Goal: Task Accomplishment & Management: Manage account settings

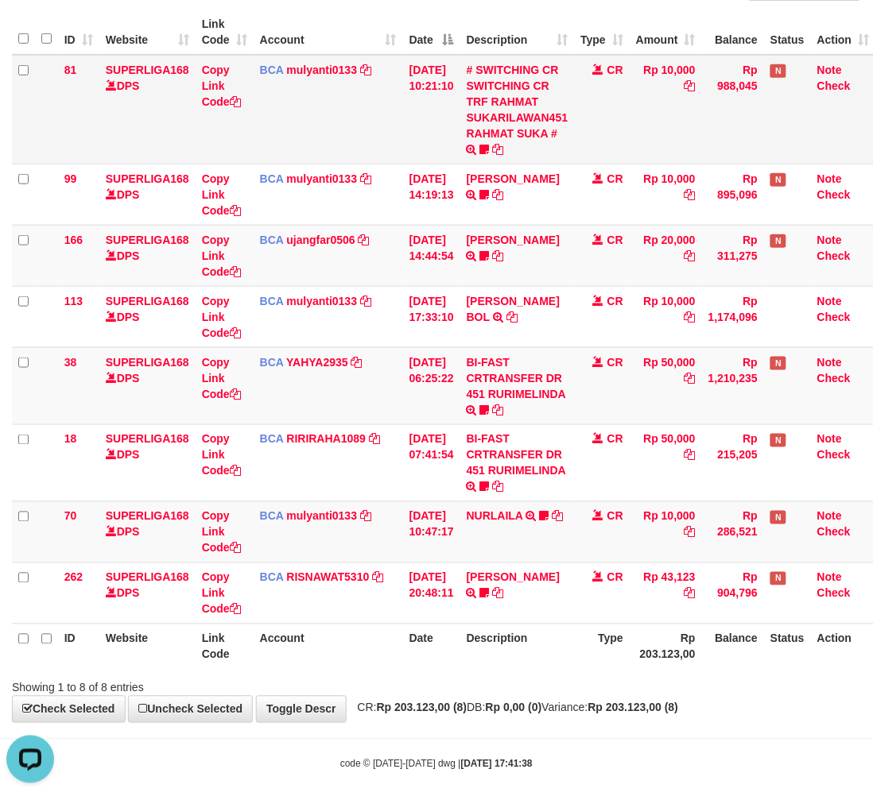
click at [656, 119] on td "Rp 10,000" at bounding box center [665, 110] width 72 height 110
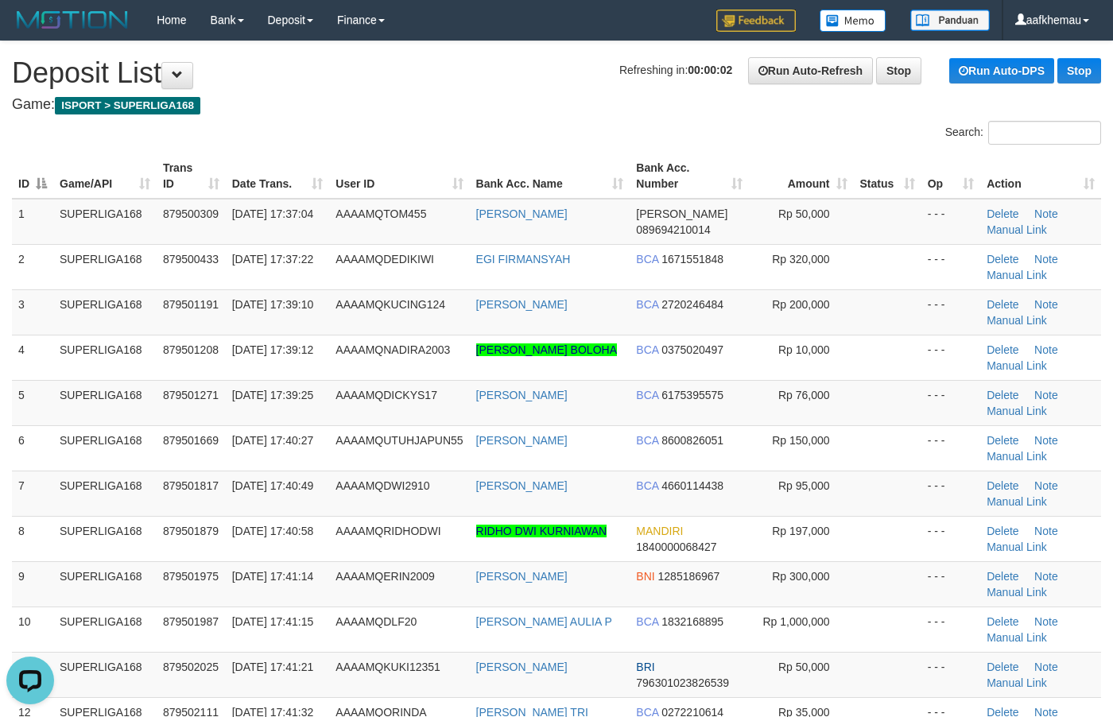
click at [619, 65] on span "Refreshing in: 00:00:02" at bounding box center [675, 70] width 113 height 13
click at [549, 86] on h1 "Refreshing in: 00:00:07 Run Auto-Refresh Stop Run Auto-DPS Stop Deposit List" at bounding box center [556, 73] width 1089 height 32
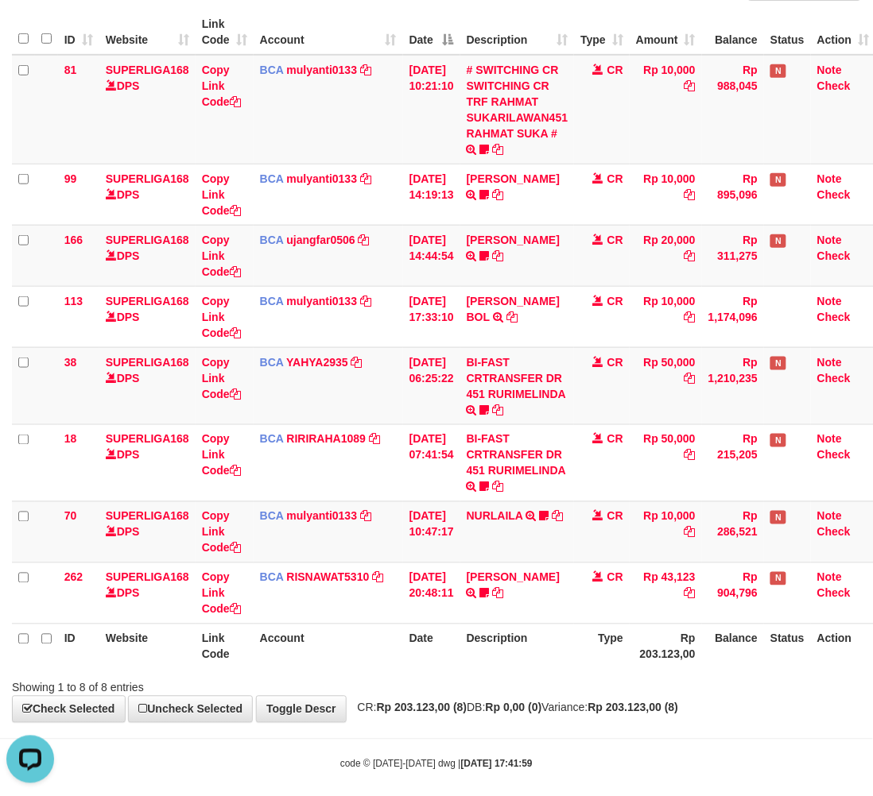
drag, startPoint x: 618, startPoint y: 697, endPoint x: 652, endPoint y: 684, distance: 36.5
click at [621, 694] on div "**********" at bounding box center [436, 309] width 873 height 825
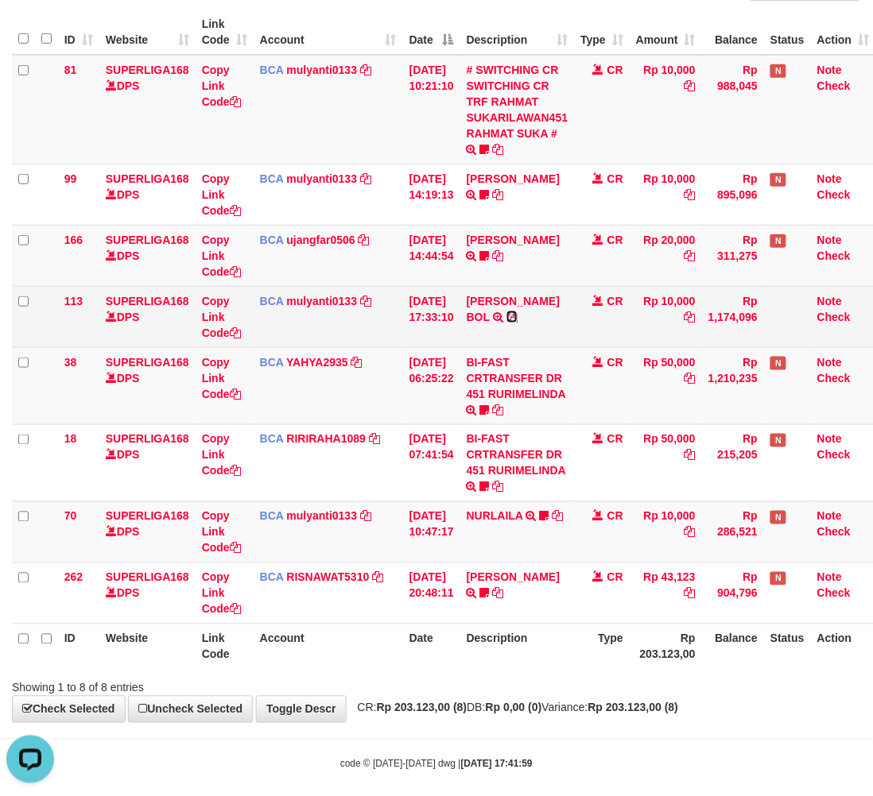
click at [517, 318] on icon at bounding box center [511, 317] width 11 height 11
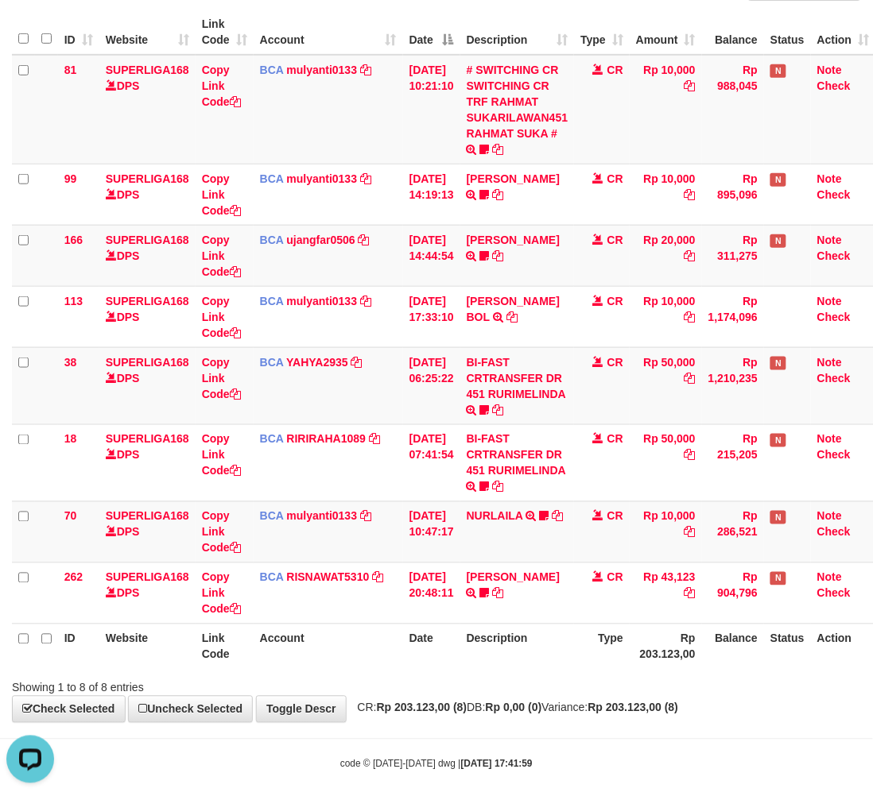
click at [646, 691] on div "Showing 1 to 8 of 8 entries" at bounding box center [436, 685] width 873 height 22
click at [656, 680] on div "Showing 1 to 8 of 8 entries" at bounding box center [436, 685] width 873 height 22
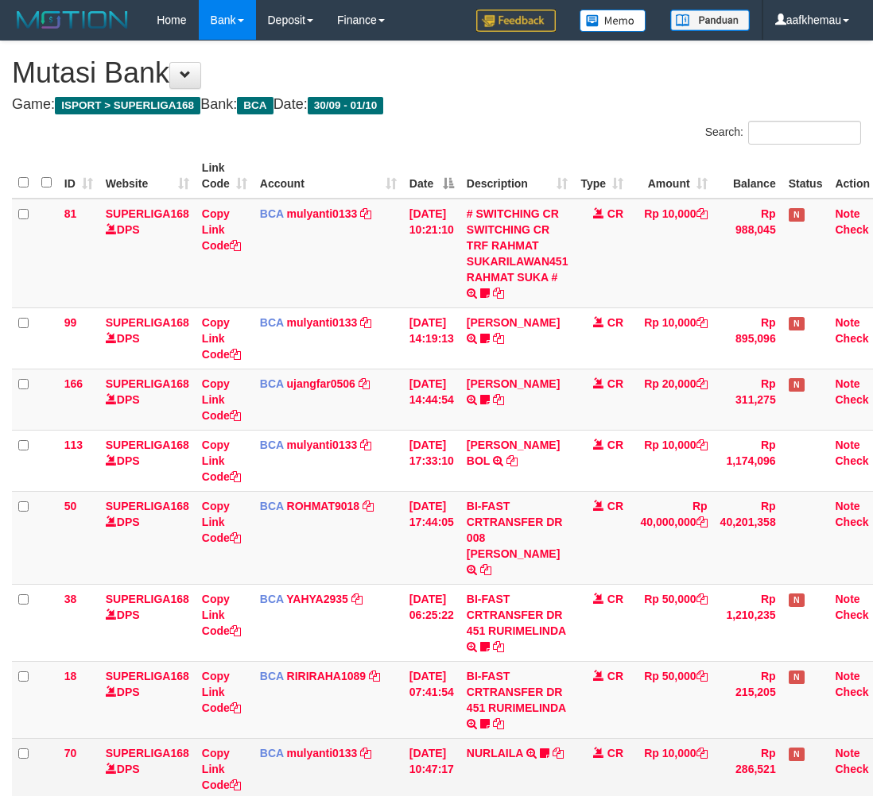
scroll to position [108, 0]
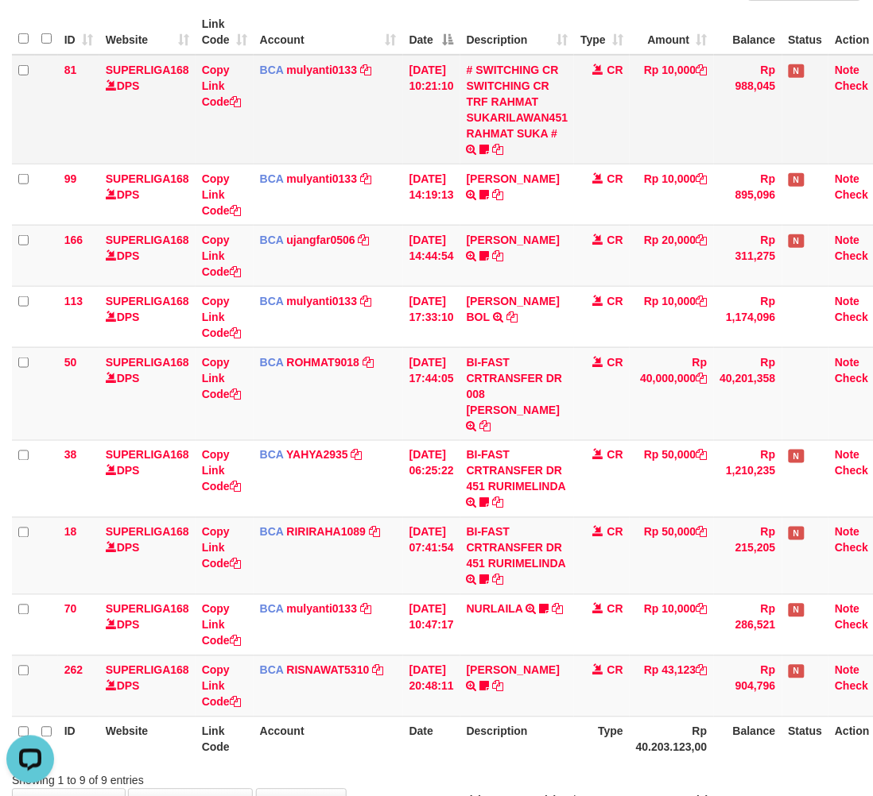
click at [670, 139] on td "Rp 10,000" at bounding box center [671, 110] width 84 height 110
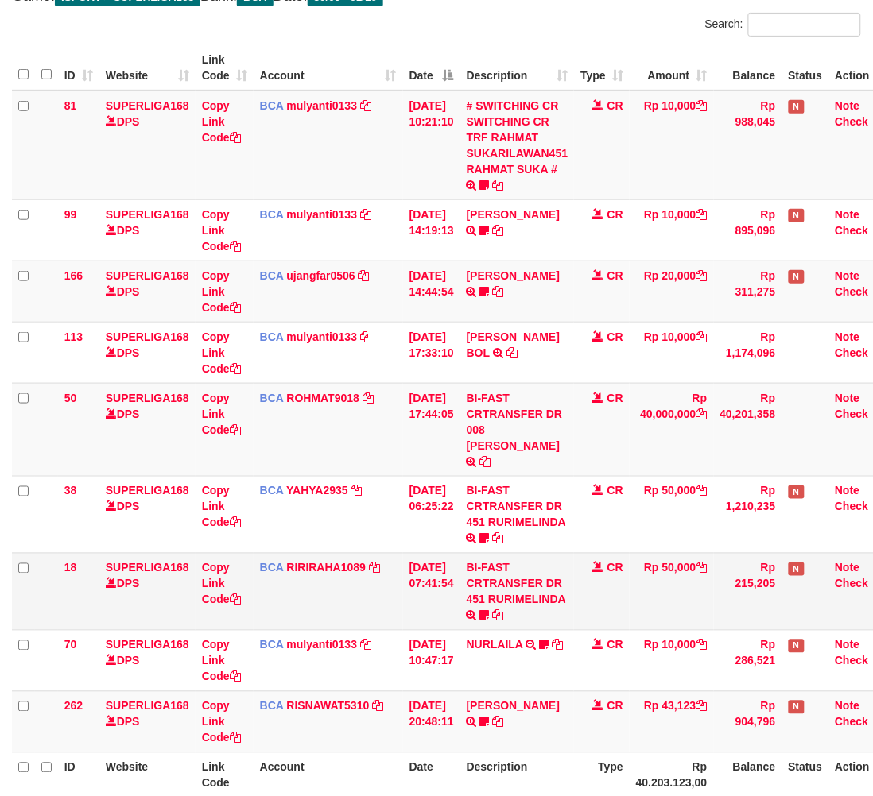
scroll to position [144, 0]
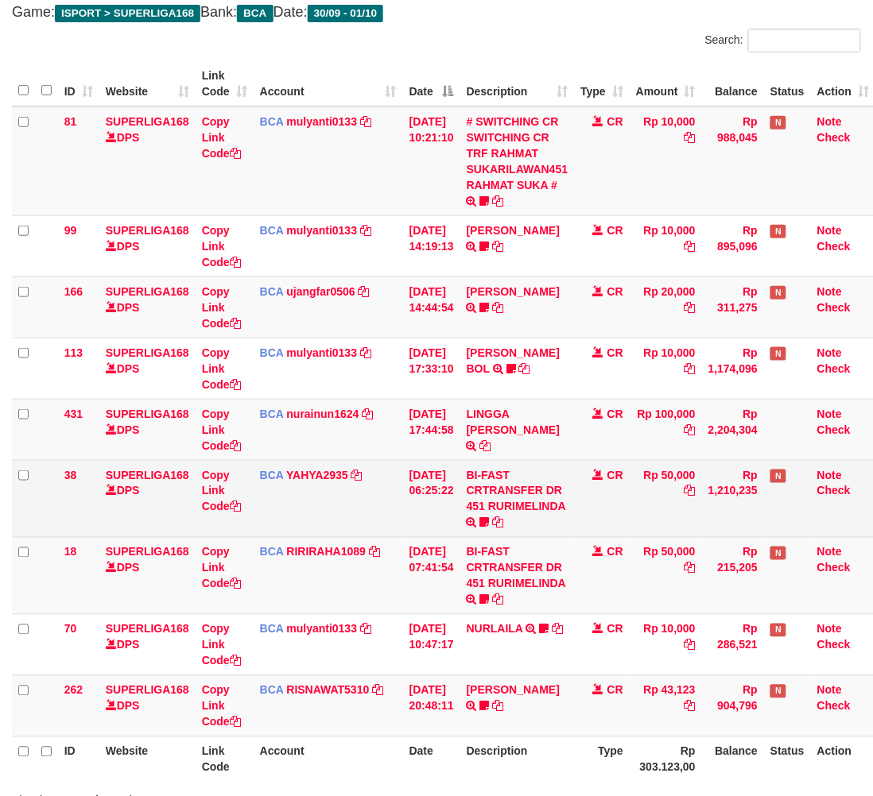
scroll to position [144, 0]
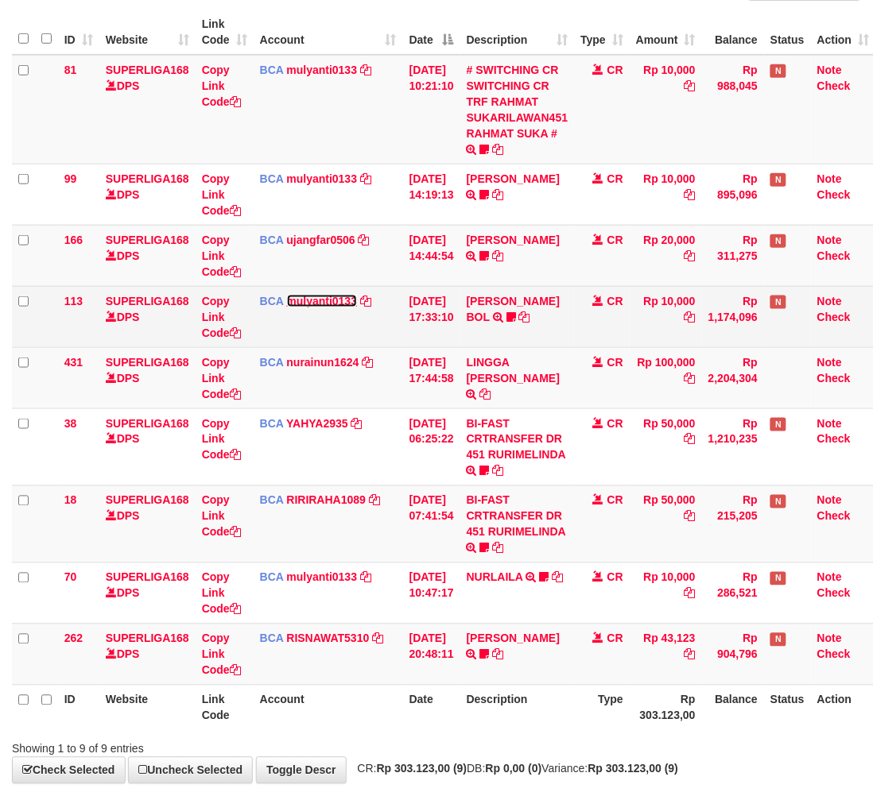
click at [328, 300] on link "mulyanti0133" at bounding box center [322, 301] width 71 height 13
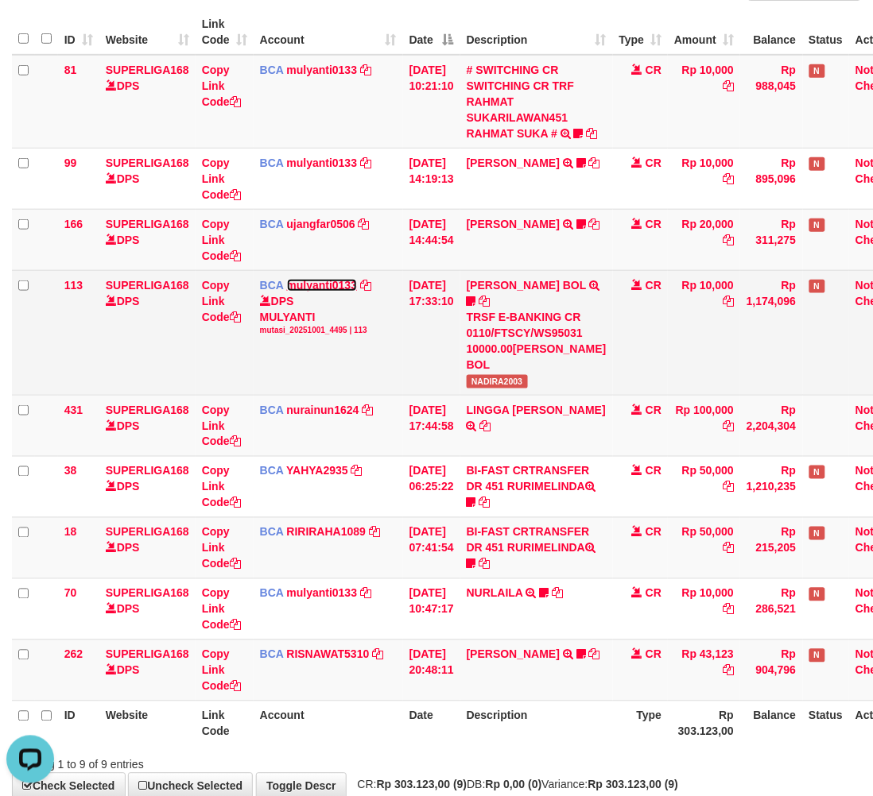
scroll to position [0, 0]
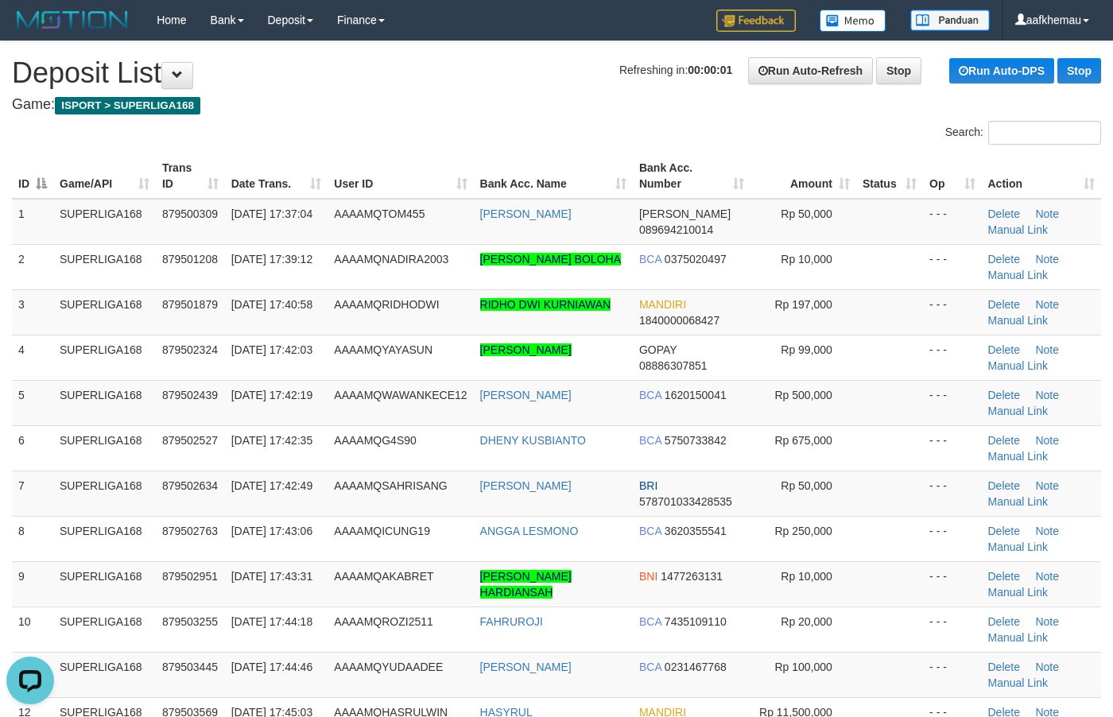
scroll to position [1701, 0]
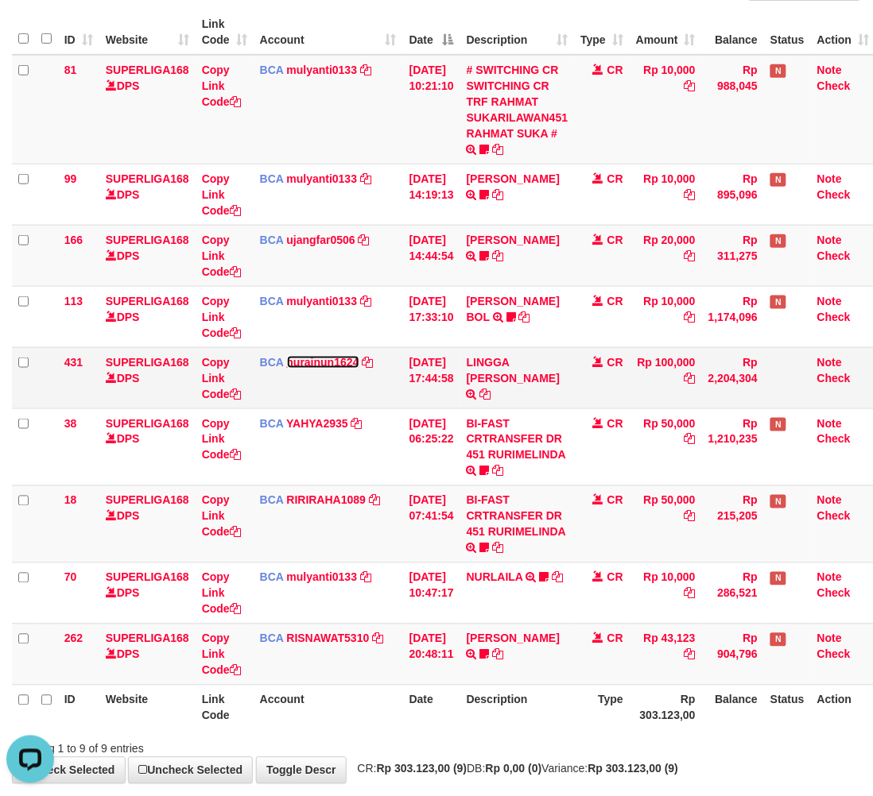
click at [308, 358] on link "nurainun1624" at bounding box center [323, 362] width 72 height 13
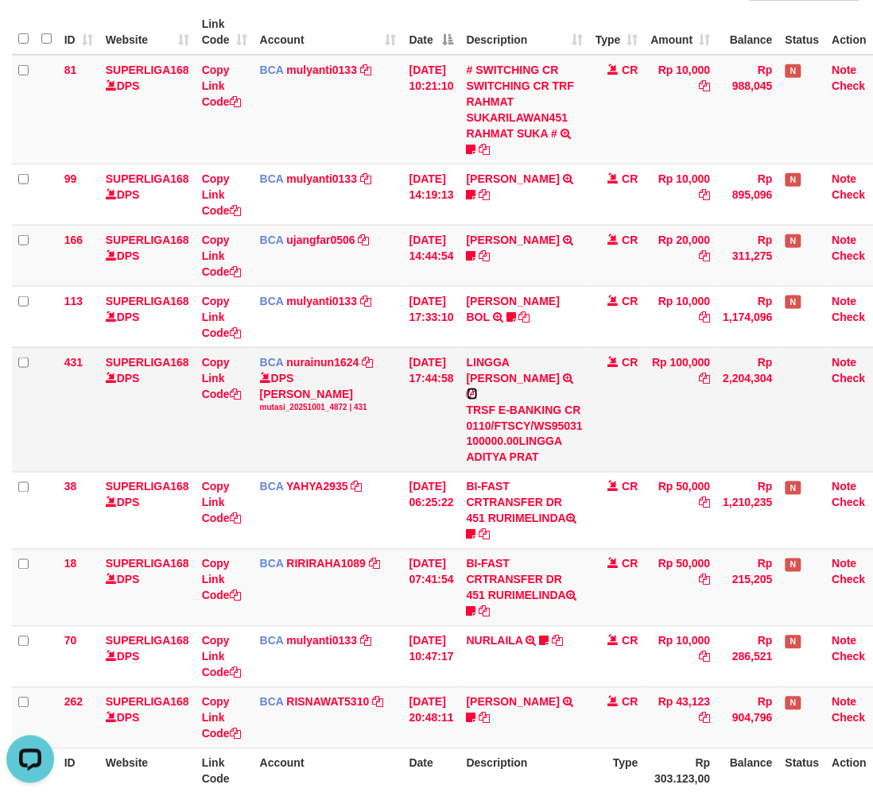
click at [478, 389] on icon at bounding box center [471, 394] width 11 height 11
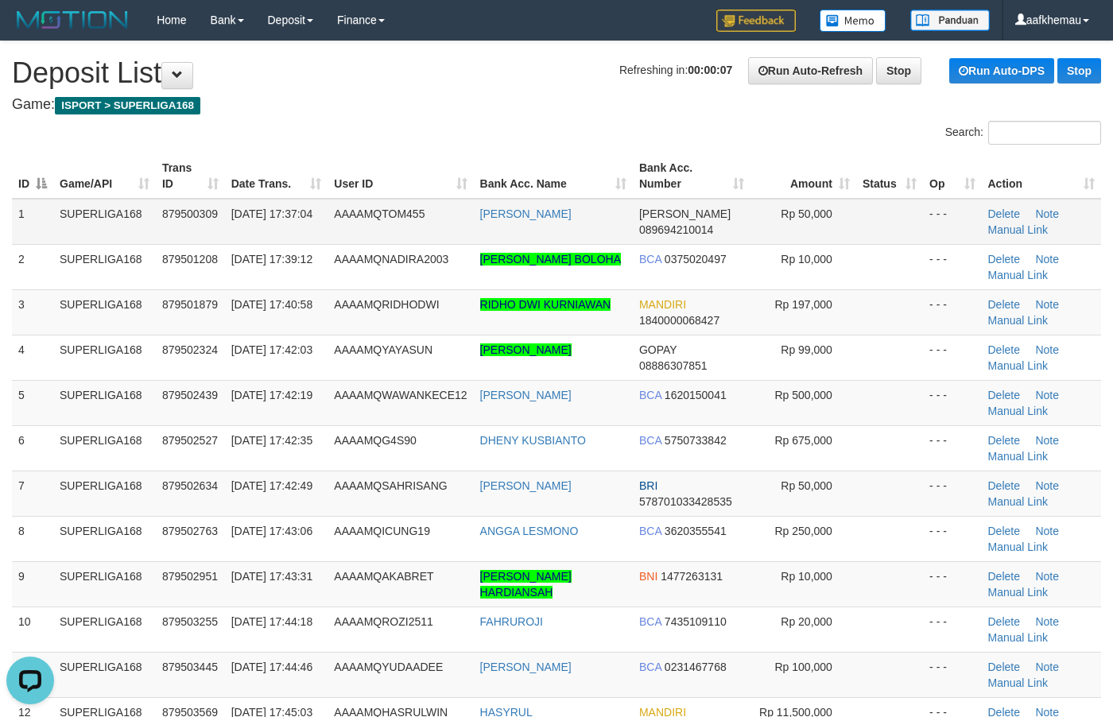
copy tr "TOMMI SUNGKONO"
drag, startPoint x: 594, startPoint y: 221, endPoint x: 473, endPoint y: 224, distance: 120.8
click at [473, 224] on tr "1 SUPERLIGA168 879500309 01/10/2025 17:37:04 AAAAMQTOM455 TOMMI SUNGKONO DANA 0…" at bounding box center [556, 222] width 1089 height 46
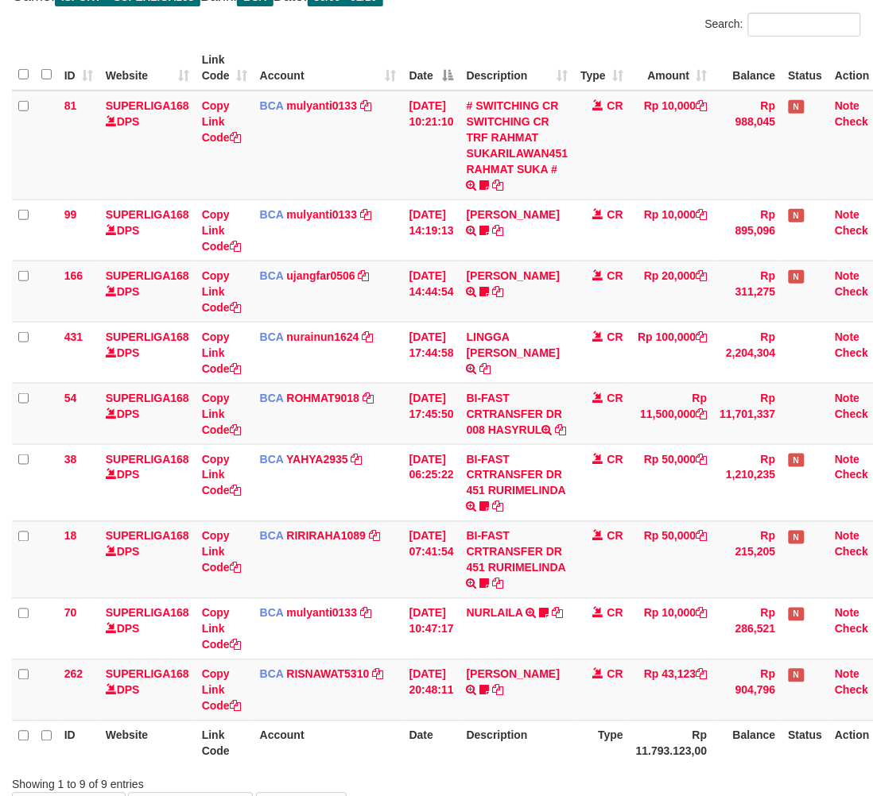
scroll to position [144, 0]
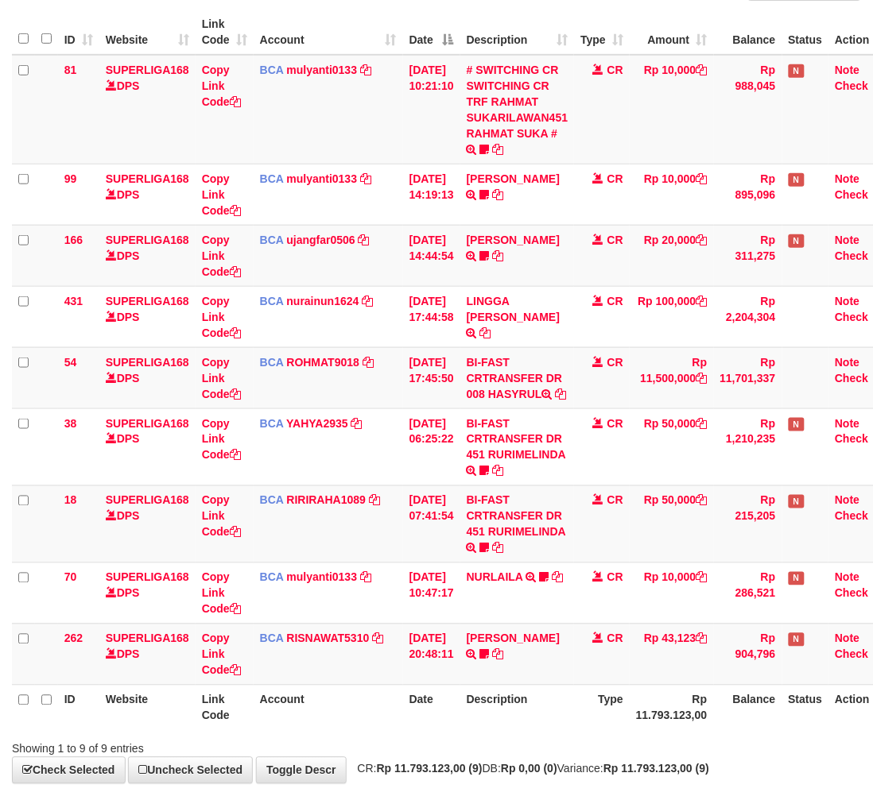
click at [588, 730] on th "Type" at bounding box center [602, 707] width 56 height 45
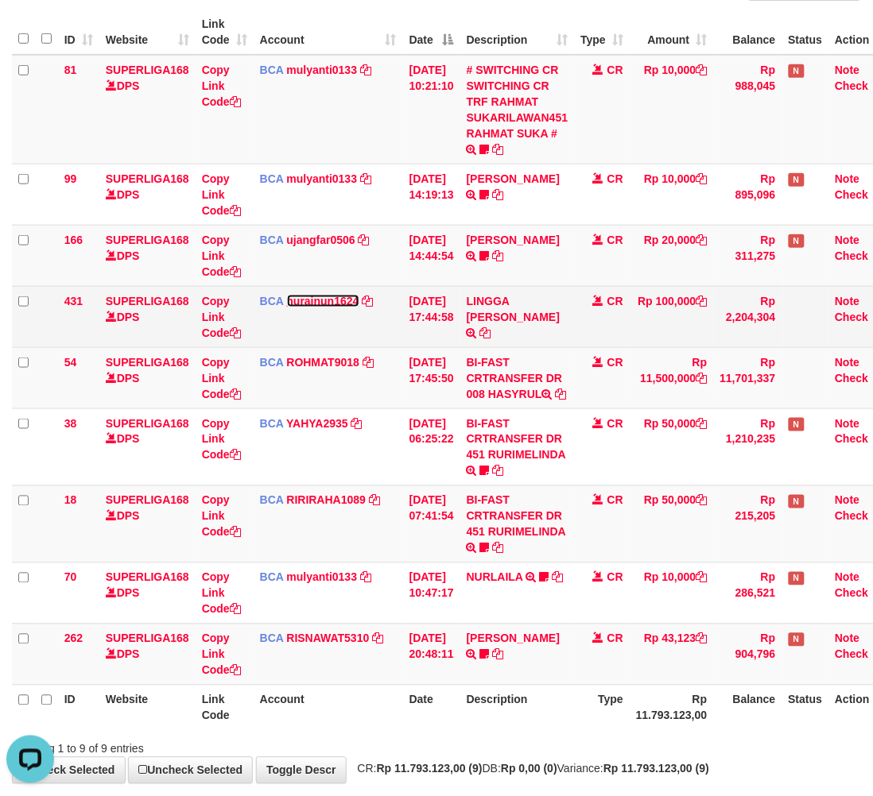
click at [312, 296] on link "nurainun1624" at bounding box center [323, 301] width 72 height 13
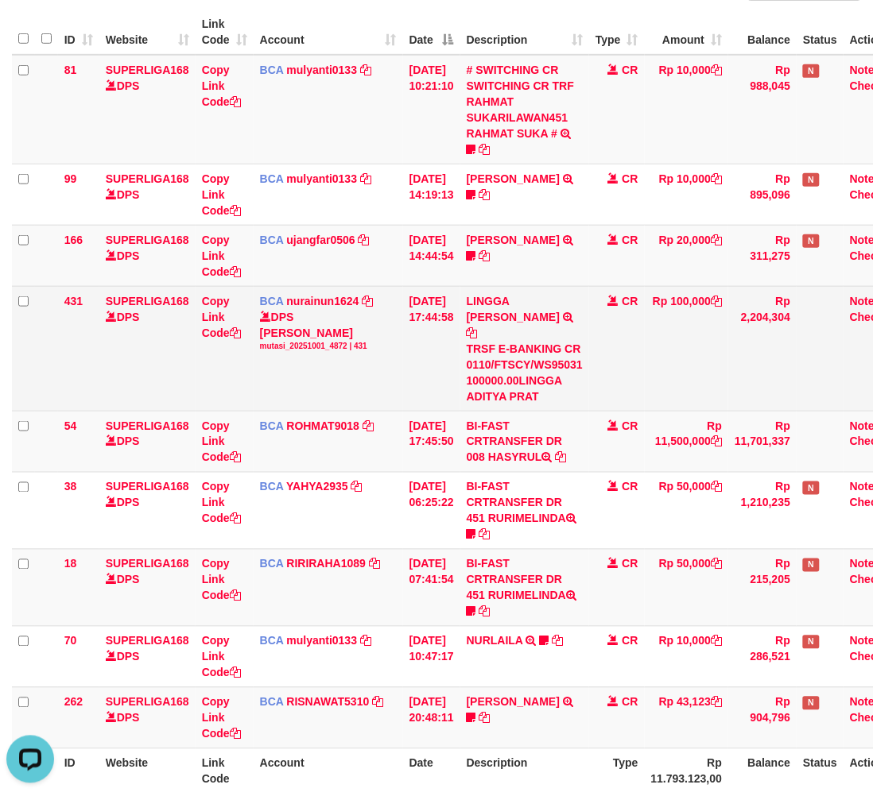
click at [711, 355] on td "Rp 100,000" at bounding box center [687, 348] width 84 height 125
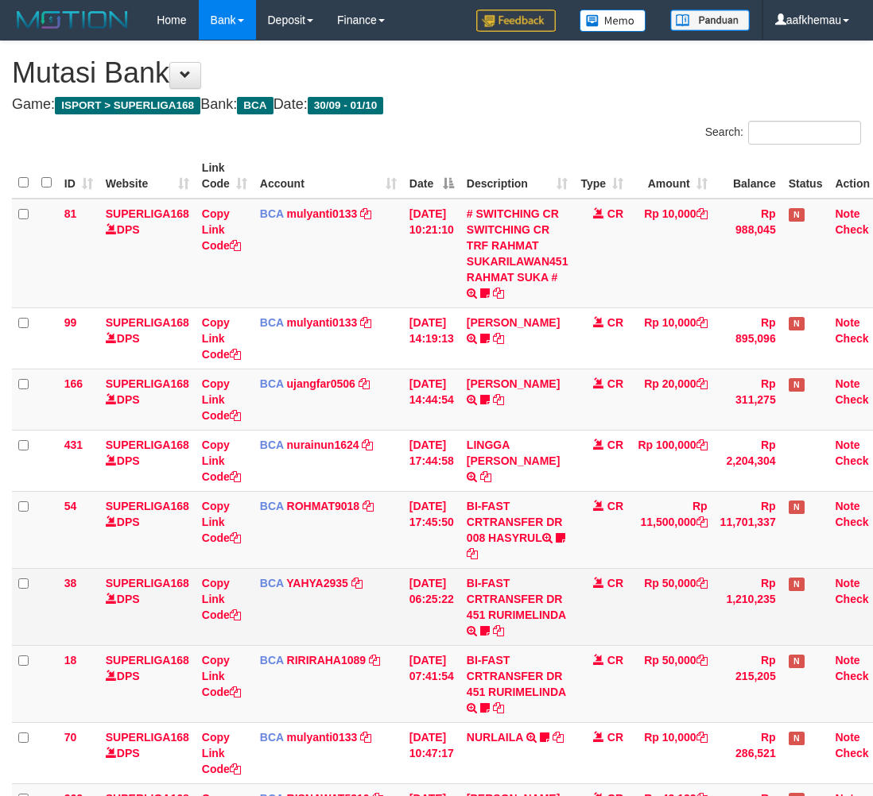
scroll to position [108, 0]
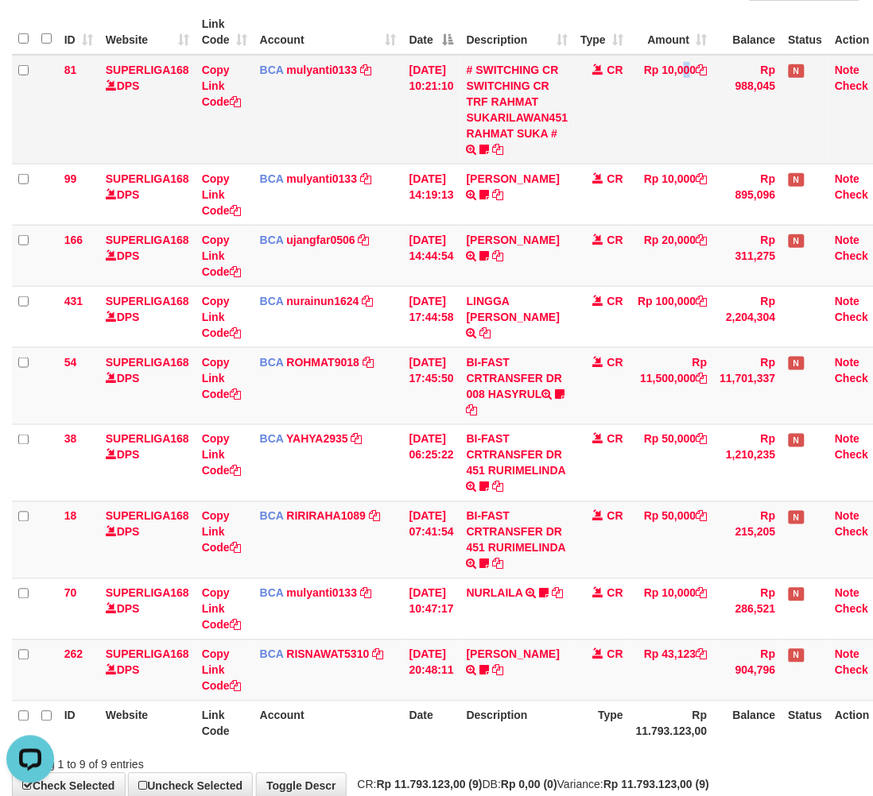
click at [661, 114] on td "Rp 10,000" at bounding box center [671, 110] width 84 height 110
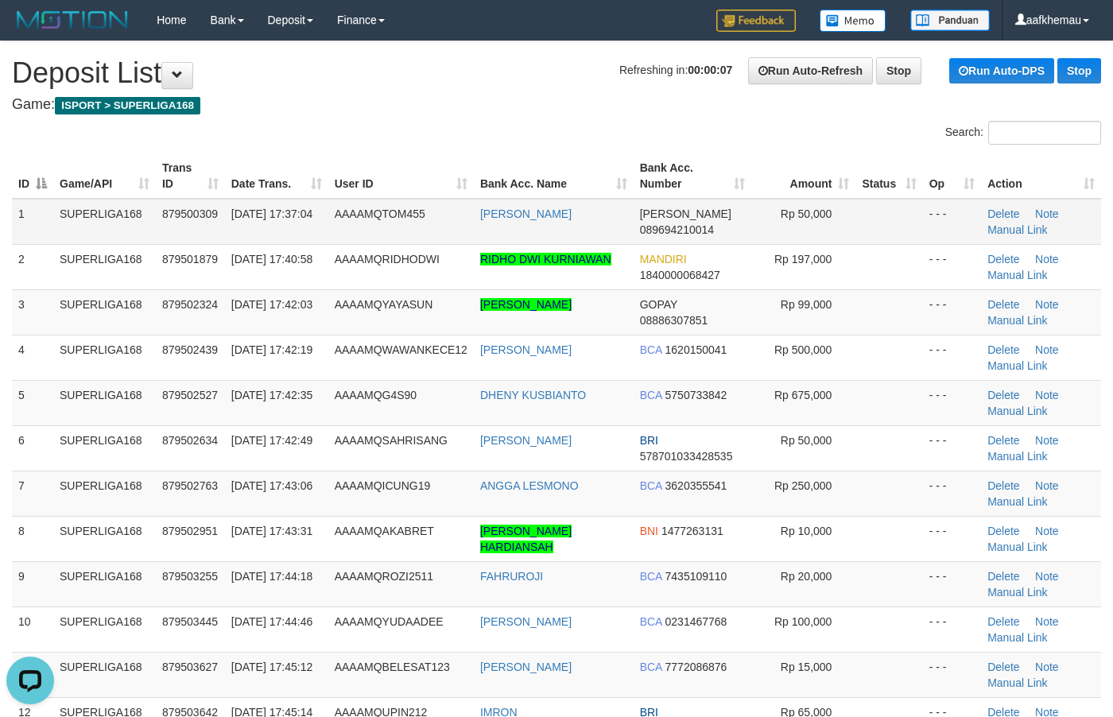
copy link "MMI SUNGKONO"
drag, startPoint x: 558, startPoint y: 225, endPoint x: 498, endPoint y: 226, distance: 59.6
click at [498, 226] on td "TOMMI SUNGKONO" at bounding box center [554, 222] width 160 height 46
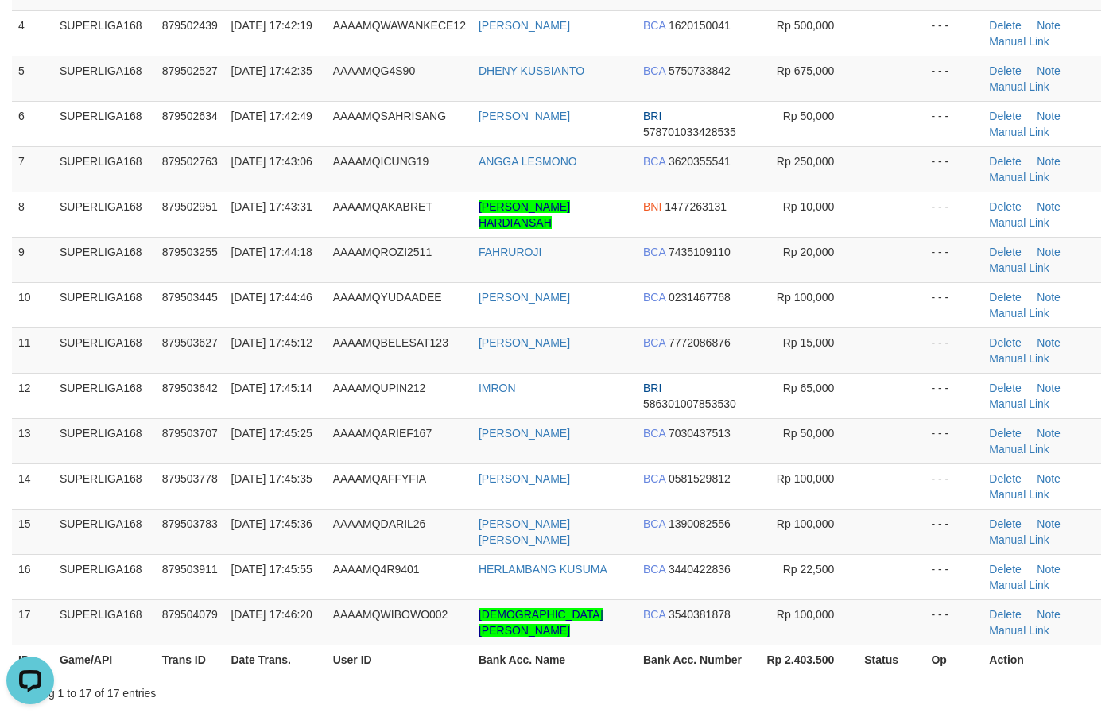
scroll to position [99, 0]
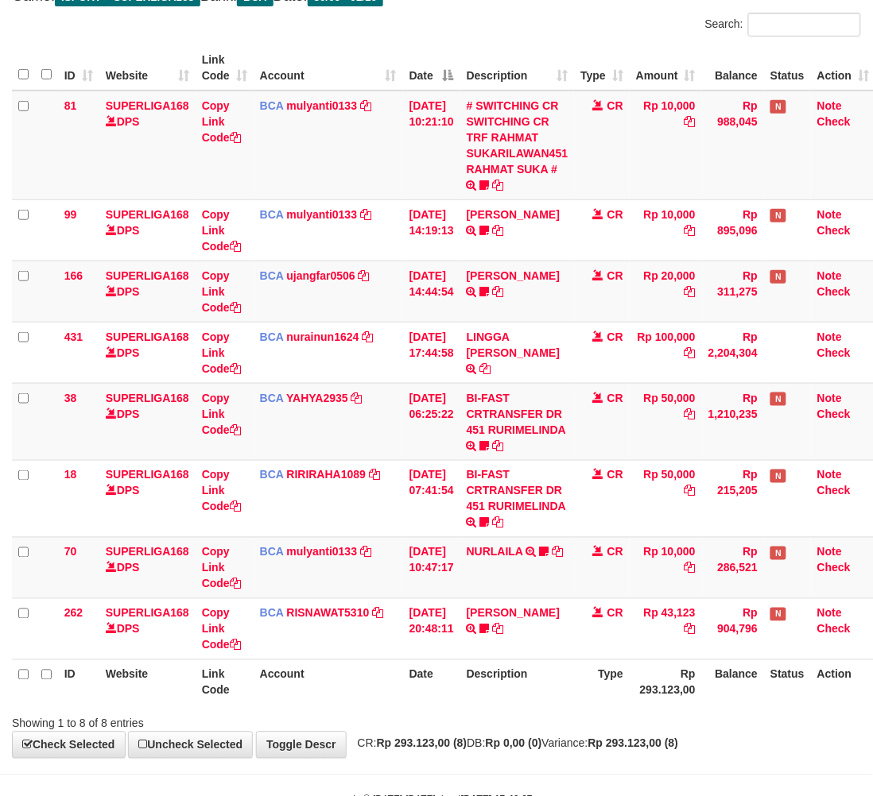
scroll to position [144, 0]
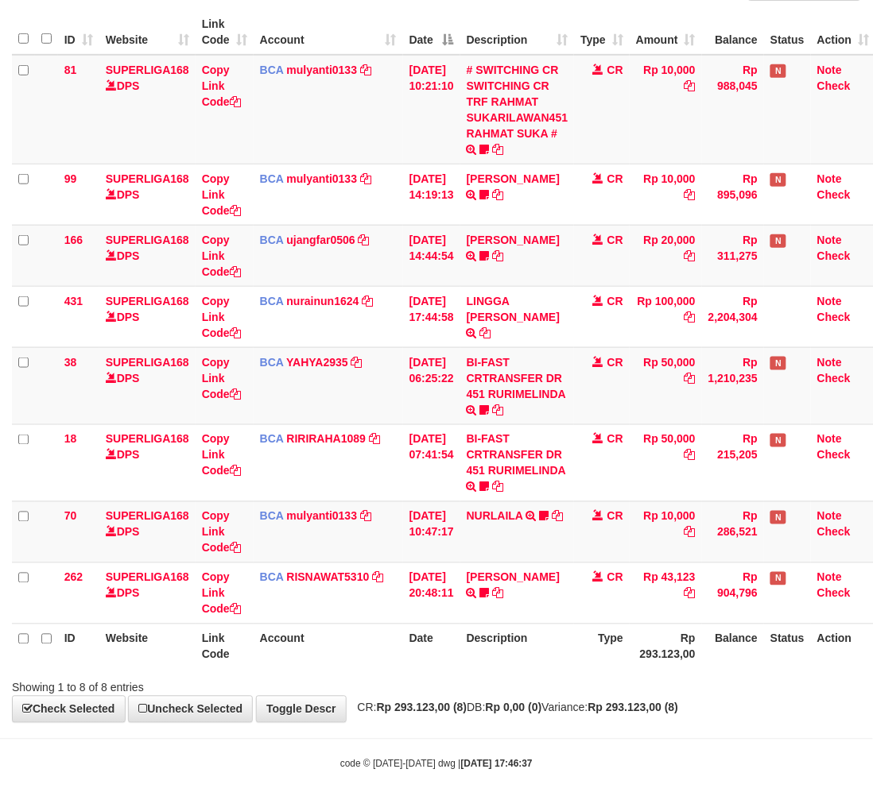
drag, startPoint x: 640, startPoint y: 711, endPoint x: 633, endPoint y: 697, distance: 15.7
click at [637, 691] on div "**********" at bounding box center [436, 309] width 873 height 825
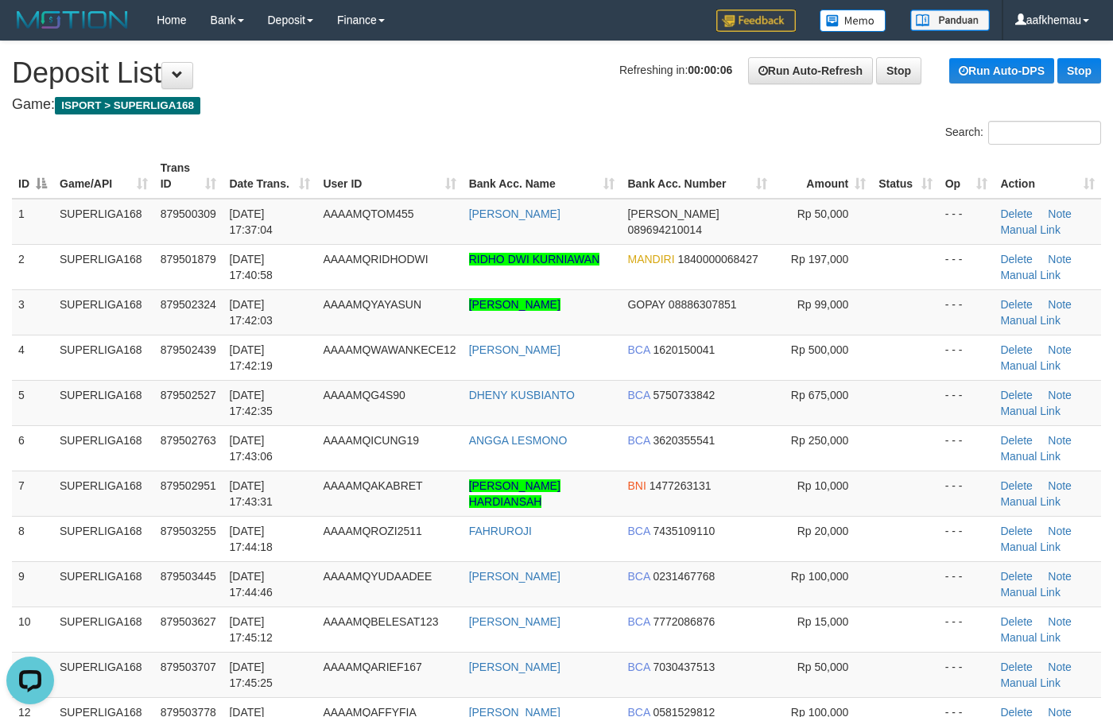
click at [470, 100] on h4 "Game: ISPORT > SUPERLIGA168" at bounding box center [556, 105] width 1089 height 16
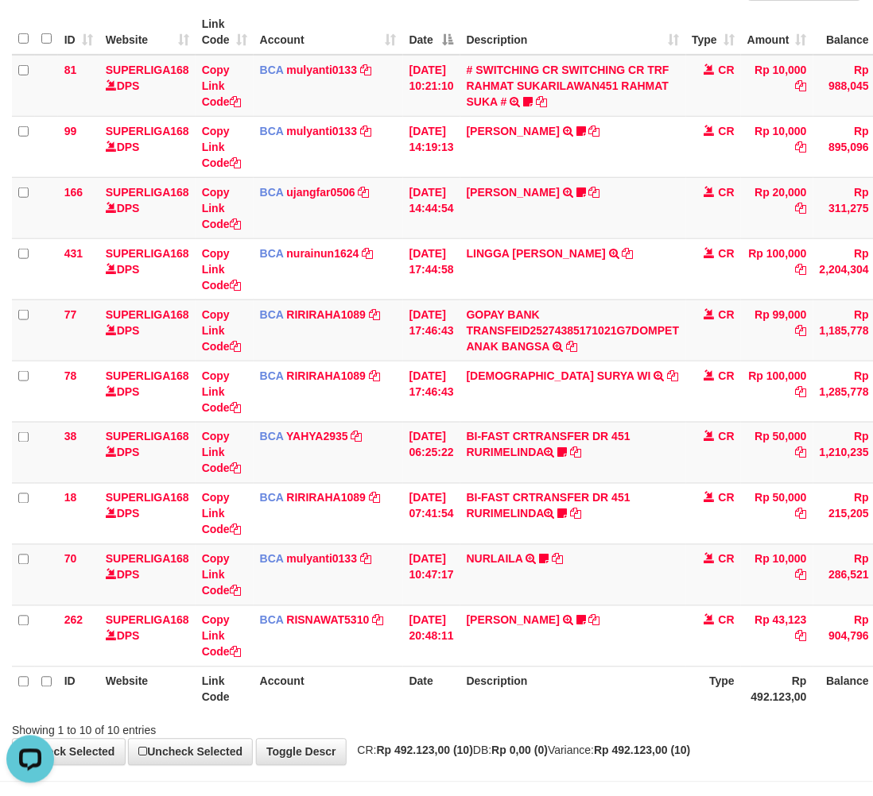
click at [670, 688] on th "Description" at bounding box center [573, 689] width 226 height 45
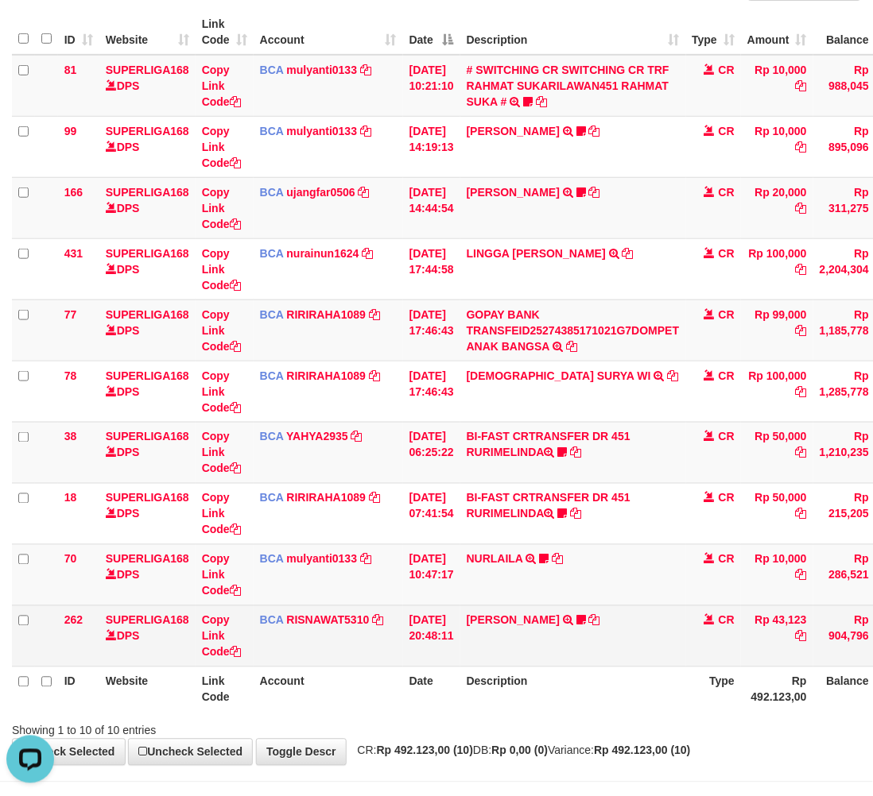
click at [645, 628] on td "YOSI EFENDI TRSF E-BANKING CR 3009/FTSCY/WS95051 43123.002025093076842247 TRFDN…" at bounding box center [573, 636] width 226 height 61
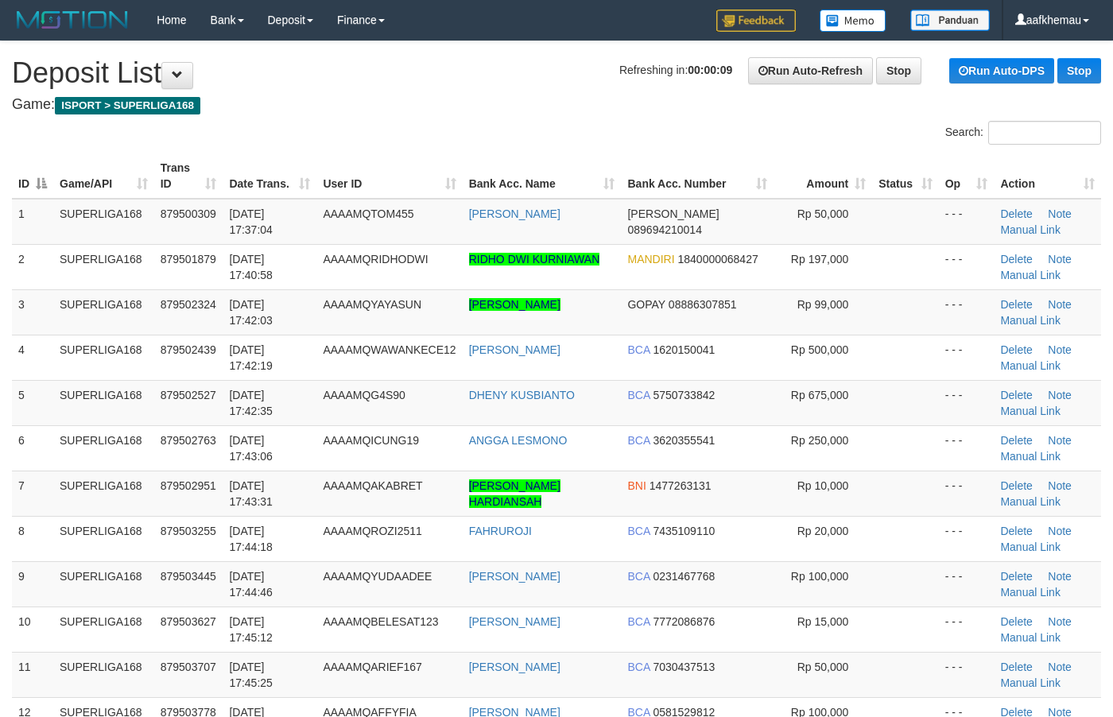
drag, startPoint x: 474, startPoint y: 109, endPoint x: 483, endPoint y: 114, distance: 10.7
click at [475, 109] on h4 "Game: ISPORT > SUPERLIGA168" at bounding box center [556, 105] width 1089 height 16
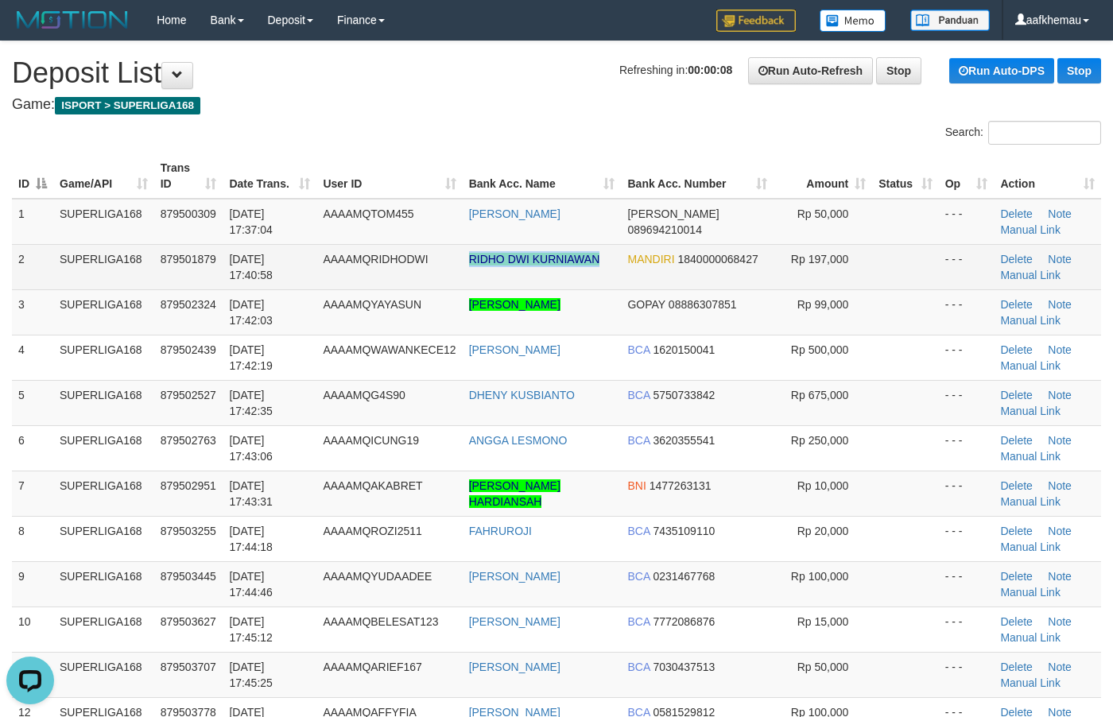
copy tr "RIDHO DWI KURNIAWAN"
drag, startPoint x: 616, startPoint y: 256, endPoint x: 470, endPoint y: 269, distance: 146.8
click at [470, 269] on tr "2 SUPERLIGA168 879501879 01/10/2025 17:40:58 AAAAMQRIDHODWI RIDHO DWI KURNIAWAN…" at bounding box center [556, 266] width 1089 height 45
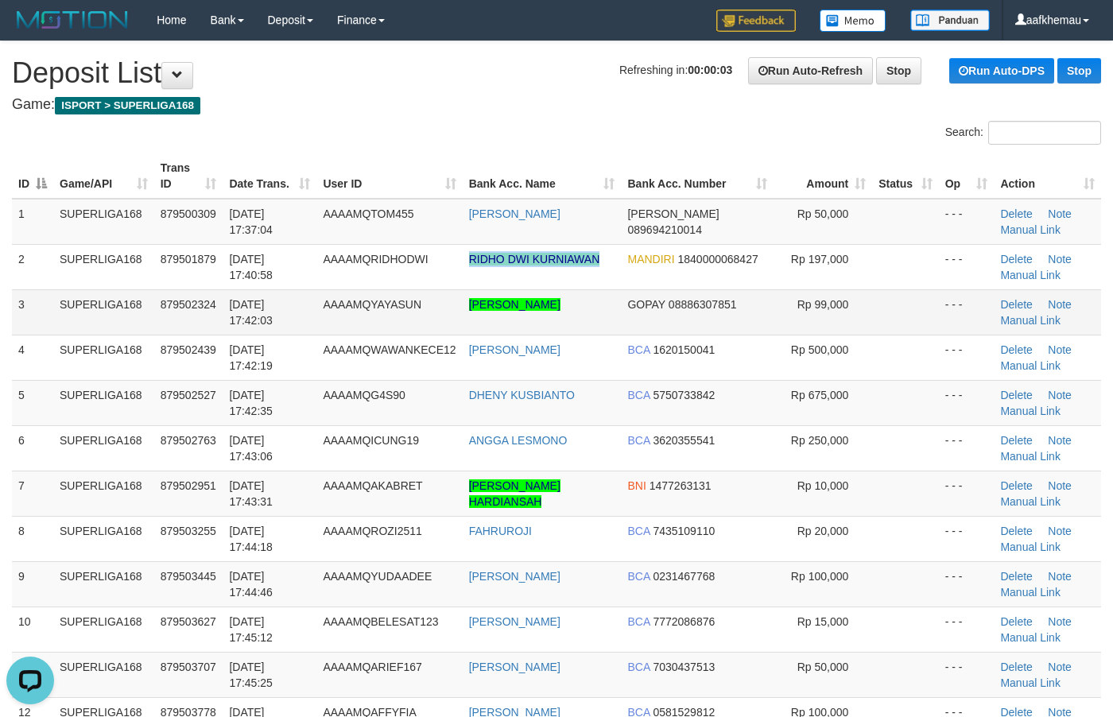
copy tr "RENALDI FEBRIANSYAH"
drag, startPoint x: 624, startPoint y: 307, endPoint x: 470, endPoint y: 326, distance: 154.6
click at [470, 326] on tr "3 SUPERLIGA168 879502324 01/10/2025 17:42:03 AAAAMQYAYASUN RENALDI FEBRIANSYAH …" at bounding box center [556, 311] width 1089 height 45
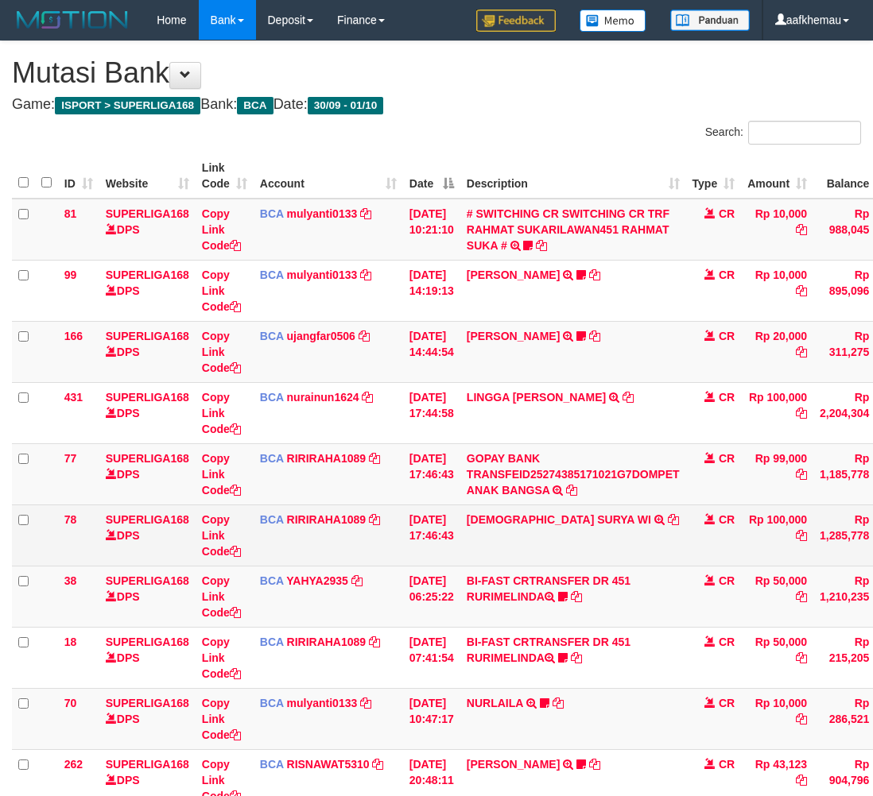
scroll to position [144, 0]
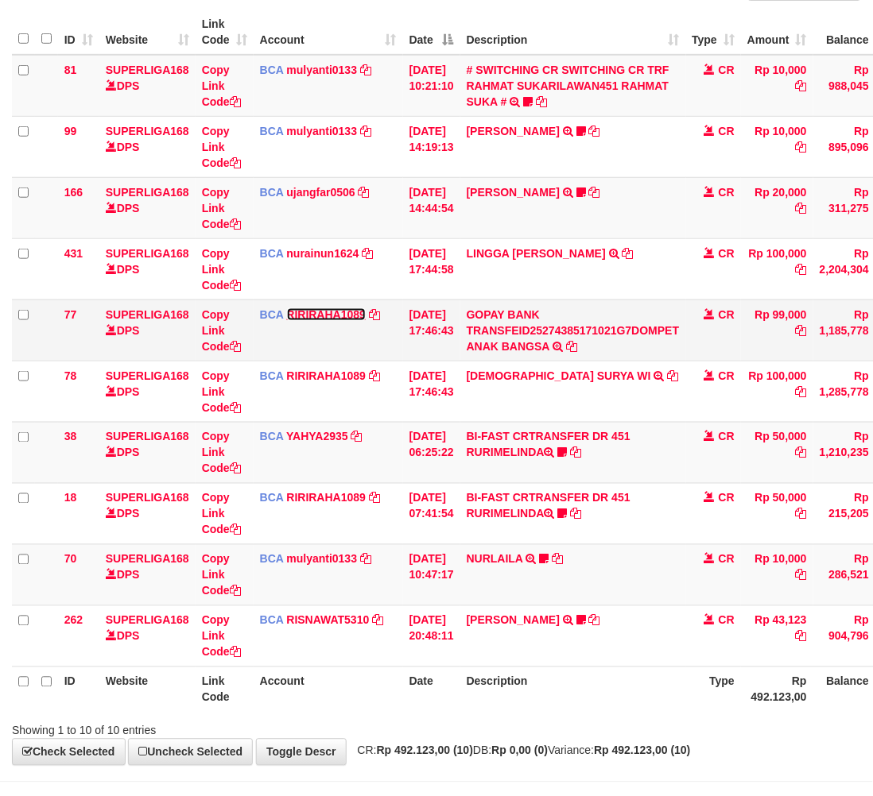
click at [348, 319] on link "RIRIRAHA1089" at bounding box center [326, 314] width 79 height 13
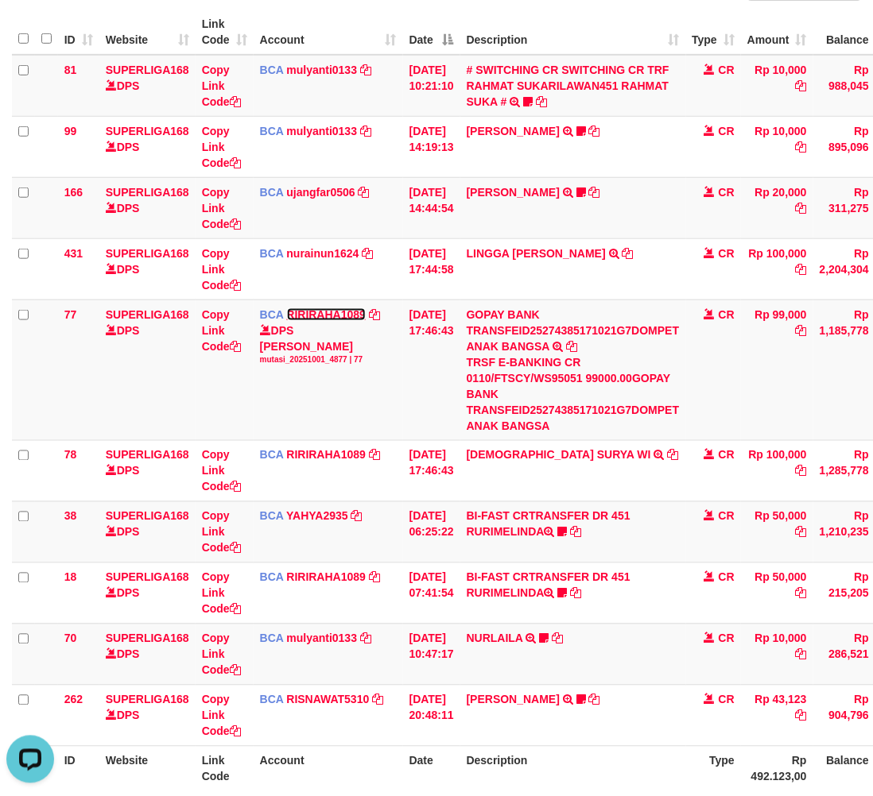
scroll to position [144, 125]
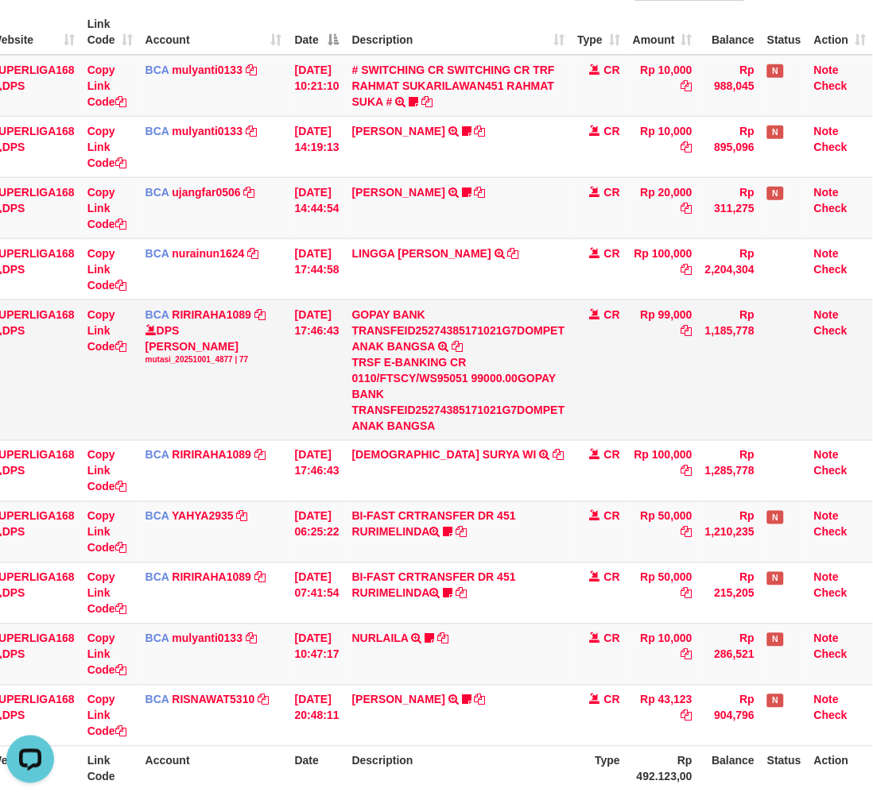
click at [747, 389] on td "Rp 1,185,778" at bounding box center [730, 370] width 62 height 141
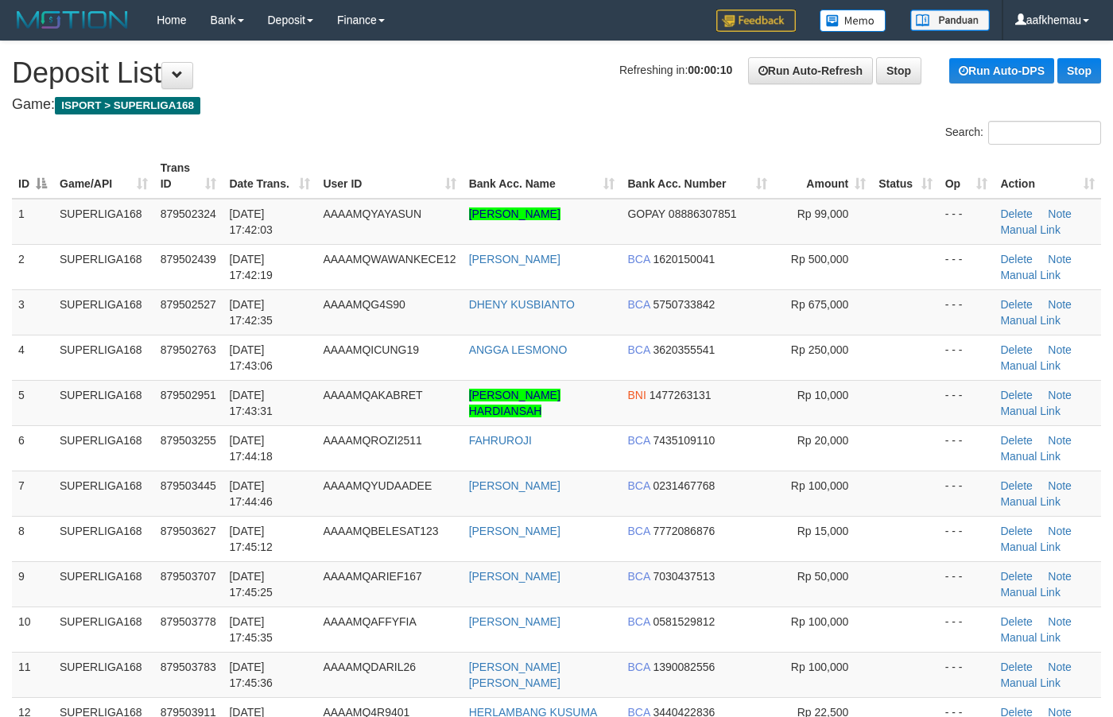
click at [521, 88] on h1 "Refreshing in: 00:00:10 Run Auto-Refresh Stop Run Auto-DPS Stop Deposit List" at bounding box center [556, 73] width 1089 height 32
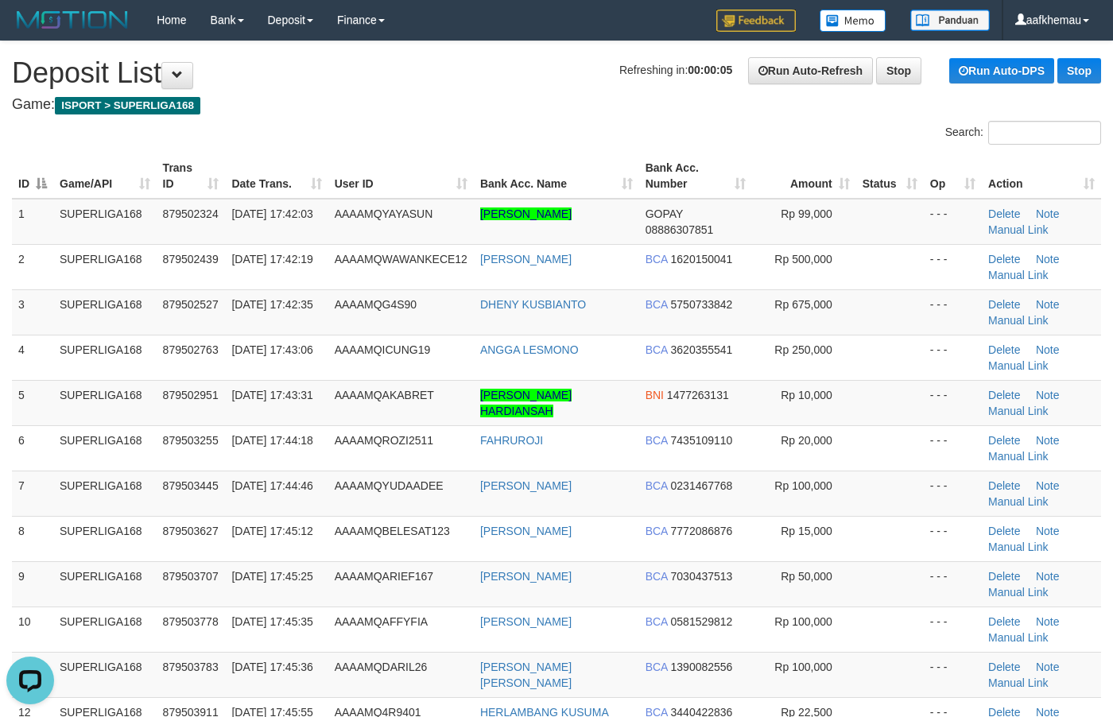
click at [395, 79] on h1 "Refreshing in: 00:00:05 Run Auto-Refresh Stop Run Auto-DPS Stop Deposit List" at bounding box center [556, 73] width 1089 height 32
click at [406, 61] on h1 "Refreshing in: 00:00:04 Run Auto-Refresh Stop Run Auto-DPS Stop Deposit List" at bounding box center [556, 73] width 1089 height 32
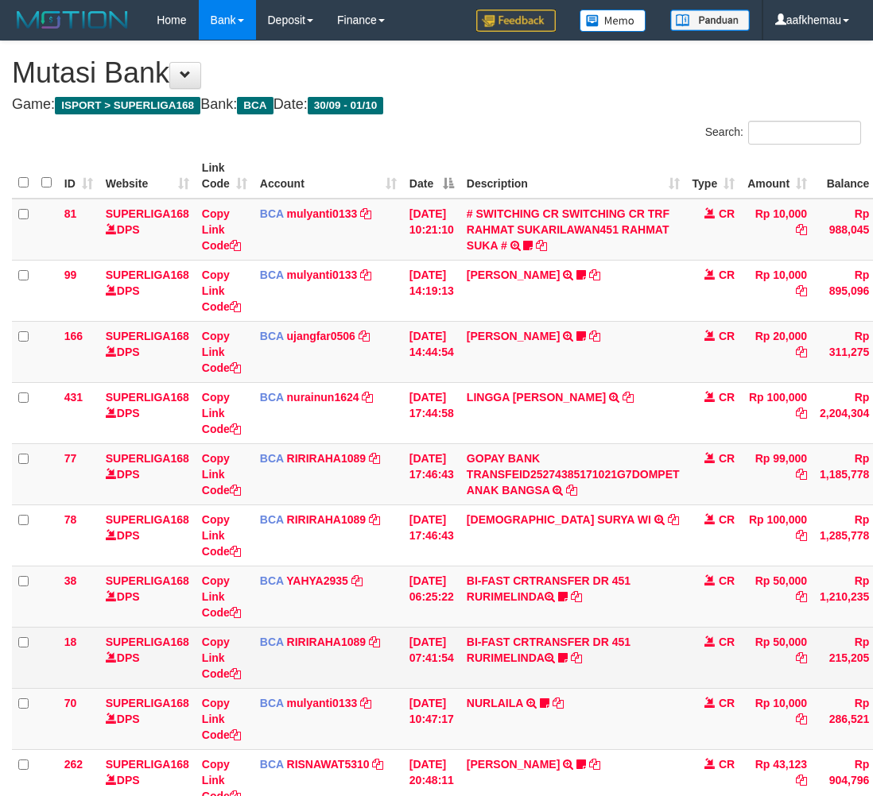
scroll to position [144, 125]
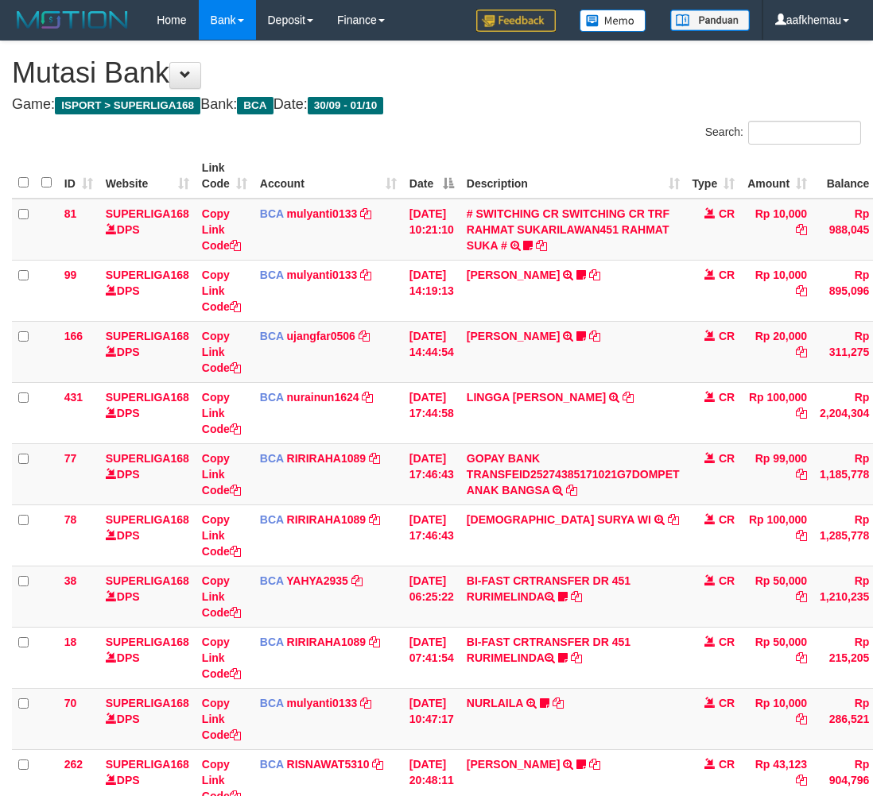
scroll to position [144, 125]
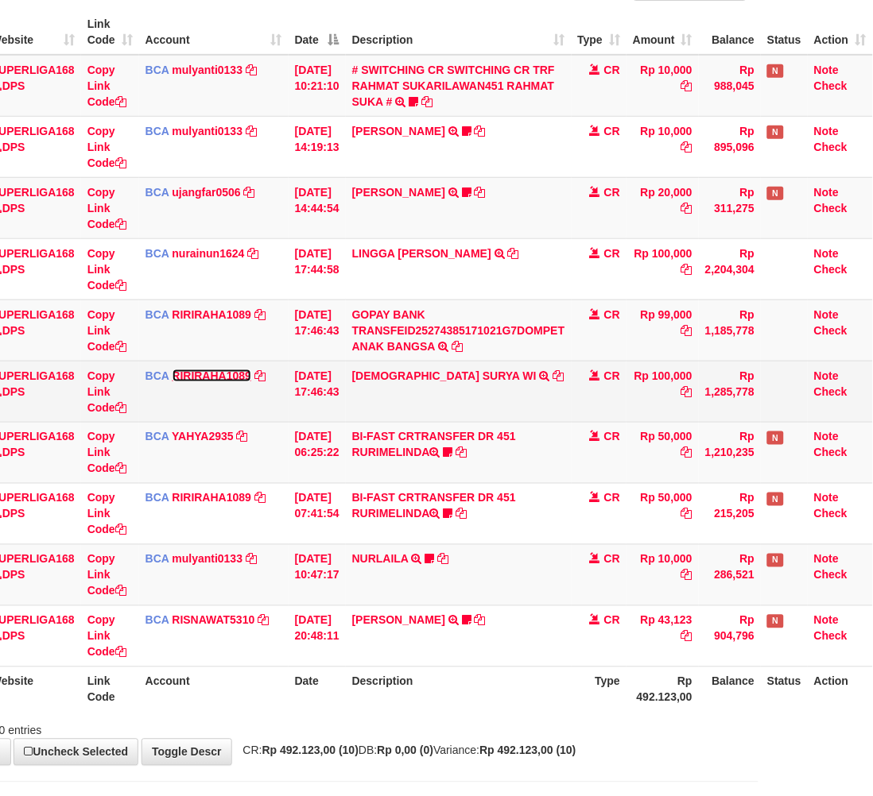
drag, startPoint x: 226, startPoint y: 377, endPoint x: 481, endPoint y: 405, distance: 255.8
click at [226, 377] on link "RIRIRAHA1089" at bounding box center [211, 376] width 79 height 13
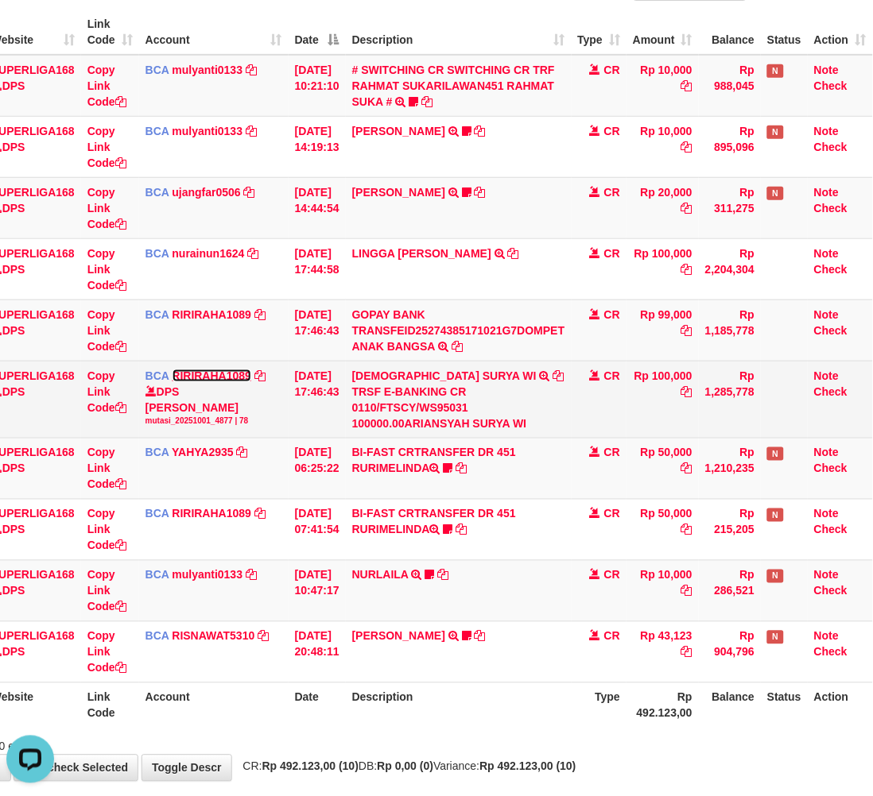
scroll to position [0, 0]
click at [553, 375] on icon at bounding box center [558, 375] width 11 height 11
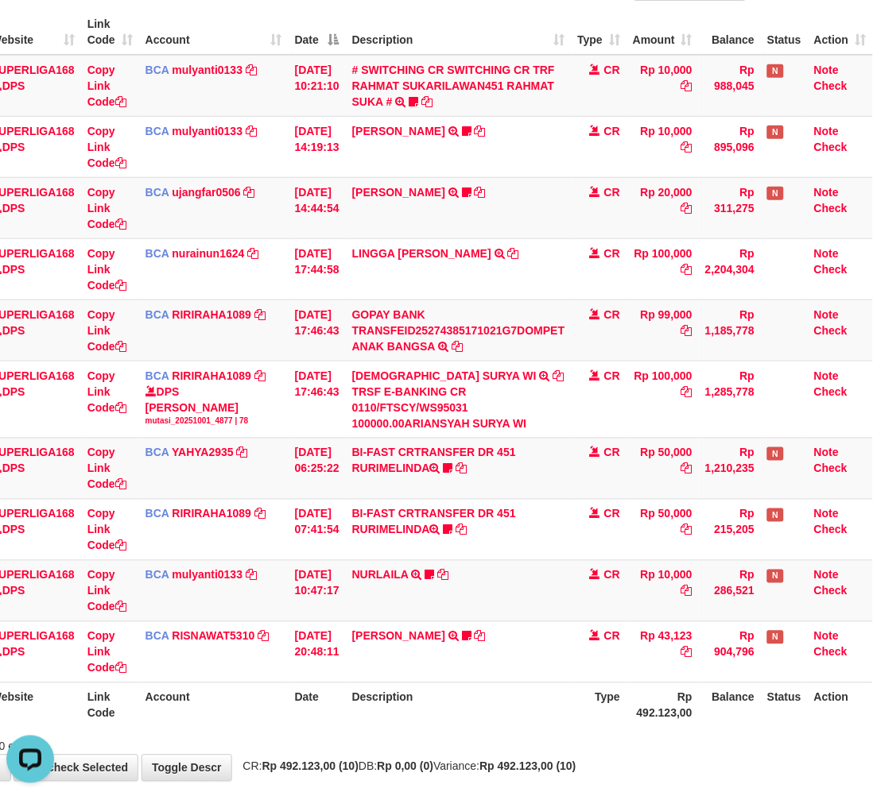
click at [593, 710] on th "Type" at bounding box center [599, 705] width 56 height 45
click at [593, 698] on th "Type" at bounding box center [599, 705] width 56 height 45
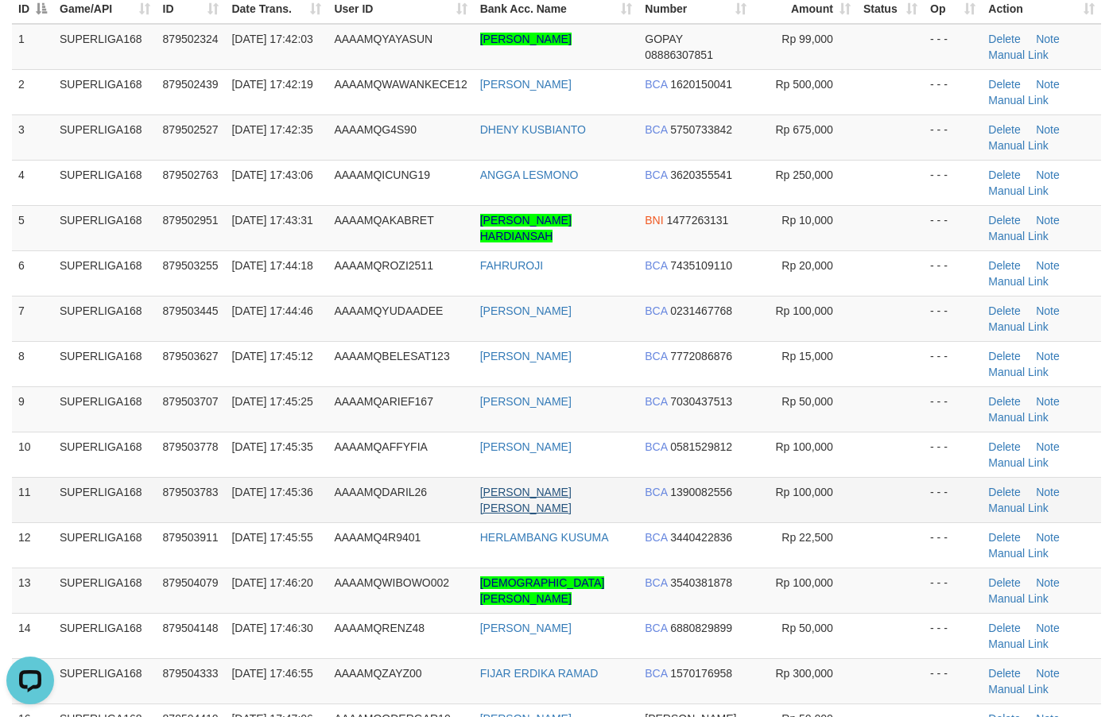
scroll to position [199, 0]
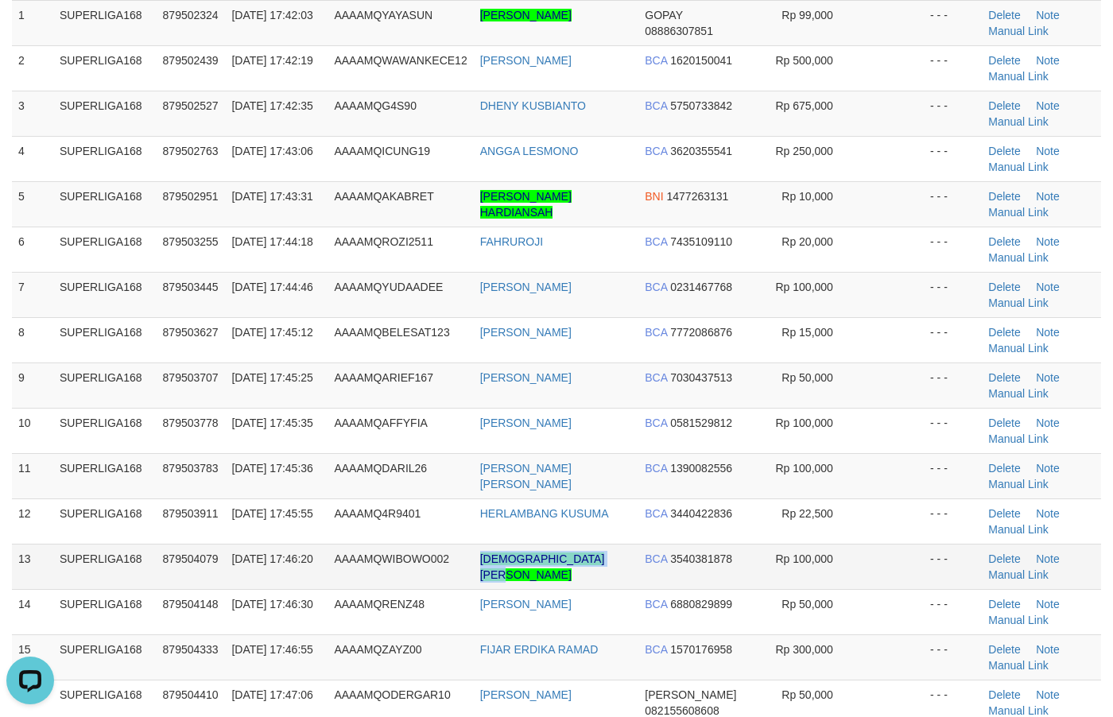
copy tr "[DEMOGRAPHIC_DATA][PERSON_NAME]"
drag, startPoint x: 549, startPoint y: 582, endPoint x: 458, endPoint y: 574, distance: 91.7
click at [458, 574] on tr "13 SUPERLIGA168 879504079 01/10/2025 17:46:20 AAAAMQWIBOWO002 ARIANSYHA SURYA W…" at bounding box center [556, 566] width 1089 height 45
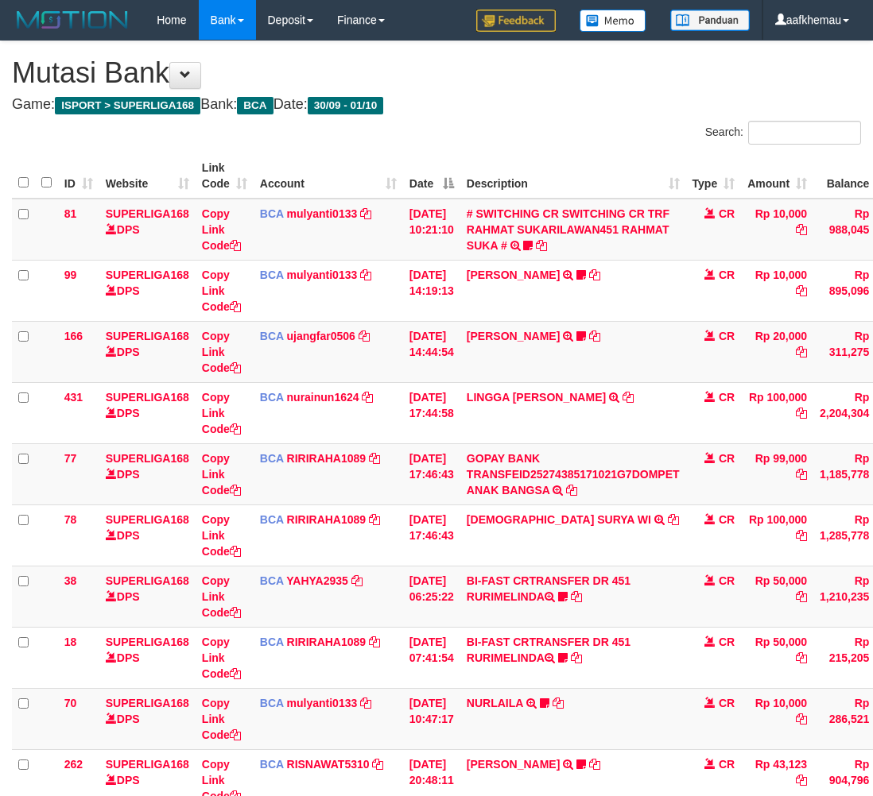
scroll to position [144, 125]
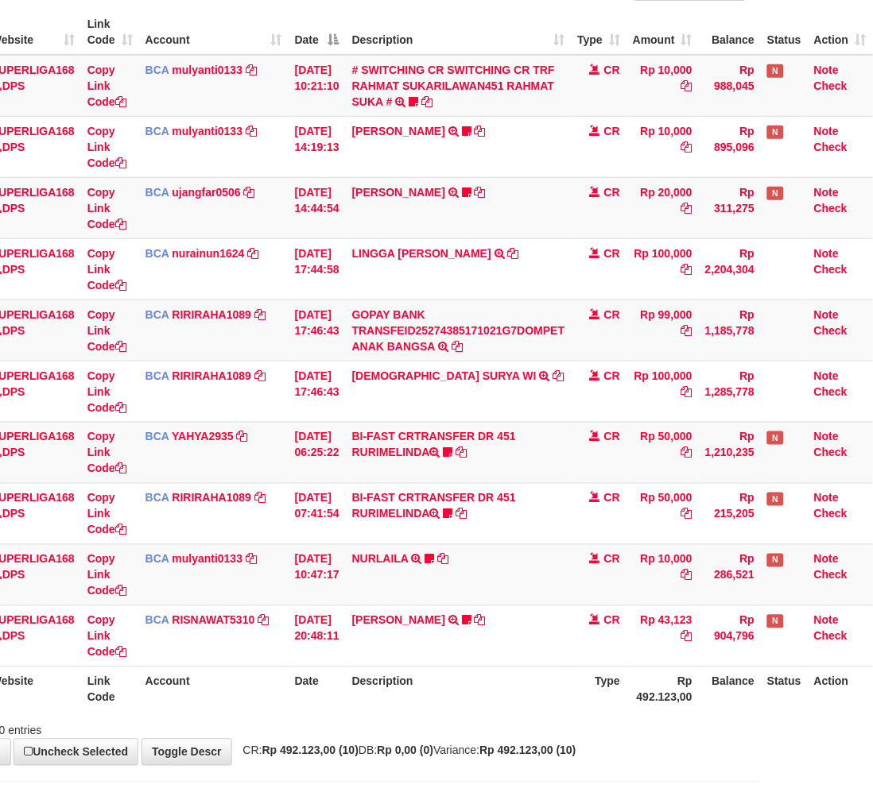
click at [533, 722] on div "Showing 1 to 10 of 10 entries" at bounding box center [322, 728] width 873 height 22
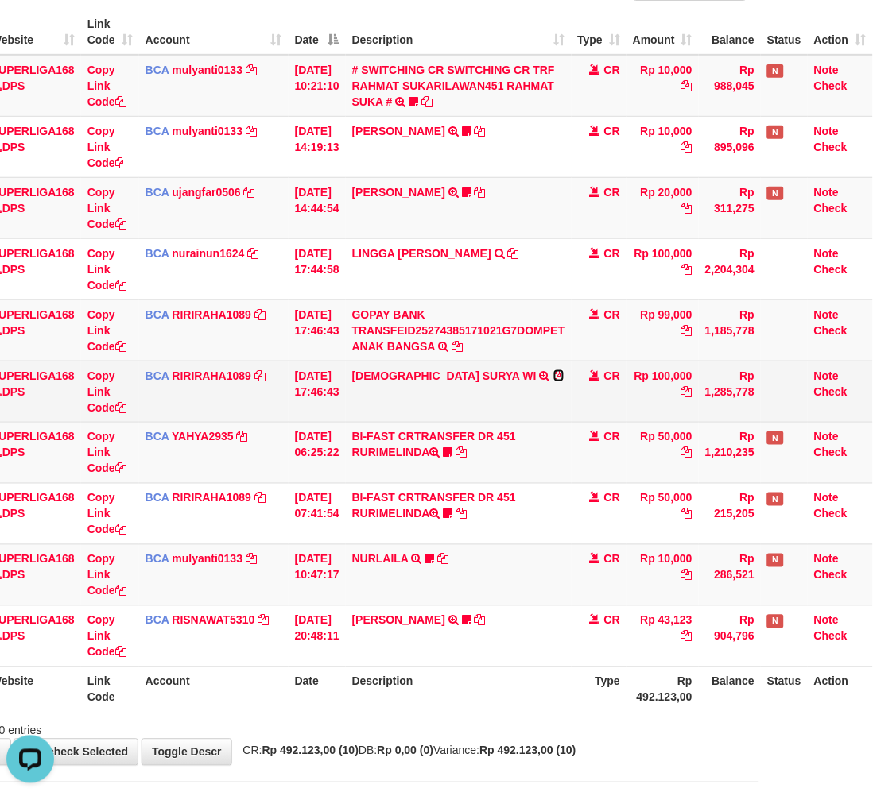
click at [553, 376] on icon at bounding box center [558, 375] width 11 height 11
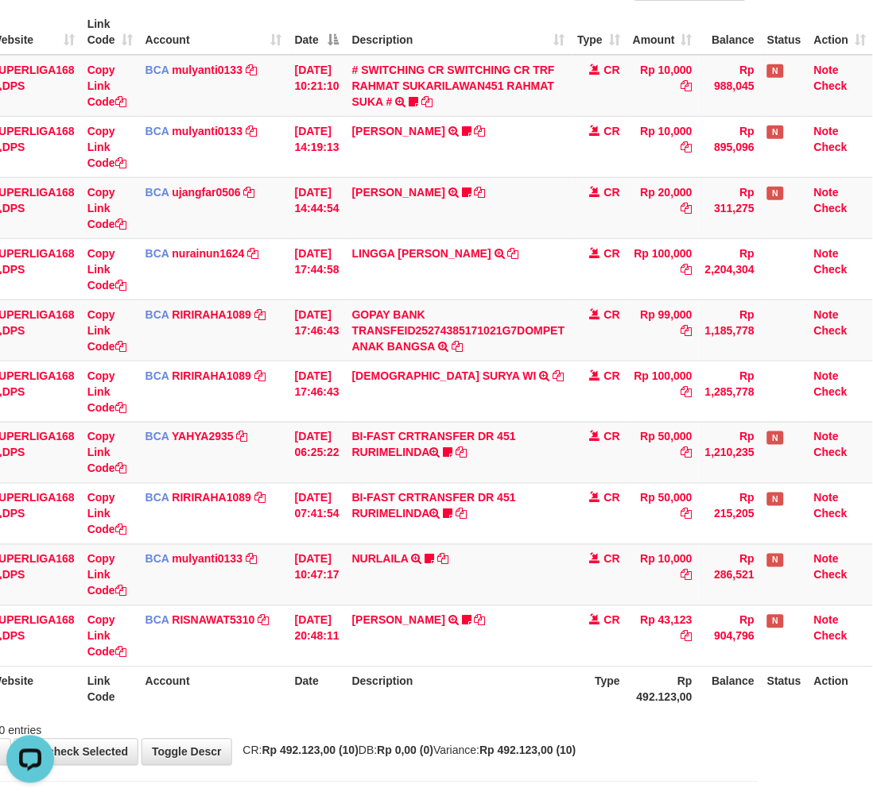
click at [528, 730] on div "Showing 1 to 10 of 10 entries" at bounding box center [322, 728] width 873 height 22
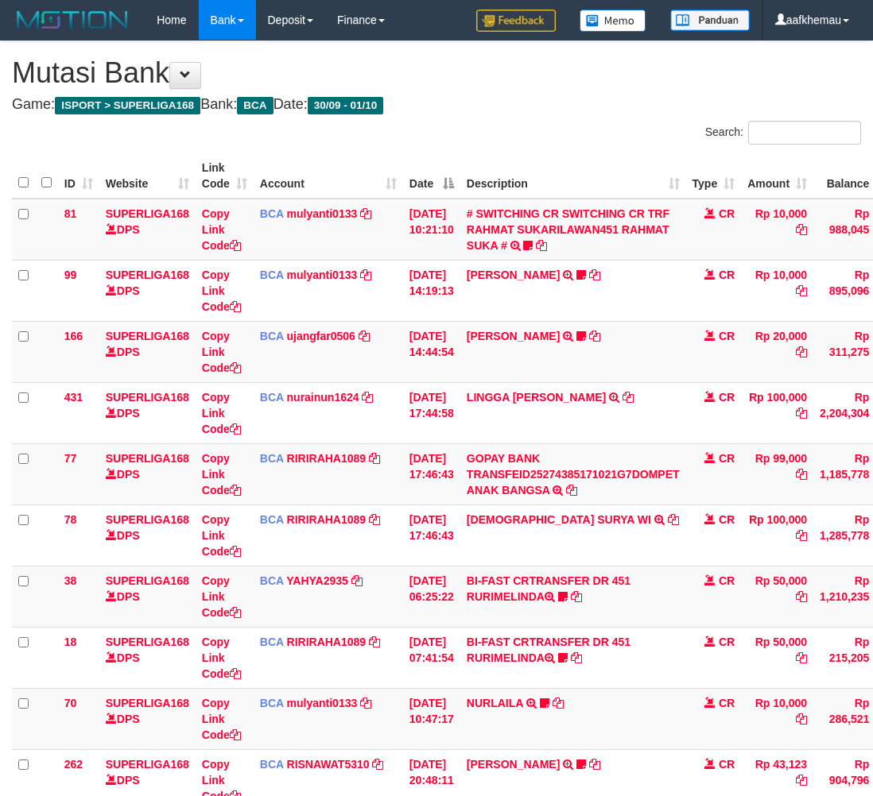
scroll to position [144, 125]
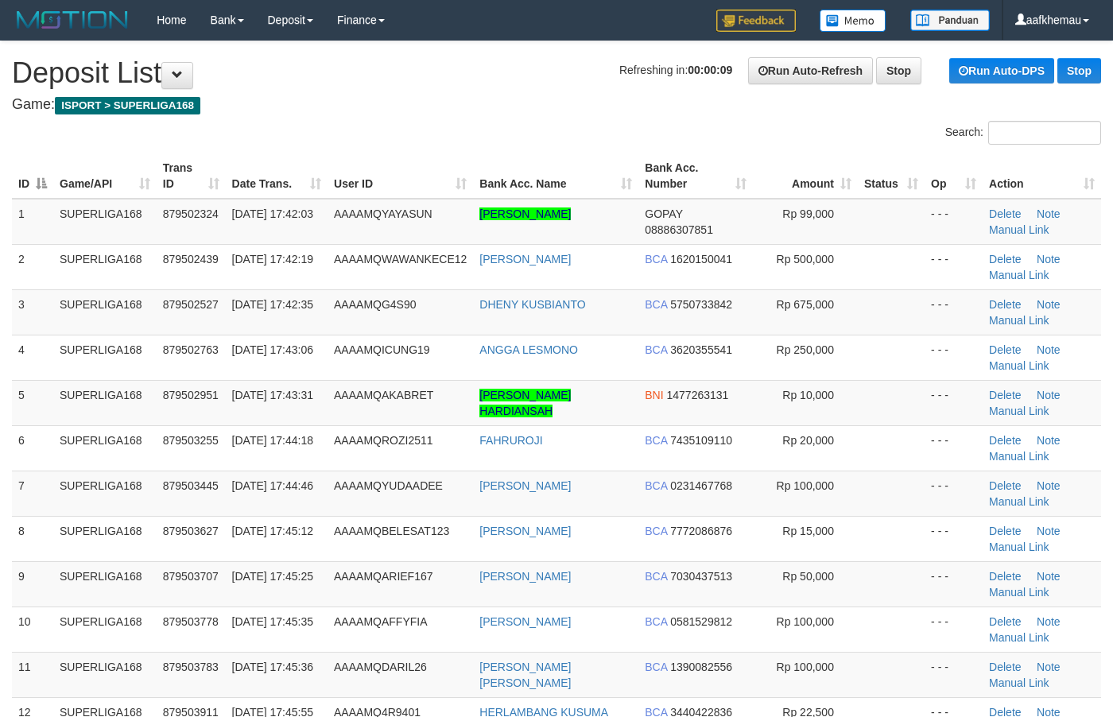
click at [495, 77] on h1 "Refreshing in: 00:00:09 Run Auto-Refresh Stop Run Auto-DPS Stop Deposit List" at bounding box center [556, 73] width 1089 height 32
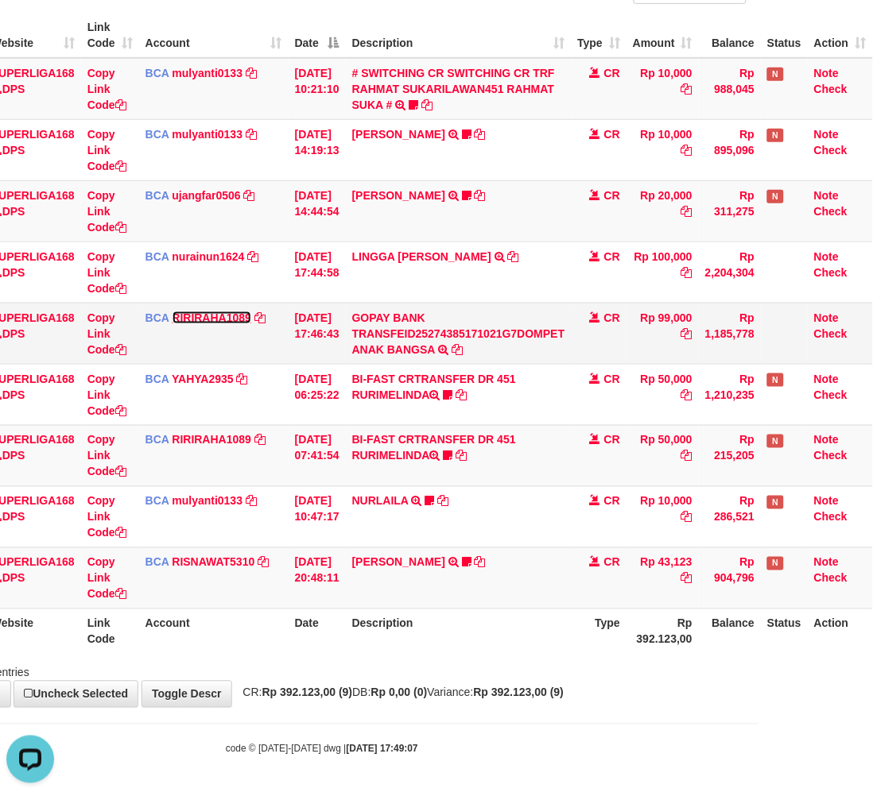
click at [203, 319] on link "RIRIRAHA1089" at bounding box center [211, 318] width 79 height 13
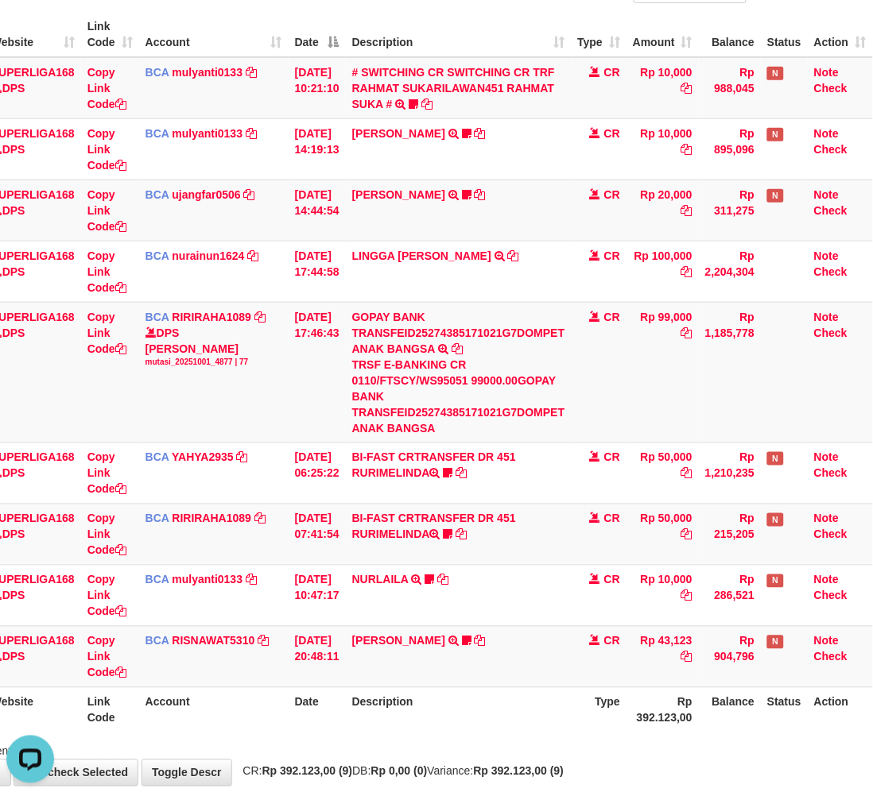
click at [473, 12] on th "Description" at bounding box center [459, 34] width 226 height 45
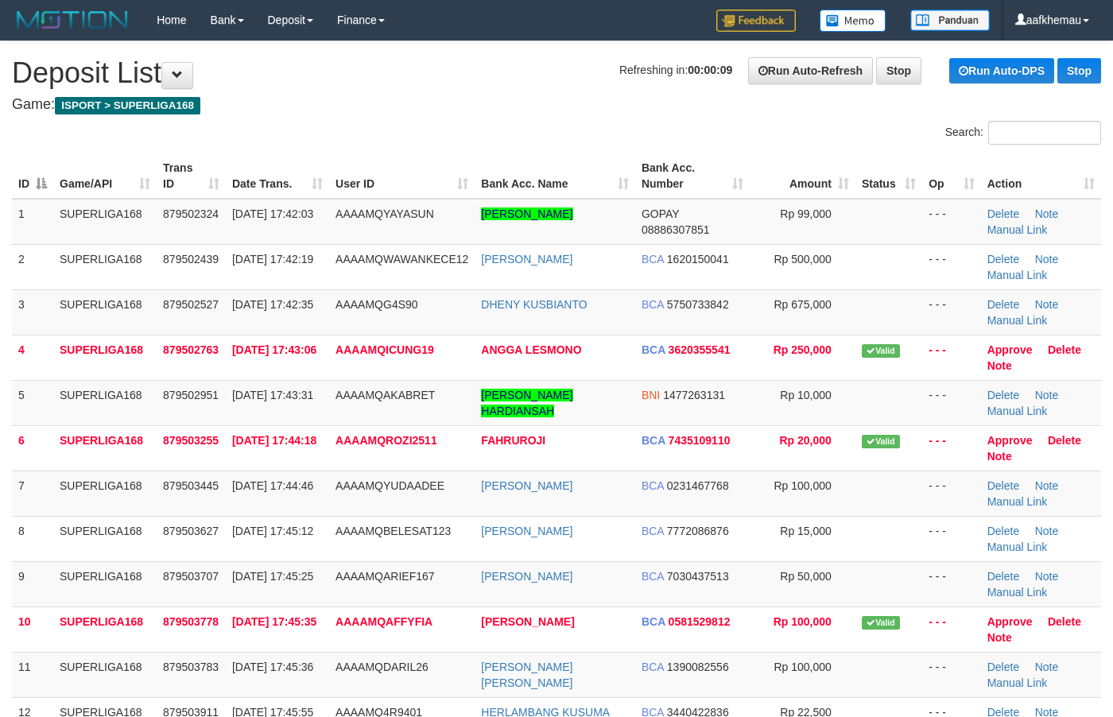
click at [427, 64] on h1 "Refreshing in: 00:00:09 Run Auto-Refresh Stop Run Auto-DPS Stop Deposit List" at bounding box center [556, 73] width 1089 height 32
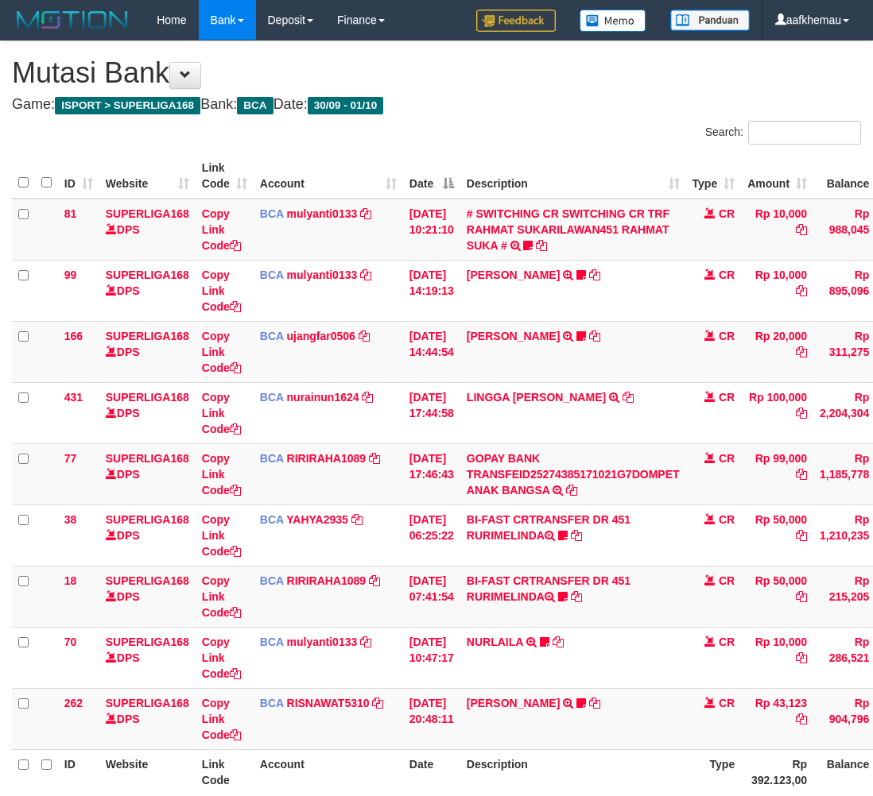
scroll to position [141, 125]
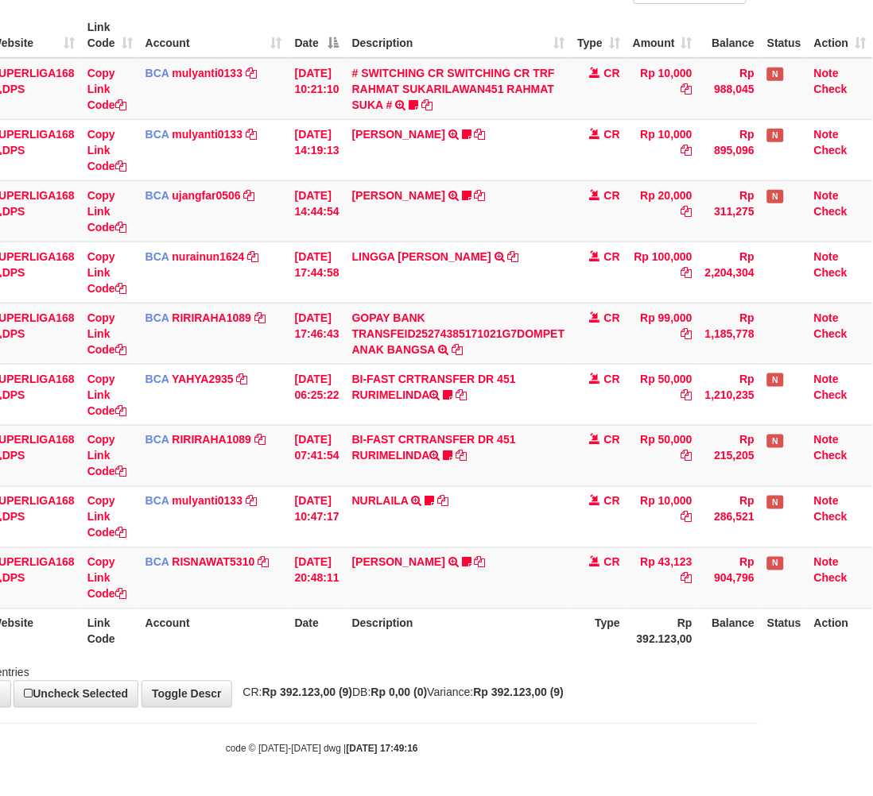
click at [588, 733] on body "Toggle navigation Home Bank Account List Load By Website Group [ISPORT] SUPERLI…" at bounding box center [322, 327] width 873 height 937
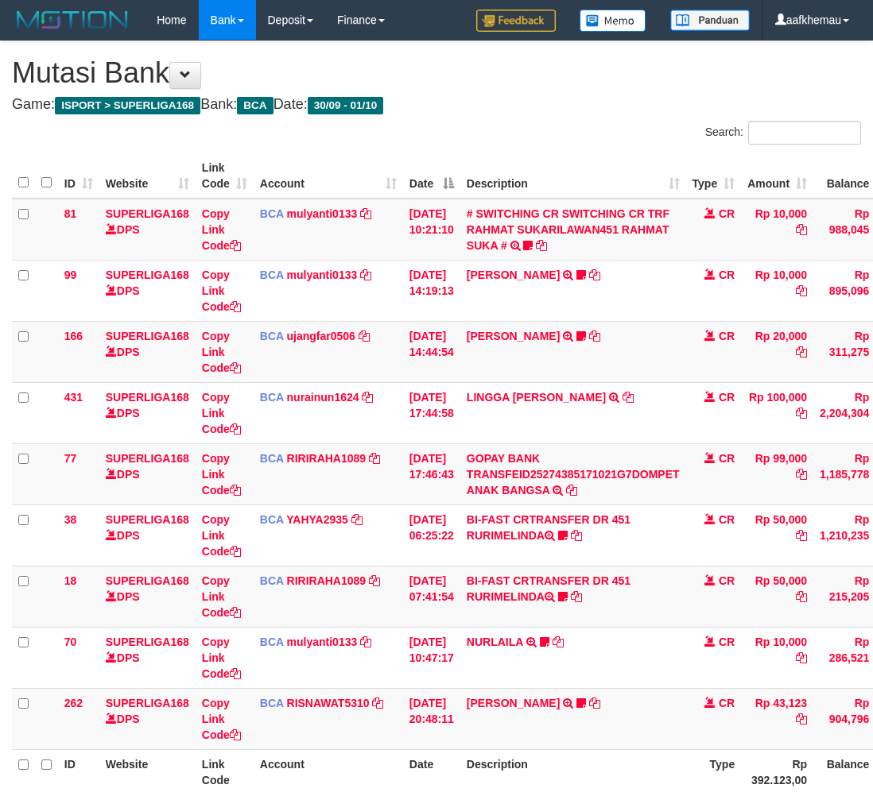
scroll to position [141, 125]
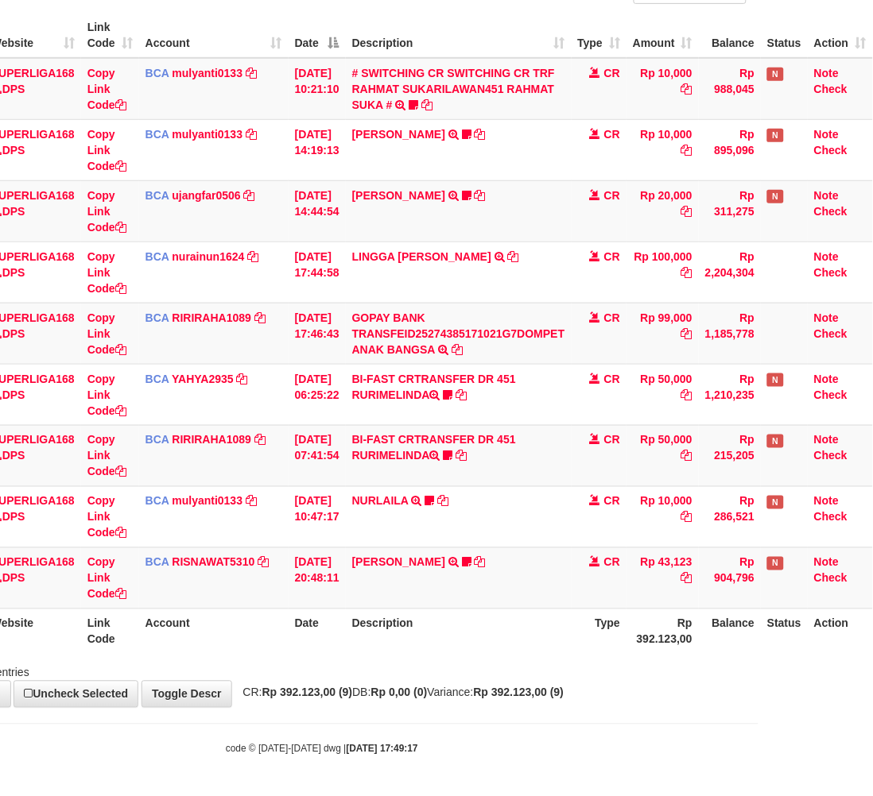
click at [613, 743] on div "code © 2012-2018 dwg | 2025/10/01 17:49:17" at bounding box center [322, 749] width 873 height 16
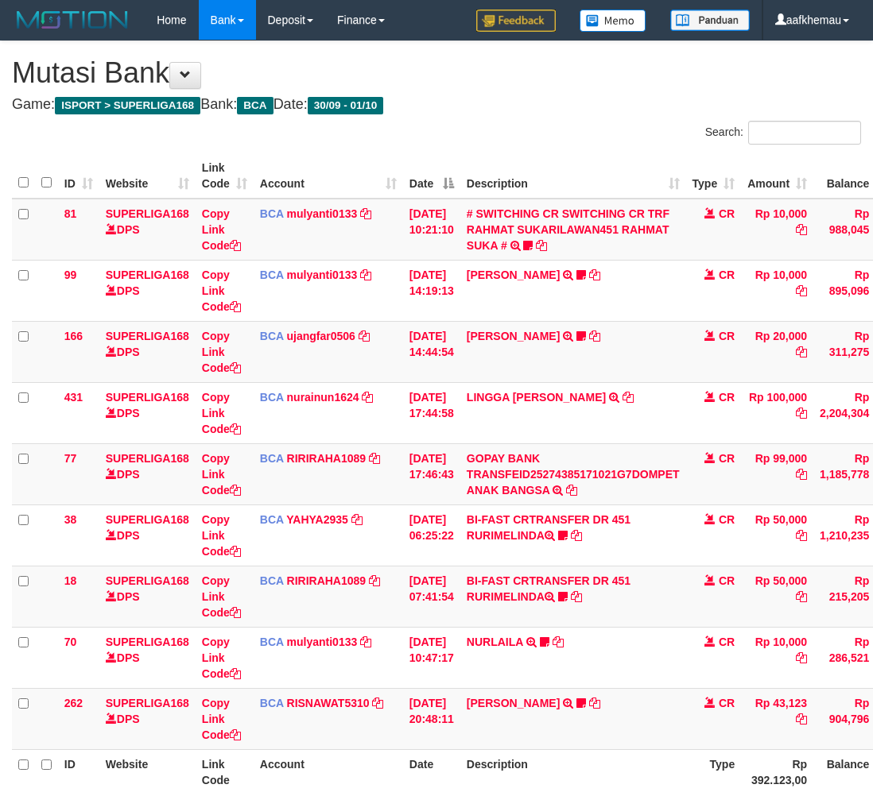
scroll to position [141, 125]
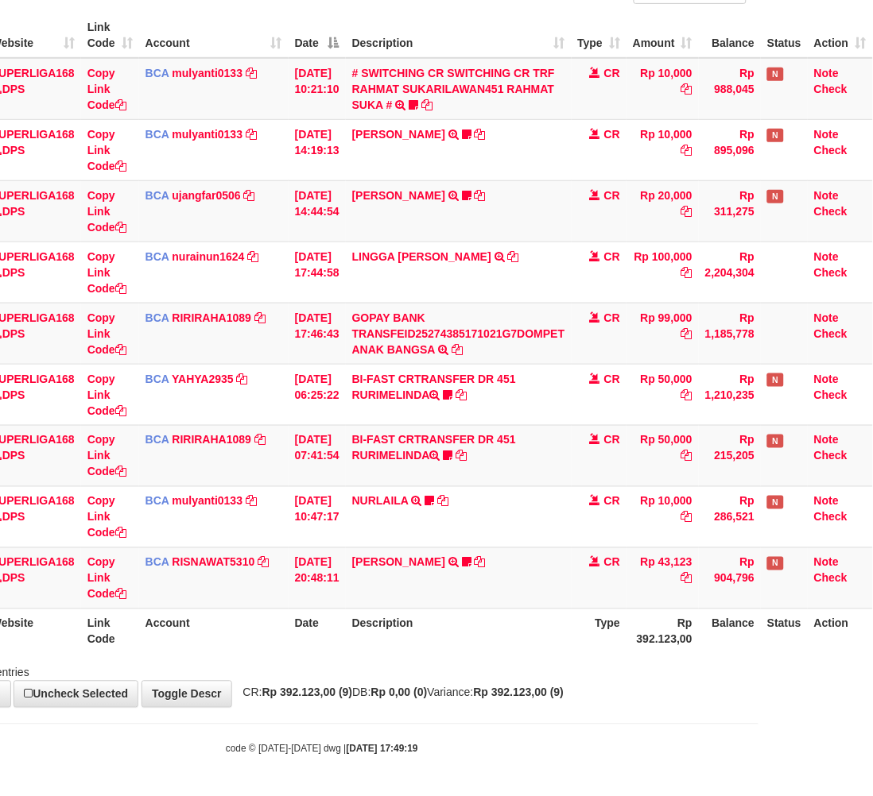
click at [608, 748] on div "code © 2012-2018 dwg | 2025/10/01 17:49:19" at bounding box center [322, 749] width 873 height 16
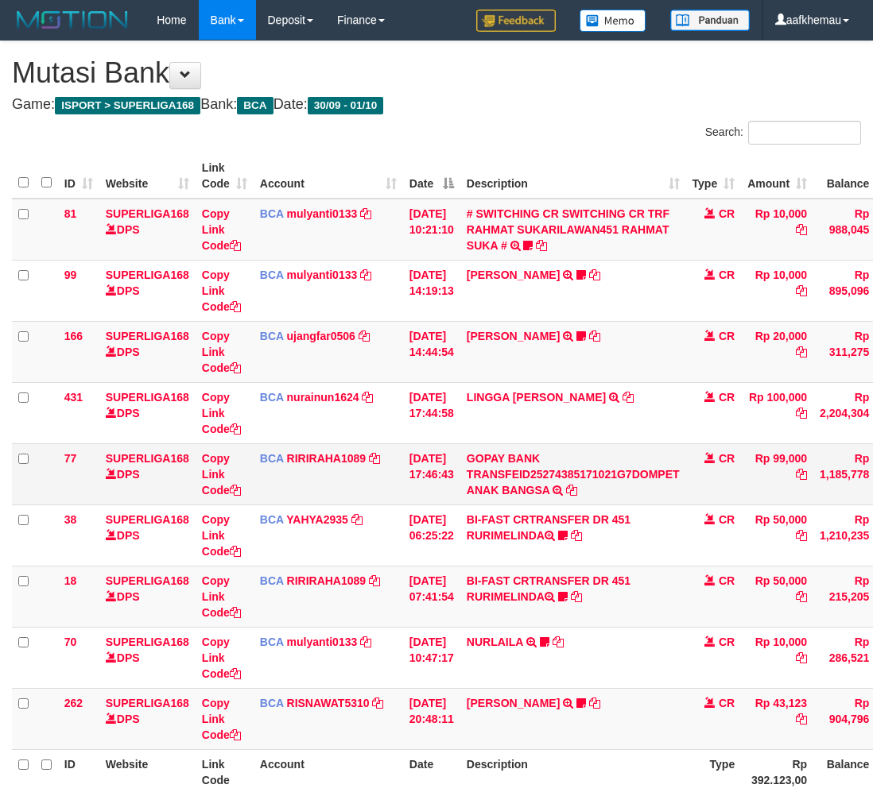
scroll to position [141, 125]
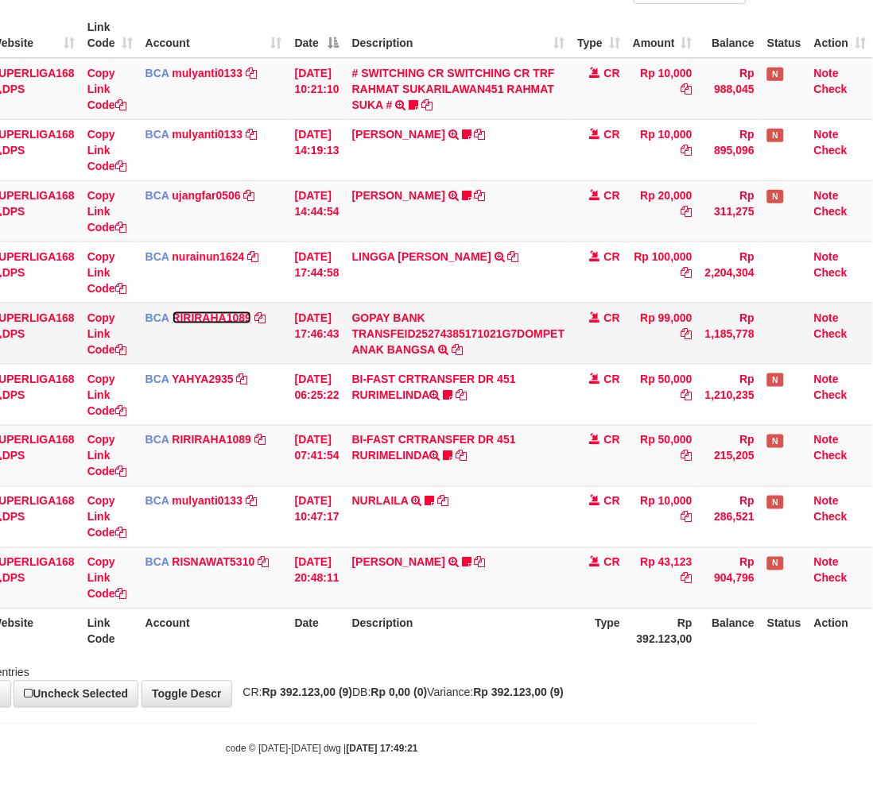
click at [179, 312] on link "RIRIRAHA1089" at bounding box center [211, 318] width 79 height 13
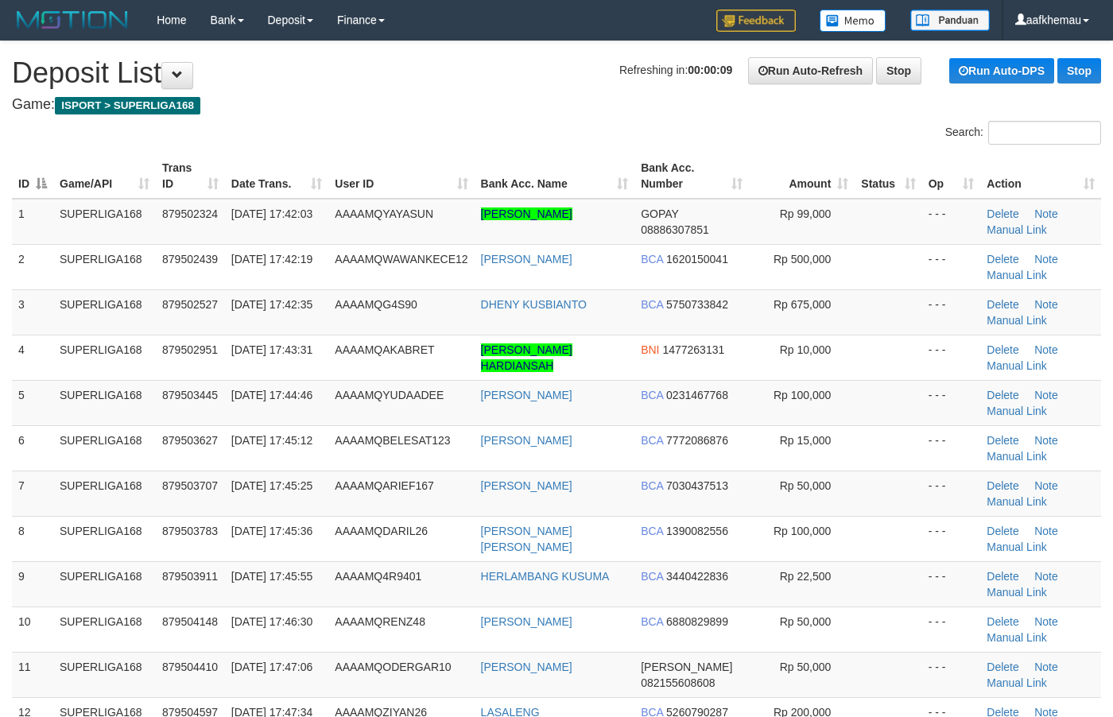
drag, startPoint x: 470, startPoint y: 84, endPoint x: 479, endPoint y: 91, distance: 11.9
click at [470, 84] on h1 "Refreshing in: 00:00:09 Run Auto-Refresh Stop Run Auto-DPS Stop Deposit List" at bounding box center [556, 73] width 1089 height 32
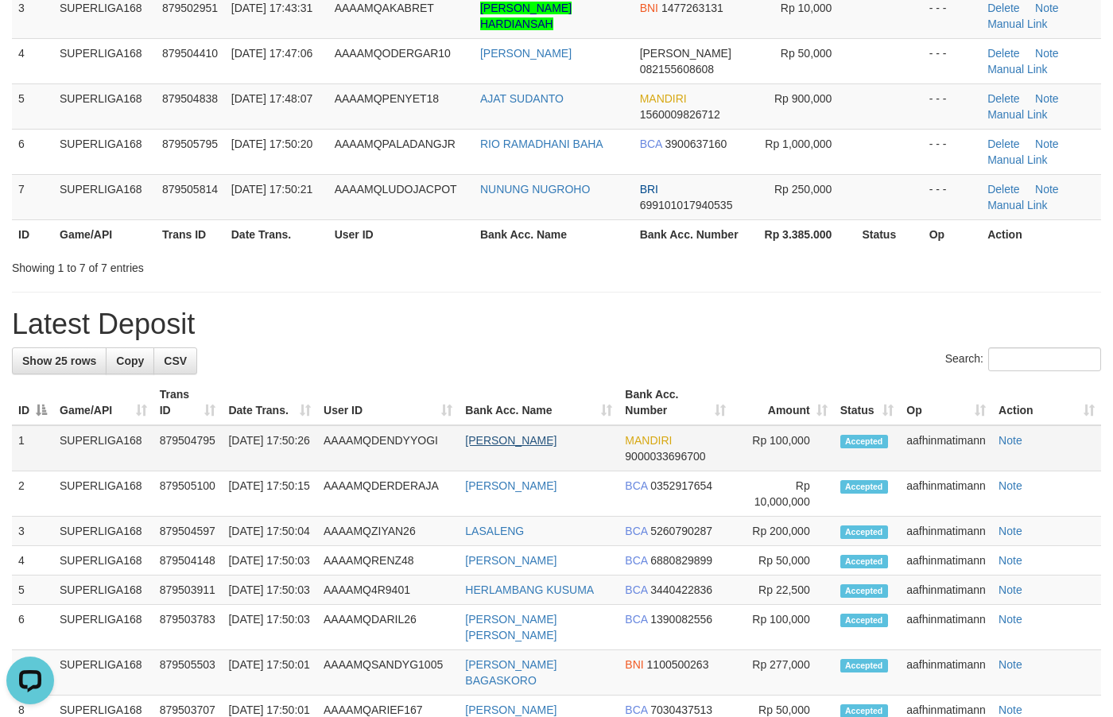
scroll to position [298, 0]
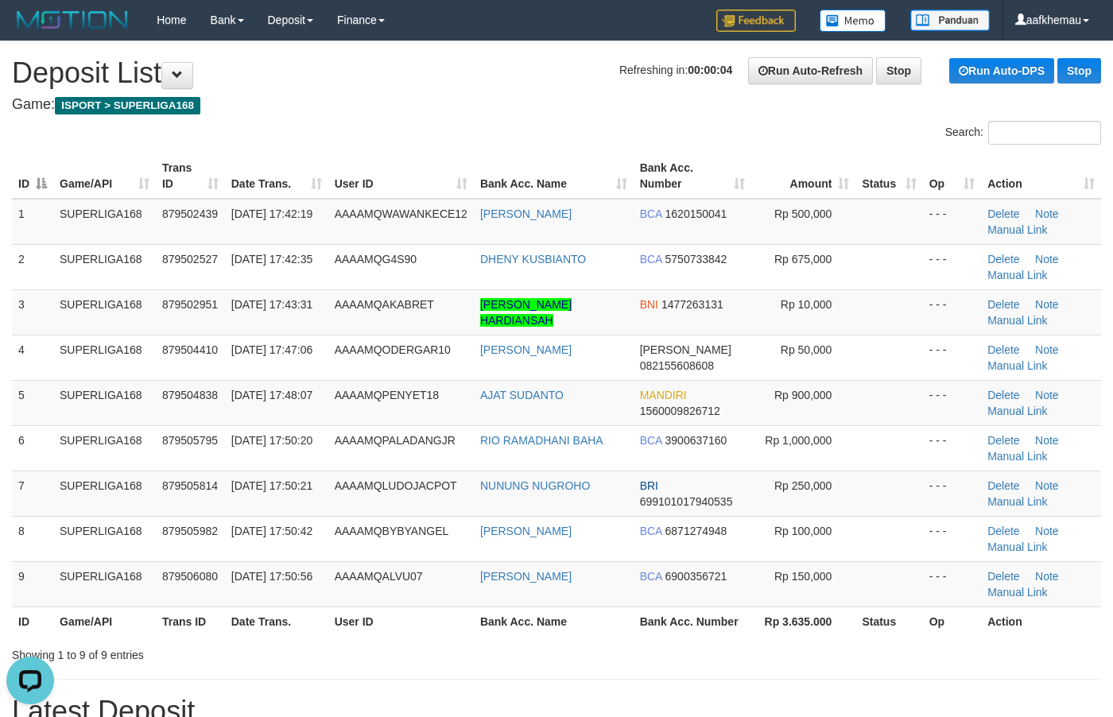
click at [510, 105] on h4 "Game: ISPORT > SUPERLIGA168" at bounding box center [556, 105] width 1089 height 16
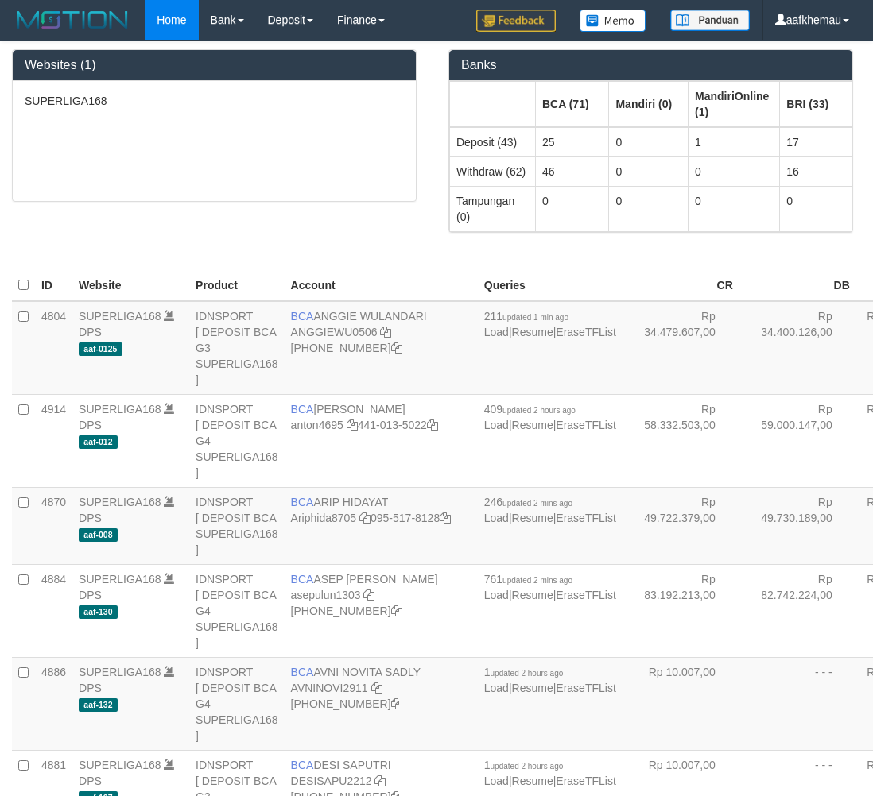
scroll to position [1417, 0]
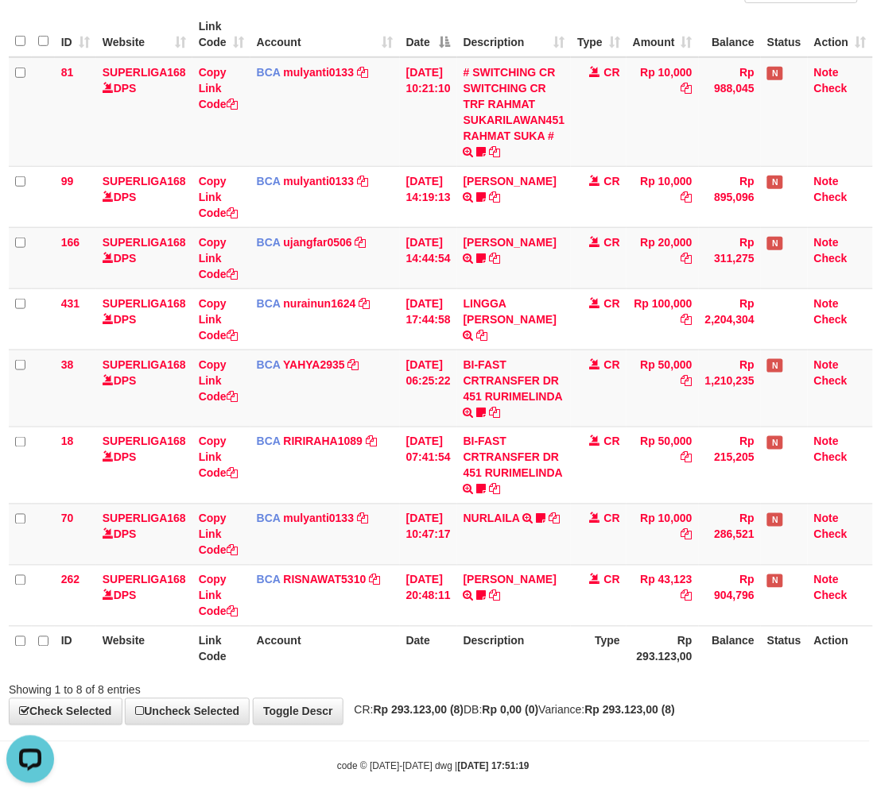
click at [558, 12] on th "Description" at bounding box center [514, 34] width 114 height 45
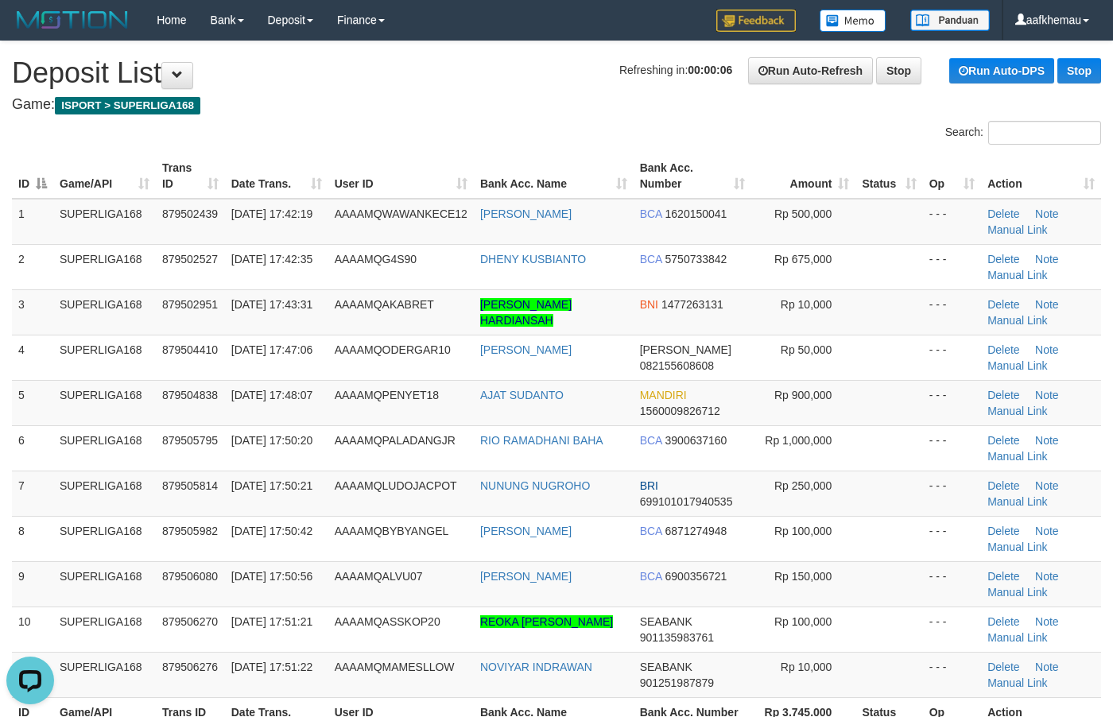
click at [532, 68] on h1 "Refreshing in: 00:00:06 Run Auto-Refresh Stop Run Auto-DPS Stop Deposit List" at bounding box center [556, 73] width 1089 height 32
click at [532, 69] on h1 "Refreshing in: 00:00:05 Run Auto-Refresh Stop Run Auto-DPS Stop Deposit List" at bounding box center [556, 73] width 1089 height 32
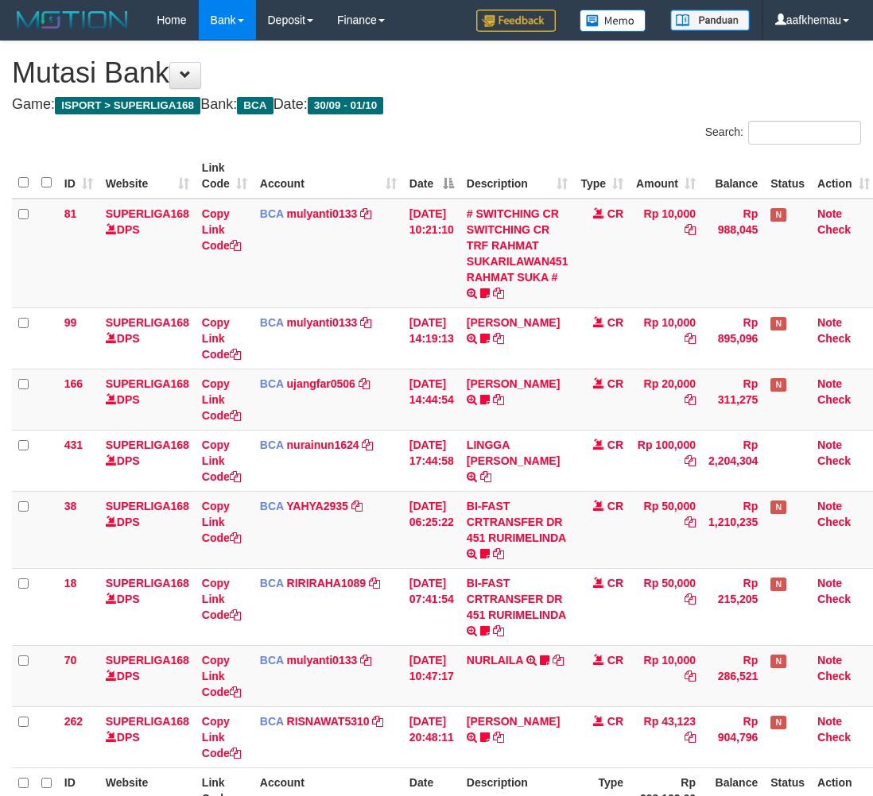
scroll to position [141, 13]
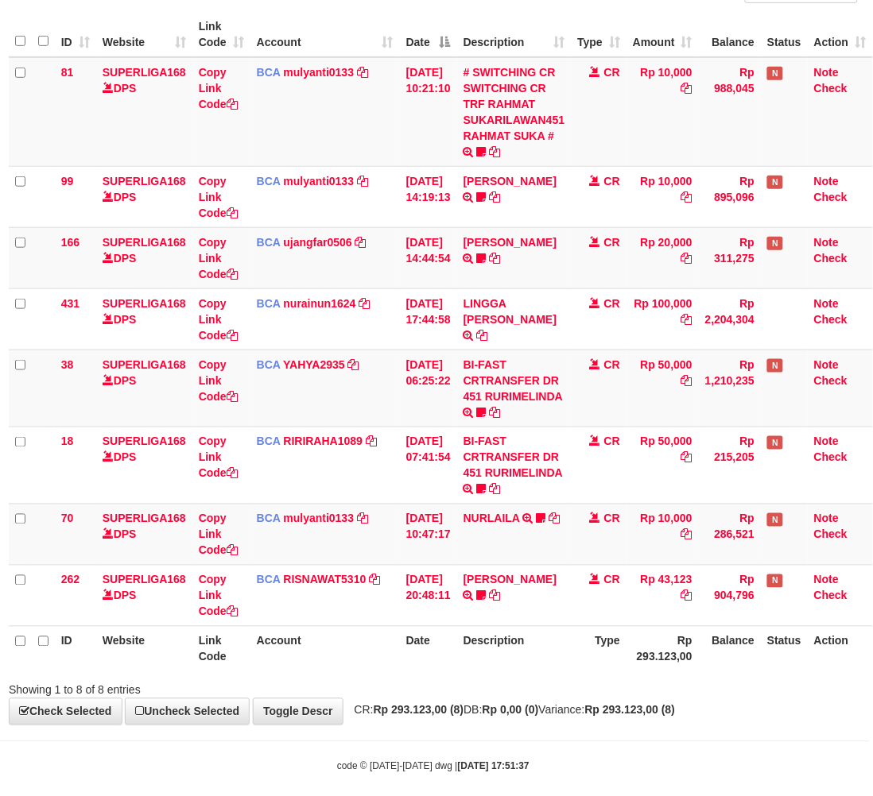
click at [585, 718] on div "**********" at bounding box center [433, 312] width 873 height 825
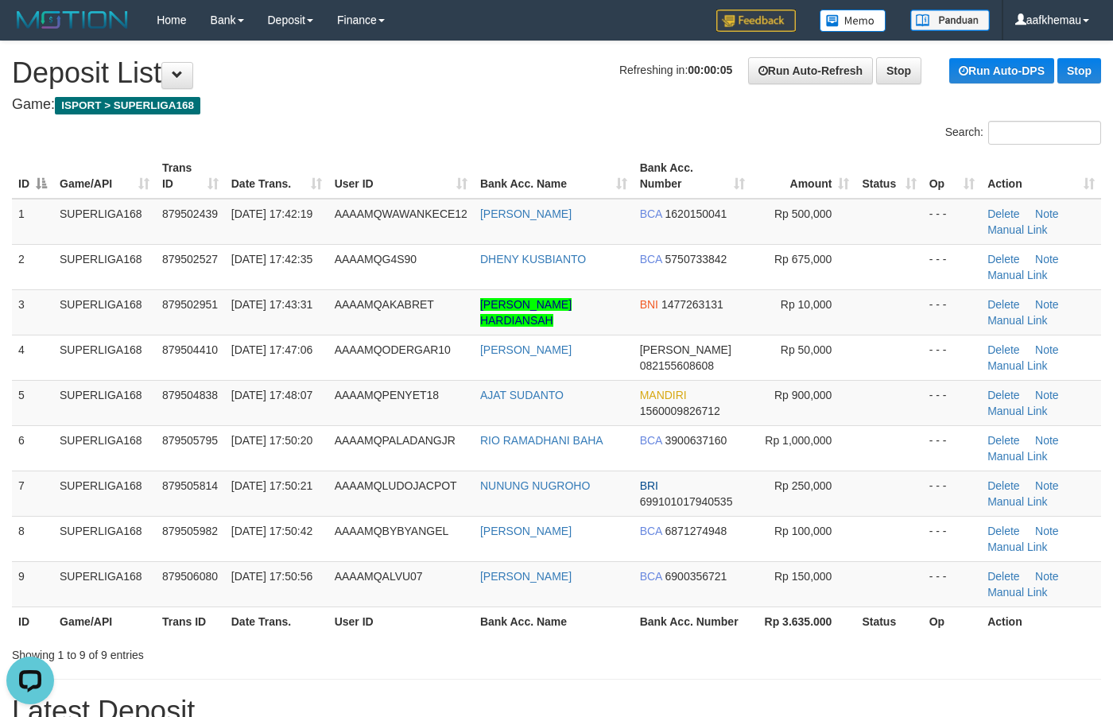
drag, startPoint x: 346, startPoint y: 100, endPoint x: 626, endPoint y: 286, distance: 336.6
click at [347, 101] on h4 "Game: ISPORT > SUPERLIGA168" at bounding box center [556, 105] width 1089 height 16
drag, startPoint x: 620, startPoint y: 269, endPoint x: 482, endPoint y: 118, distance: 204.7
click at [478, 272] on td "DHENY KUSBIANTO" at bounding box center [554, 266] width 160 height 45
click at [483, 104] on h4 "Game: ISPORT > SUPERLIGA168" at bounding box center [556, 105] width 1089 height 16
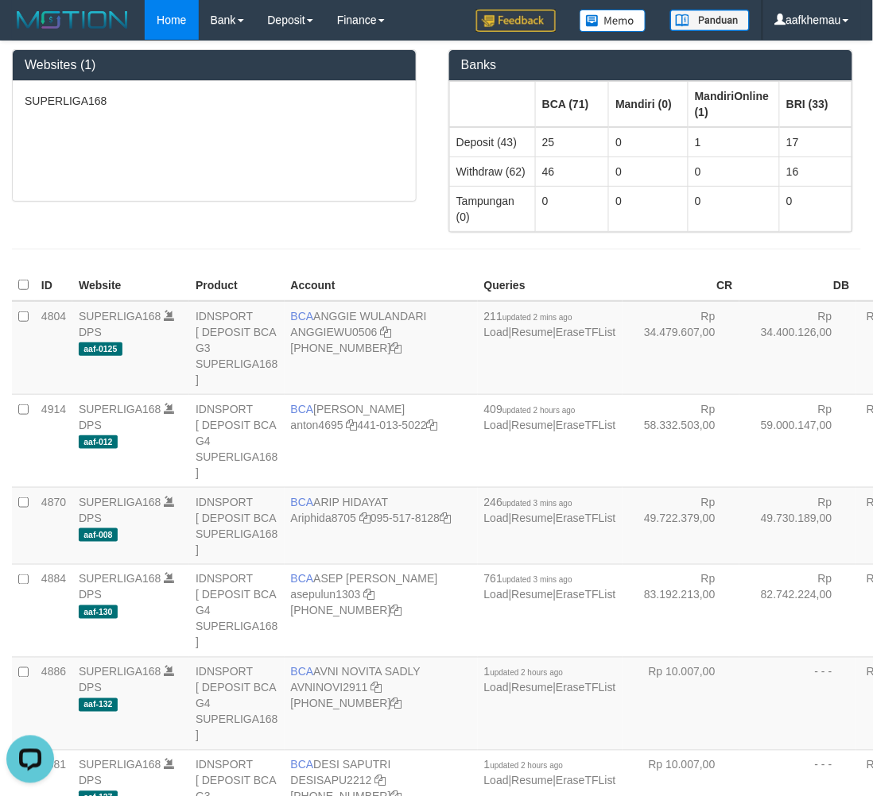
click at [232, 57] on div "Websites (1)" at bounding box center [214, 65] width 403 height 31
click at [216, 127] on div "SUPERLIGA168" at bounding box center [214, 141] width 403 height 120
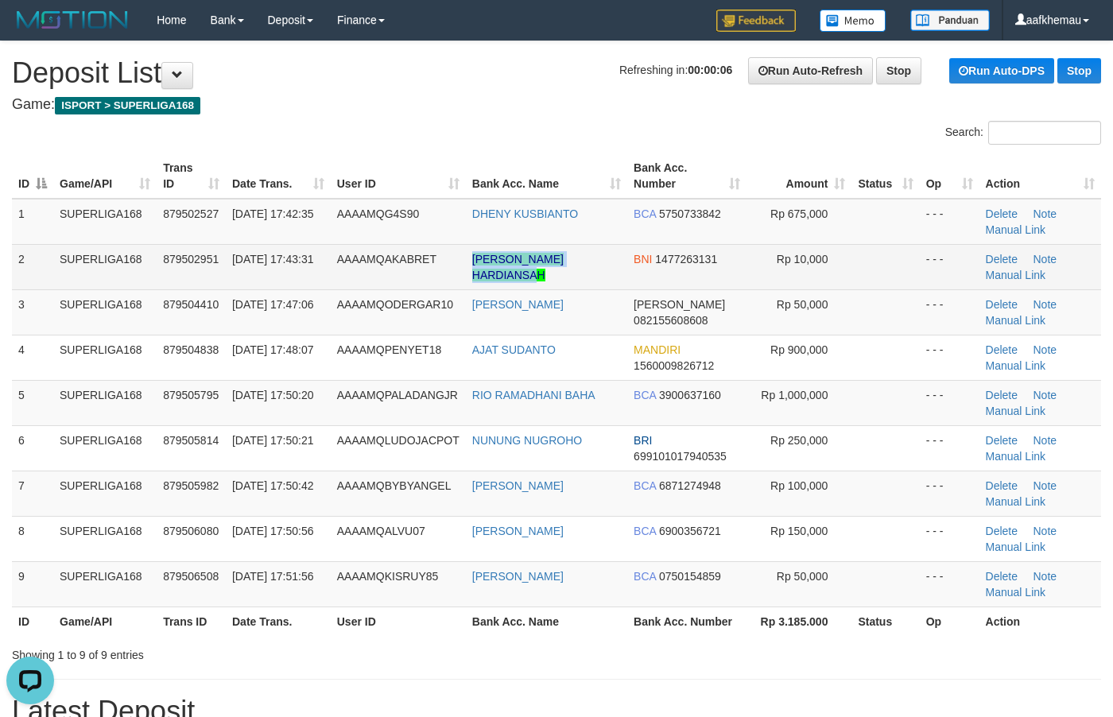
drag, startPoint x: 556, startPoint y: 277, endPoint x: 450, endPoint y: 259, distance: 107.9
click at [450, 259] on tr "2 SUPERLIGA168 879502951 01/10/2025 17:43:31 AAAAMQAKABRET RIFKI ARFIAN HARDIAN…" at bounding box center [556, 266] width 1089 height 45
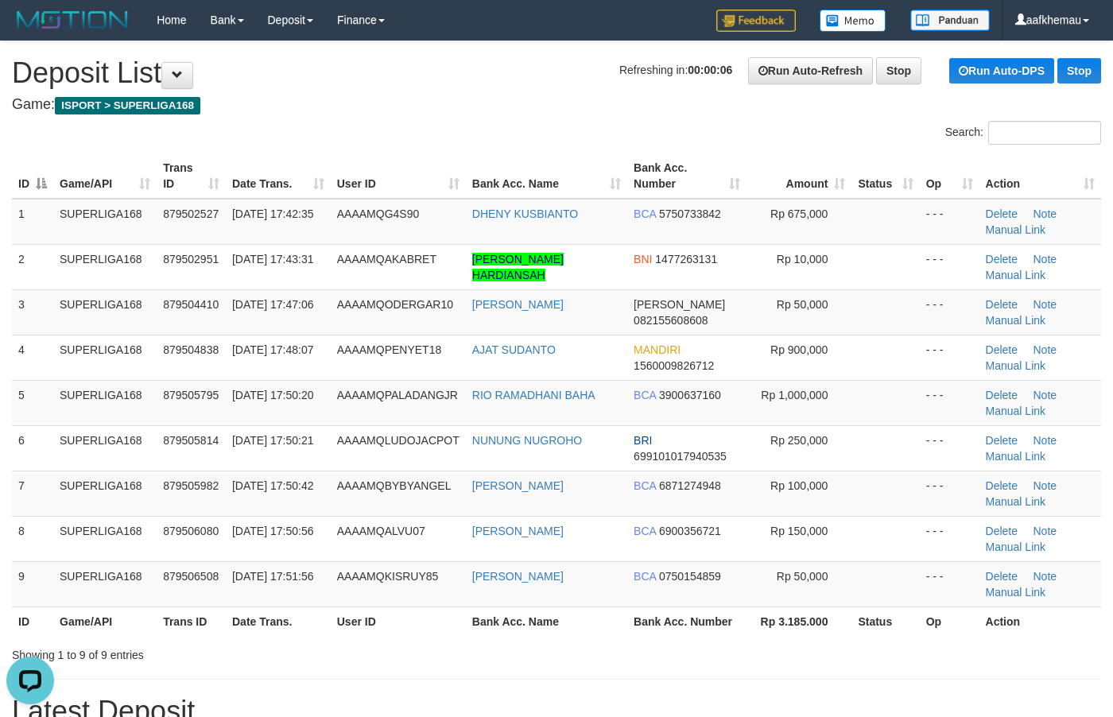
click at [416, 110] on h4 "Game: ISPORT > SUPERLIGA168" at bounding box center [556, 105] width 1089 height 16
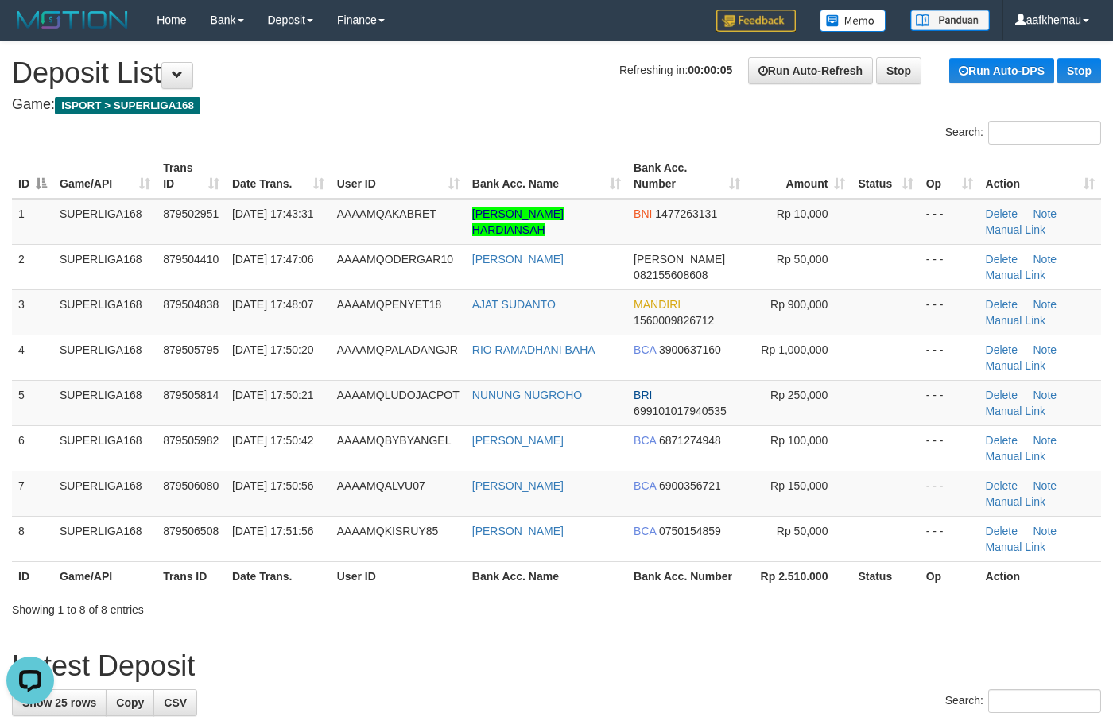
drag, startPoint x: 461, startPoint y: 111, endPoint x: 483, endPoint y: 132, distance: 30.4
click at [461, 110] on h4 "Game: ISPORT > SUPERLIGA168" at bounding box center [556, 105] width 1089 height 16
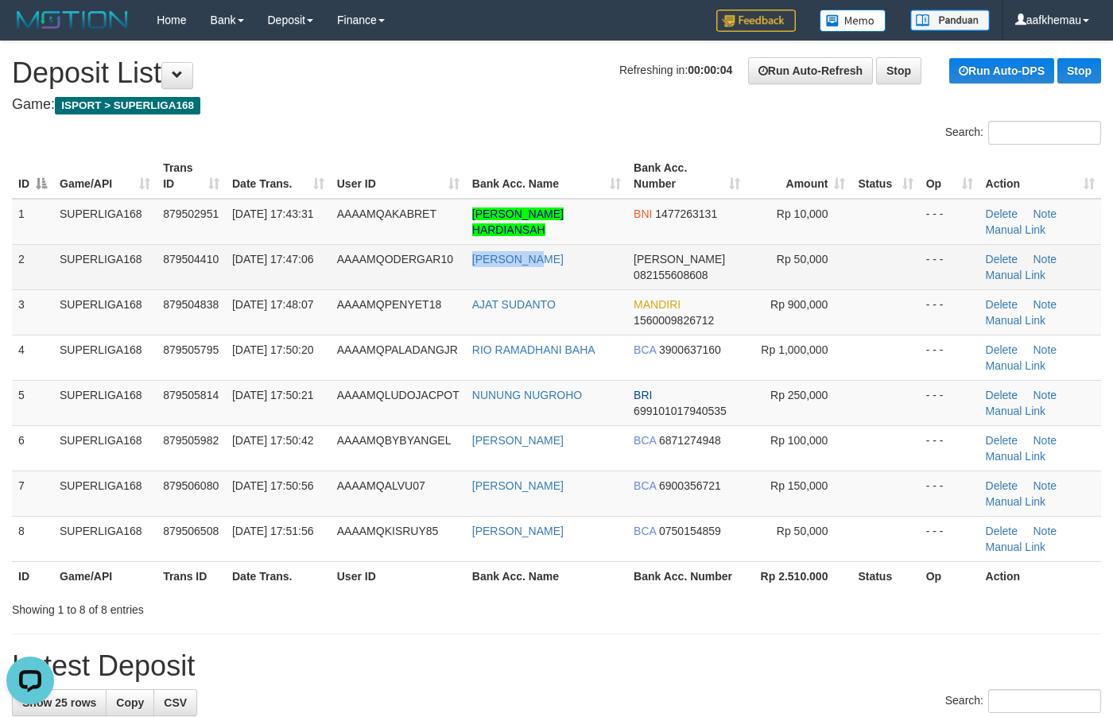
copy tr "FUAD RIDHA"
drag, startPoint x: 572, startPoint y: 255, endPoint x: 438, endPoint y: 121, distance: 189.9
click at [463, 266] on tr "2 SUPERLIGA168 879504410 01/10/2025 17:47:06 AAAAMQODERGAR10 FUAD RIDHA DANA 08…" at bounding box center [556, 266] width 1089 height 45
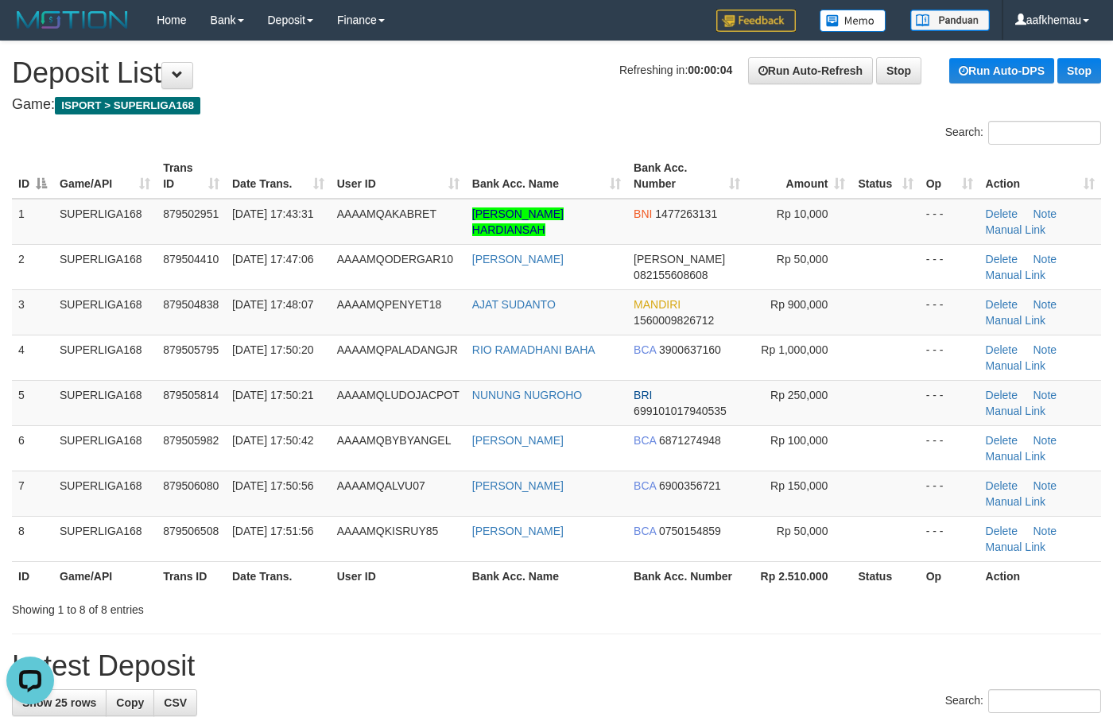
click at [422, 83] on h1 "Refreshing in: 00:00:04 Run Auto-Refresh Stop Run Auto-DPS Stop Deposit List" at bounding box center [556, 73] width 1089 height 32
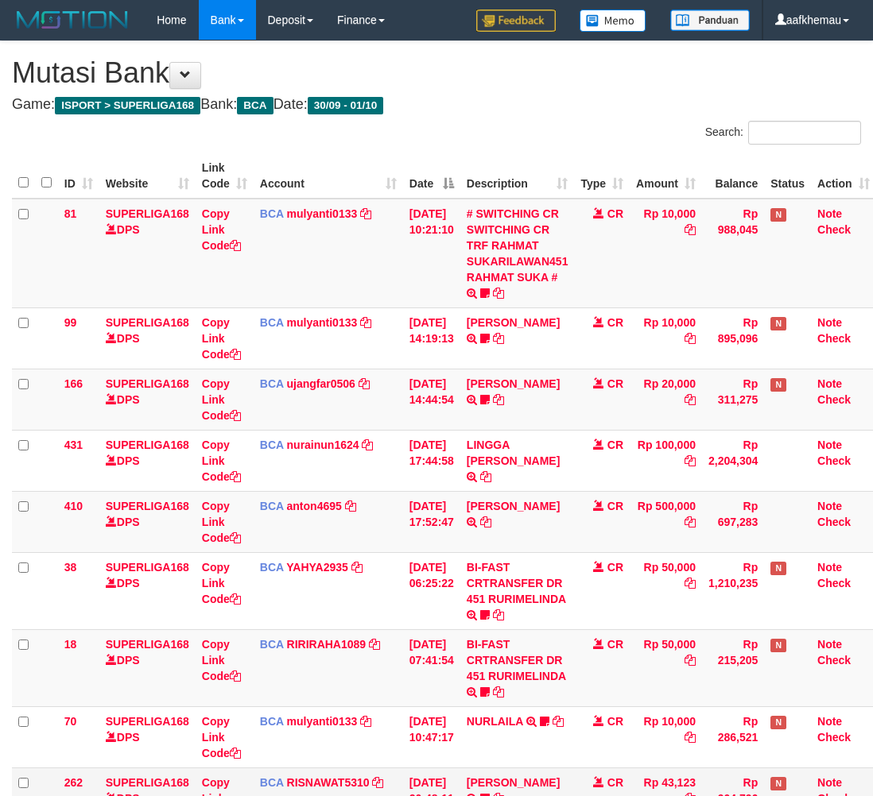
scroll to position [141, 13]
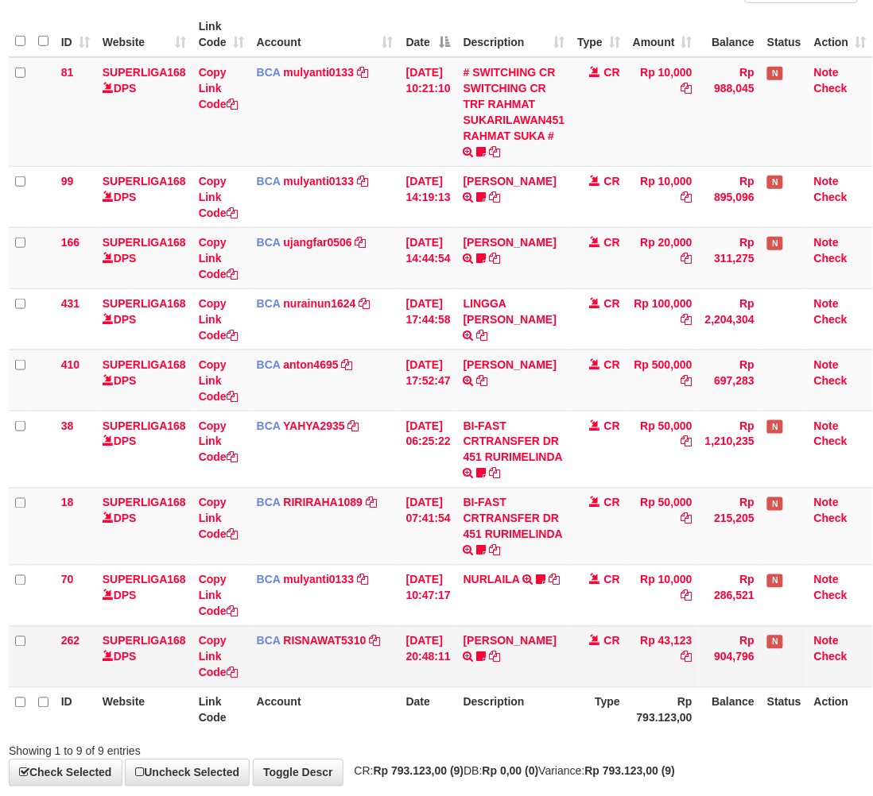
click at [513, 672] on td "[PERSON_NAME] TRSF E-BANKING CR 3009/FTSCY/WS95051 43123.002025093076842247 TRF…" at bounding box center [514, 656] width 114 height 61
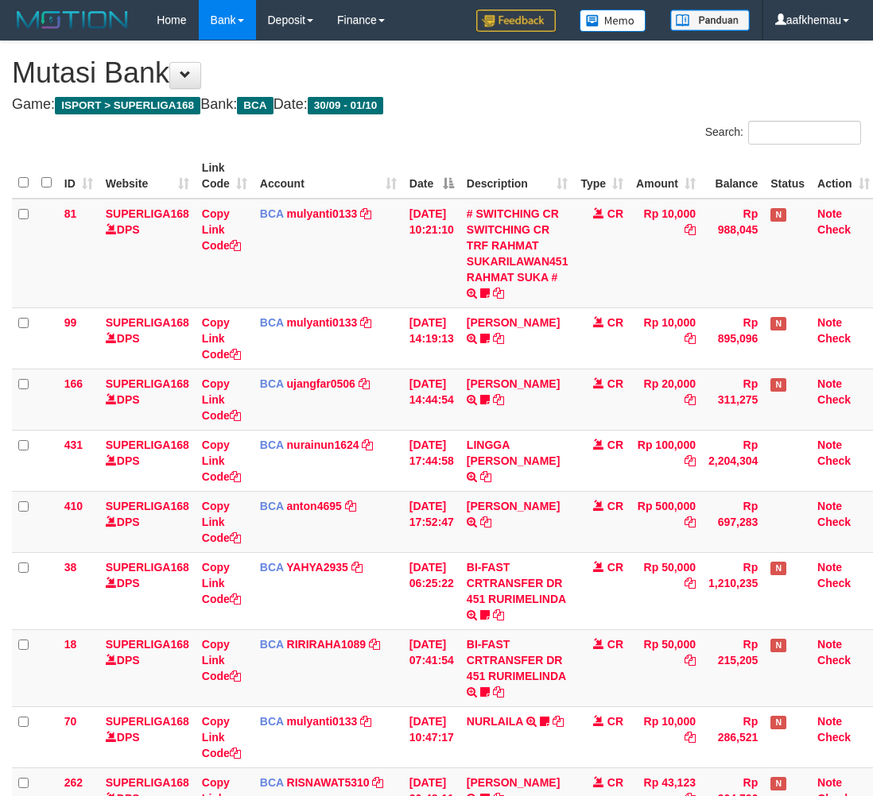
scroll to position [141, 13]
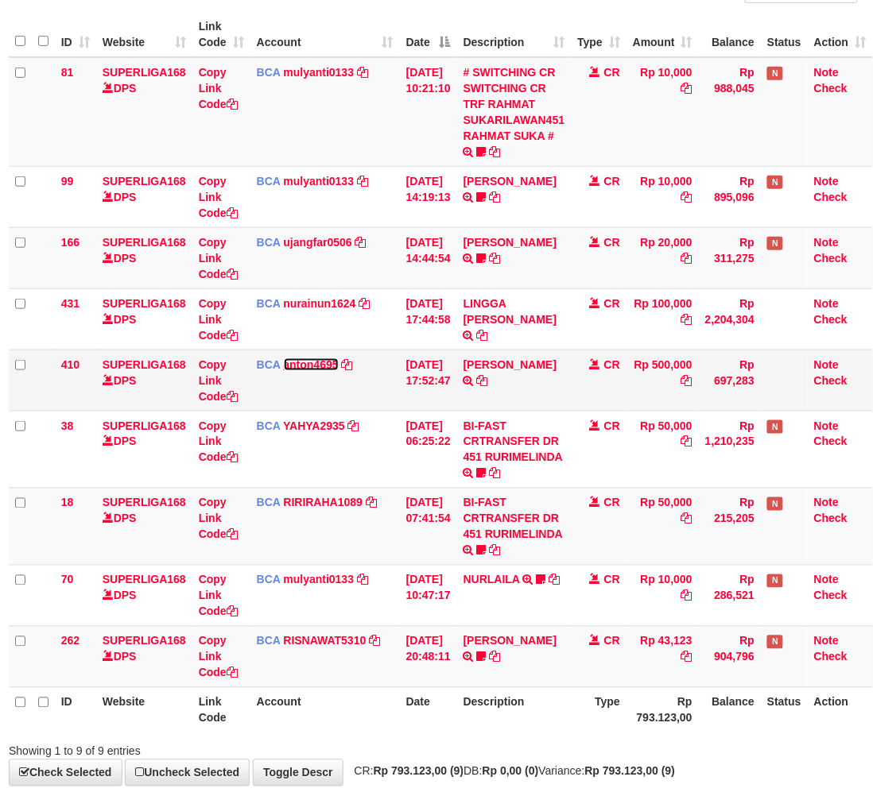
click at [304, 362] on link "anton4695" at bounding box center [311, 364] width 55 height 13
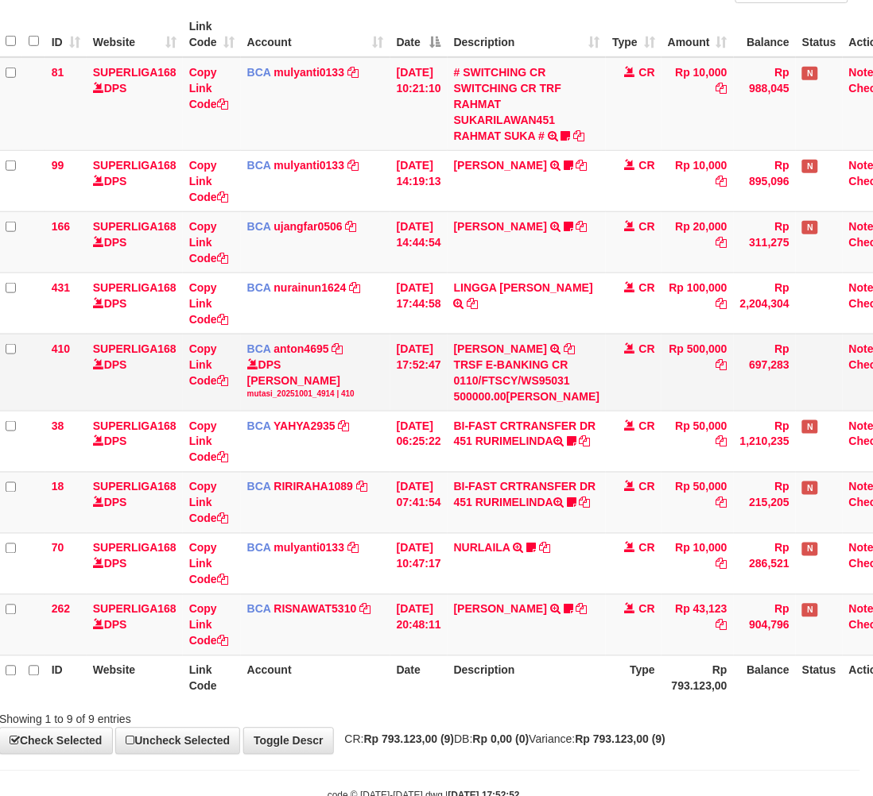
click at [563, 354] on icon at bounding box center [568, 348] width 11 height 11
click at [685, 411] on td "Rp 500,000" at bounding box center [697, 372] width 72 height 77
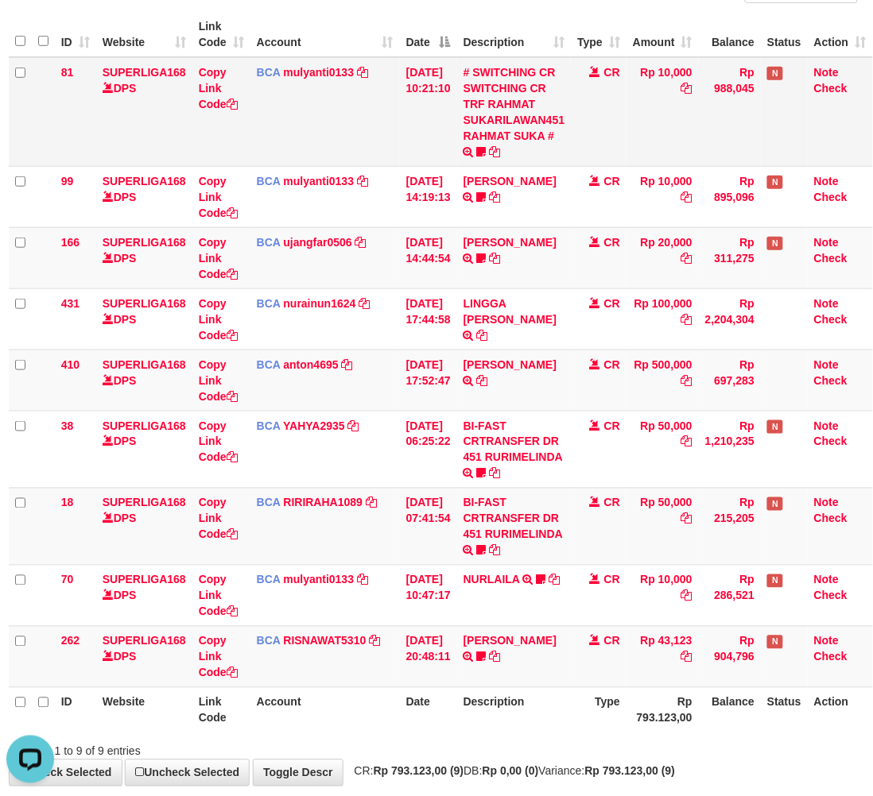
click at [676, 114] on td "Rp 10,000" at bounding box center [662, 112] width 72 height 110
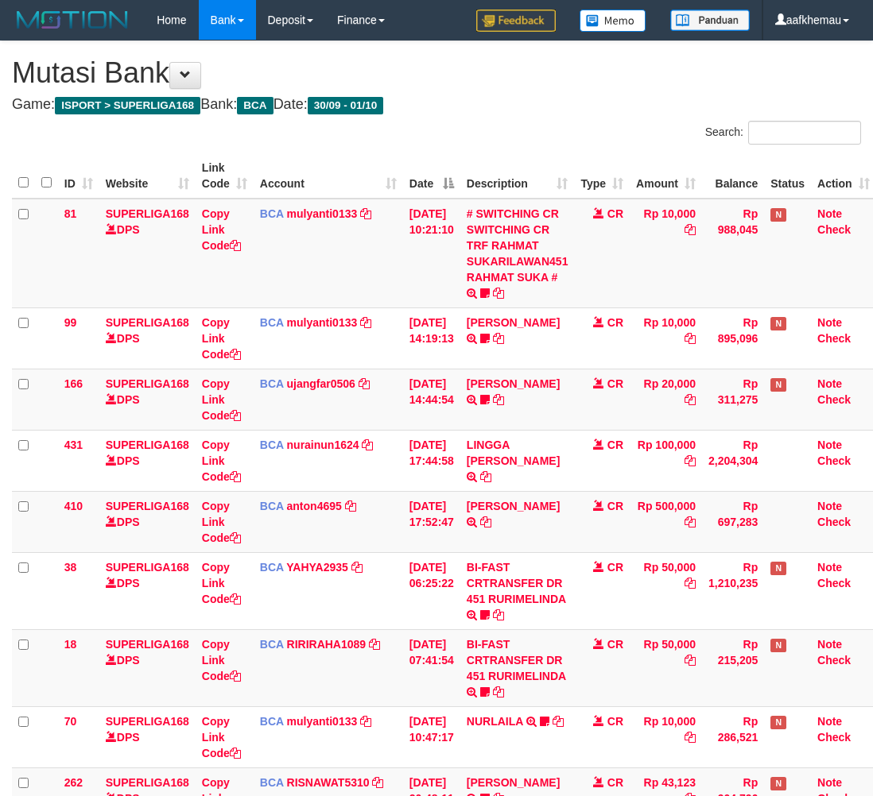
scroll to position [141, 13]
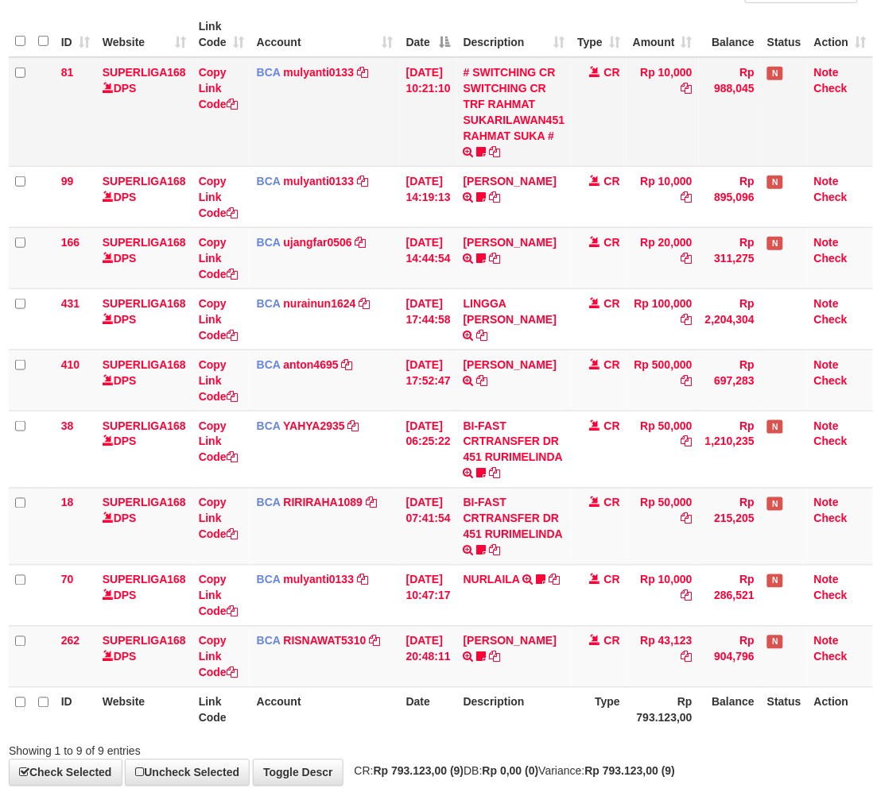
click at [688, 116] on td "Rp 10,000" at bounding box center [662, 112] width 72 height 110
click at [610, 157] on td "CR" at bounding box center [599, 112] width 56 height 110
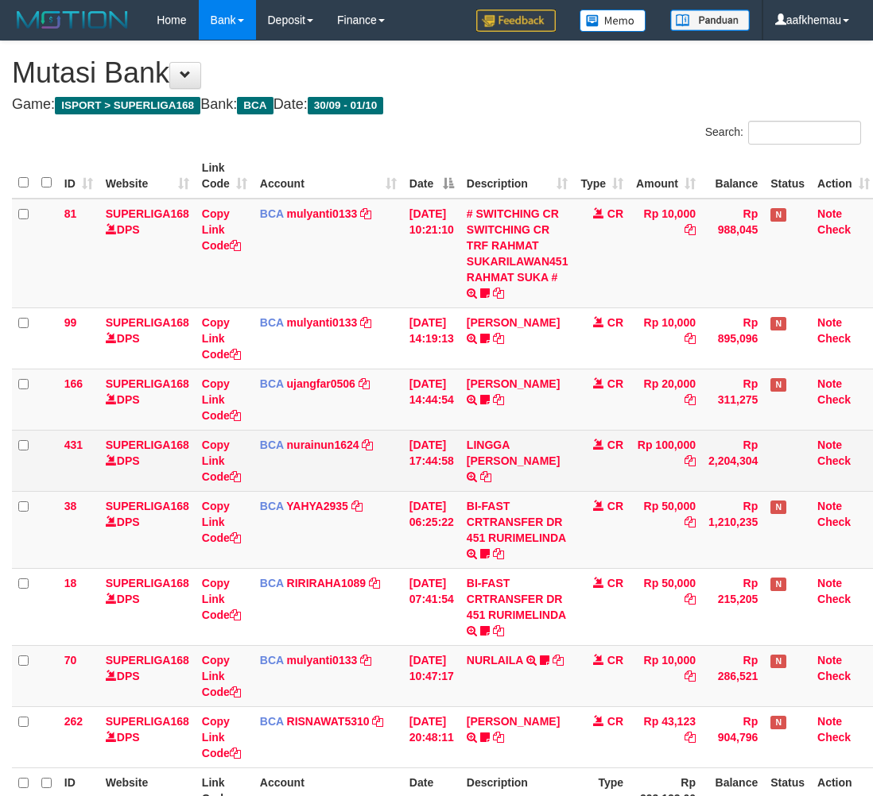
scroll to position [141, 13]
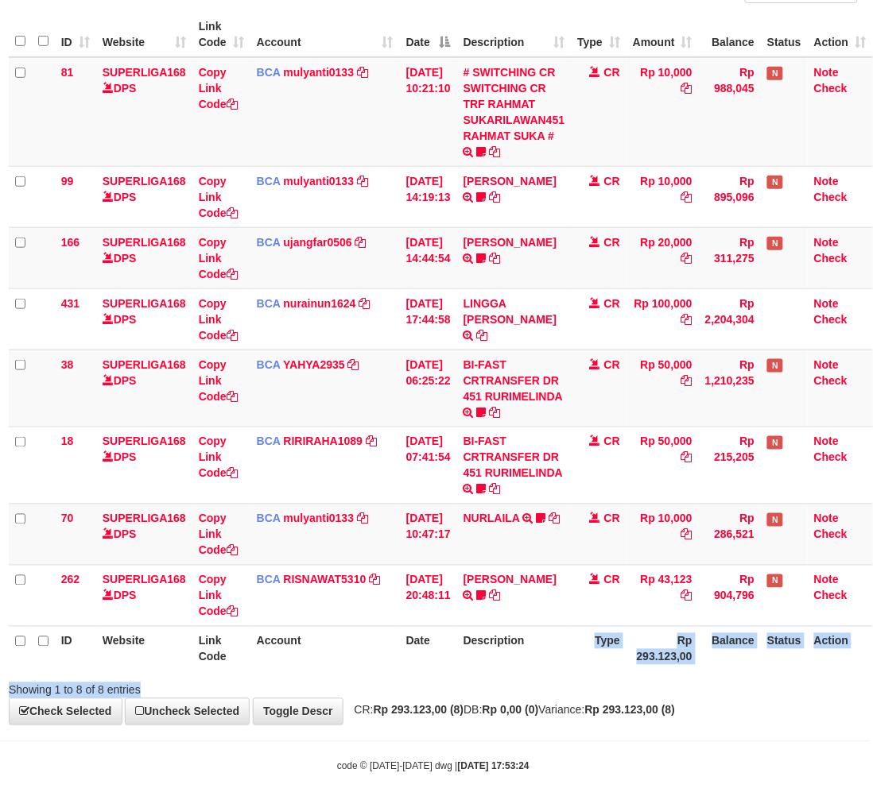
click at [586, 687] on div "Search: ID Website Link Code Account Date Description Type Amount Balance Statu…" at bounding box center [433, 338] width 849 height 719
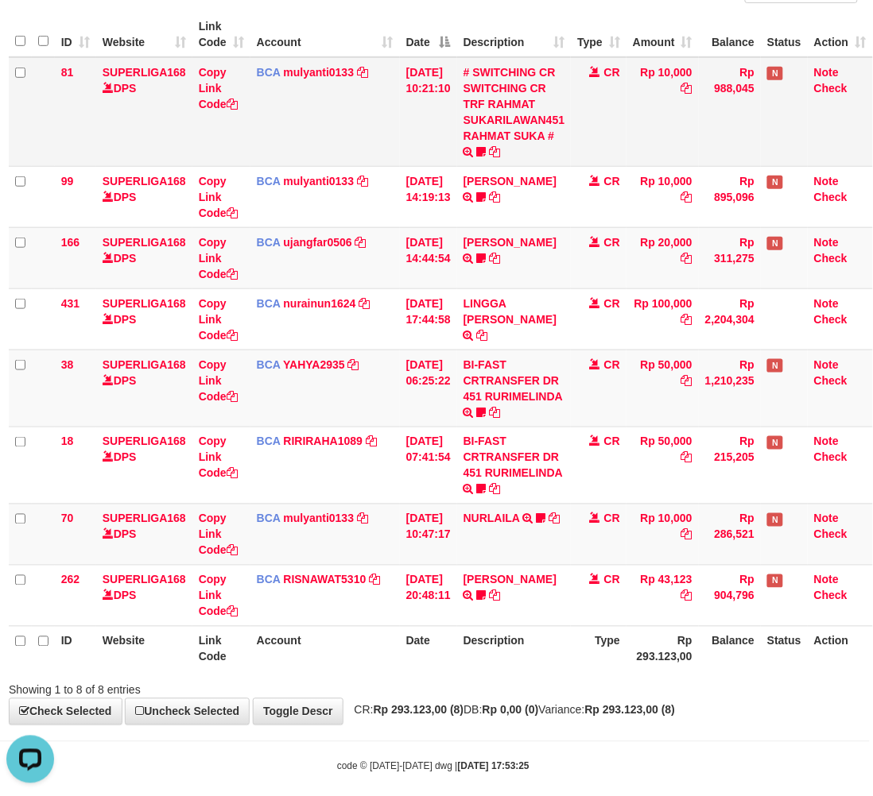
click at [626, 113] on td "Rp 10,000" at bounding box center [662, 112] width 72 height 110
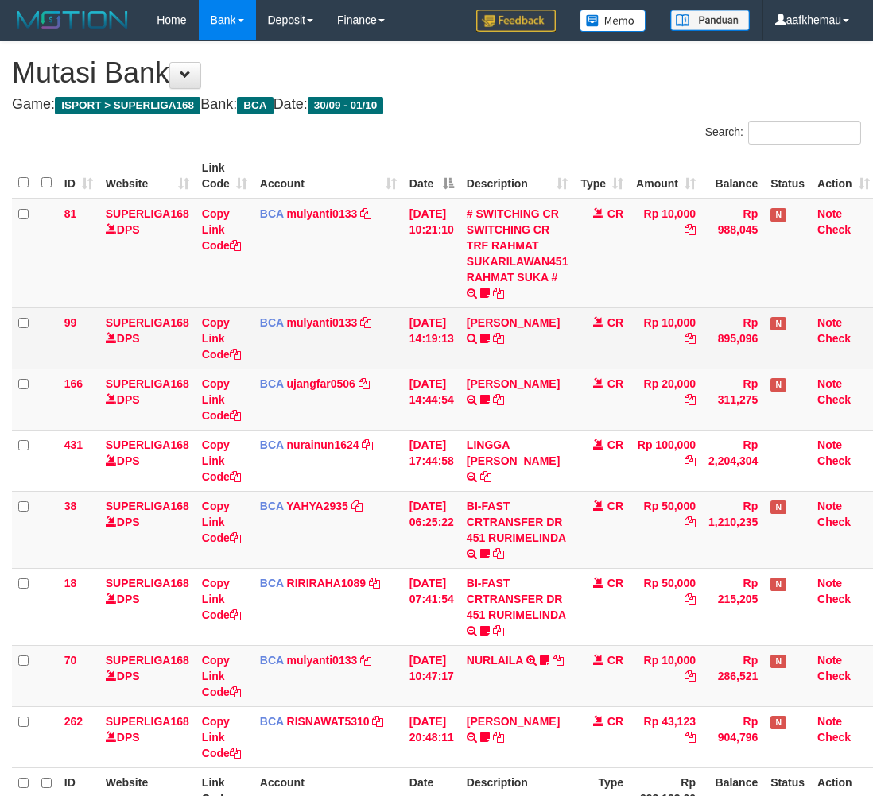
scroll to position [141, 13]
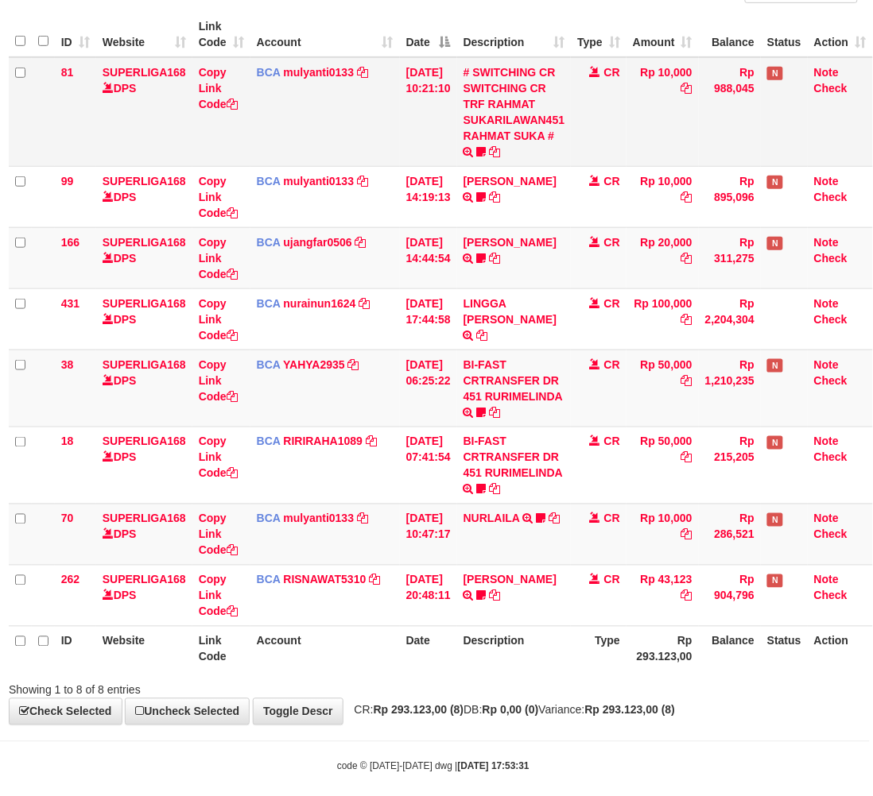
click at [614, 121] on td "CR" at bounding box center [599, 112] width 56 height 110
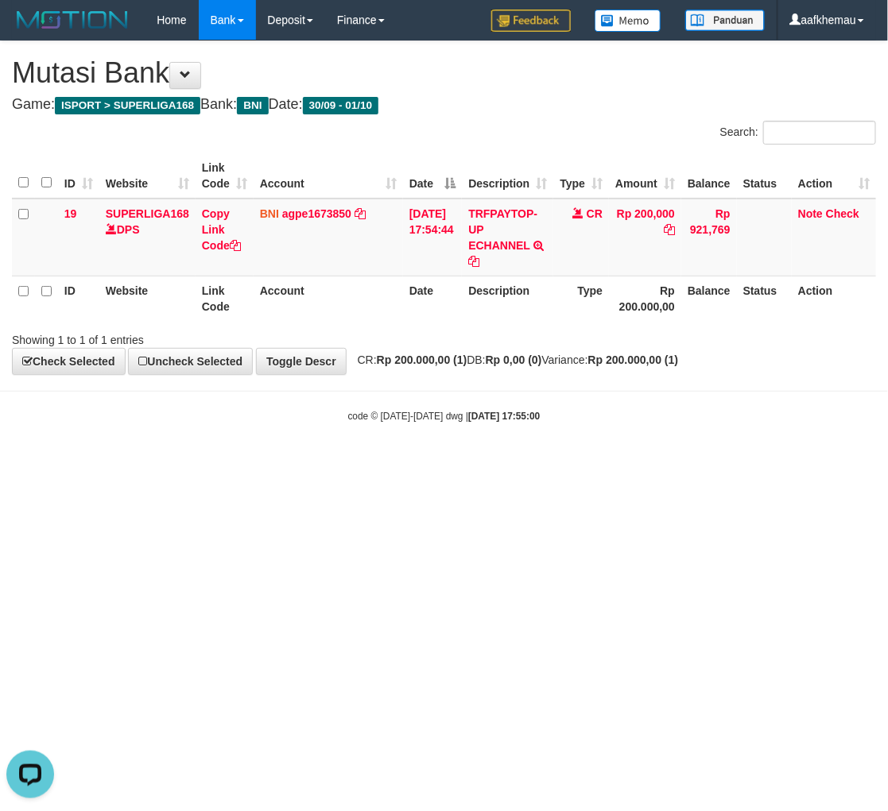
click at [568, 384] on body "Toggle navigation Home Bank Account List Load By Website Group [ISPORT] SUPERLI…" at bounding box center [444, 231] width 888 height 463
click at [294, 211] on link "agpe1673850" at bounding box center [316, 213] width 69 height 13
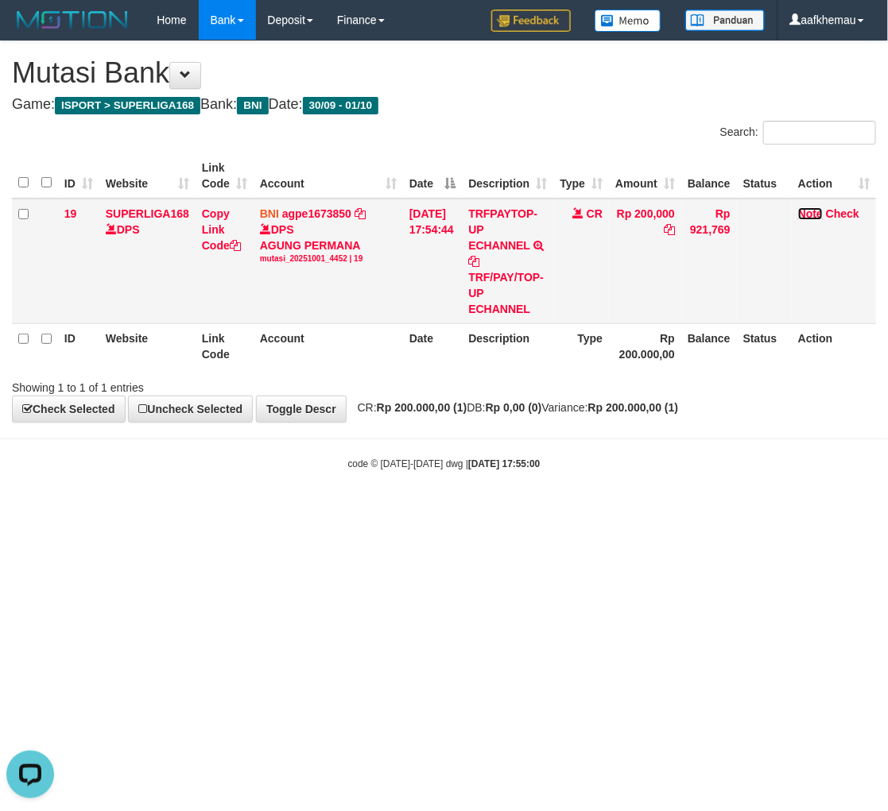
click at [821, 207] on link "Note" at bounding box center [810, 213] width 25 height 13
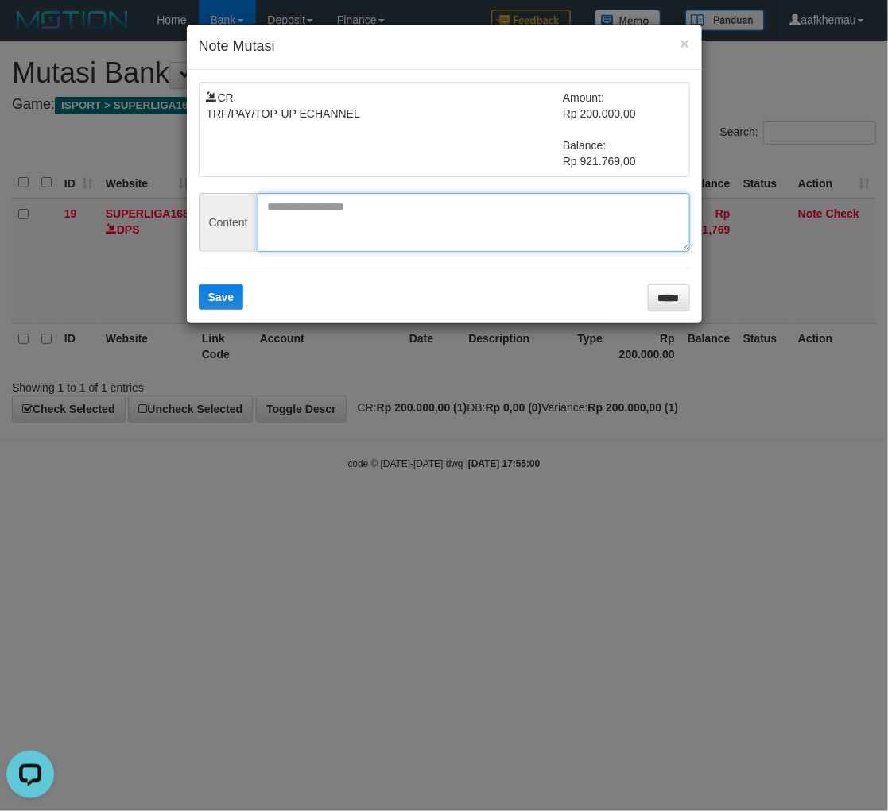
paste textarea "*******"
click at [355, 223] on textarea "*******" at bounding box center [473, 222] width 432 height 59
type textarea "*******"
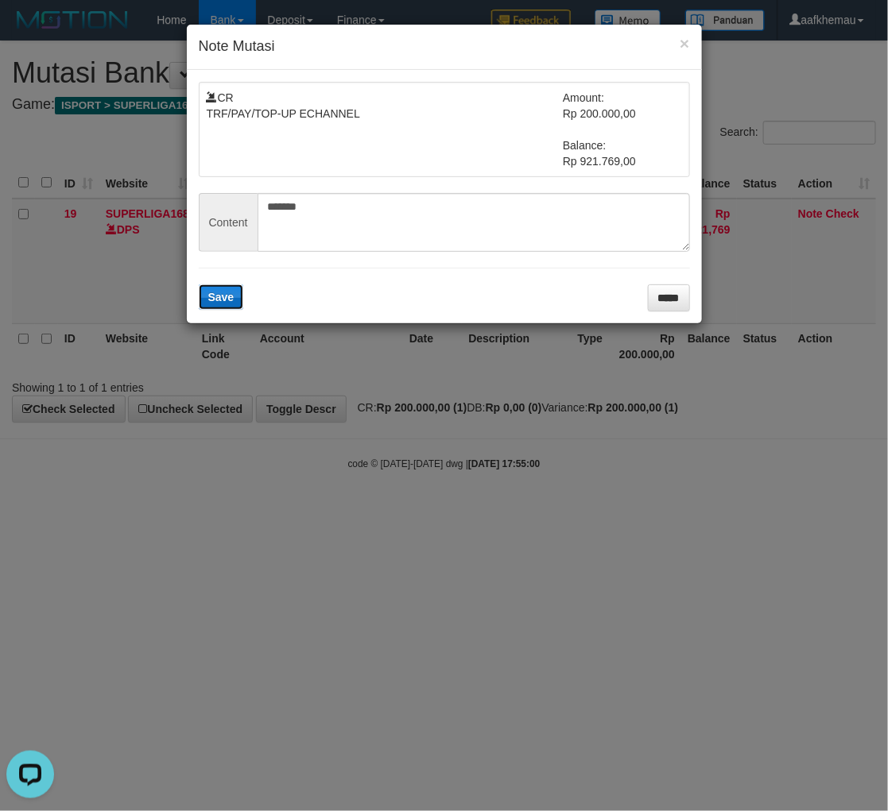
click at [232, 296] on span "Save" at bounding box center [221, 297] width 26 height 13
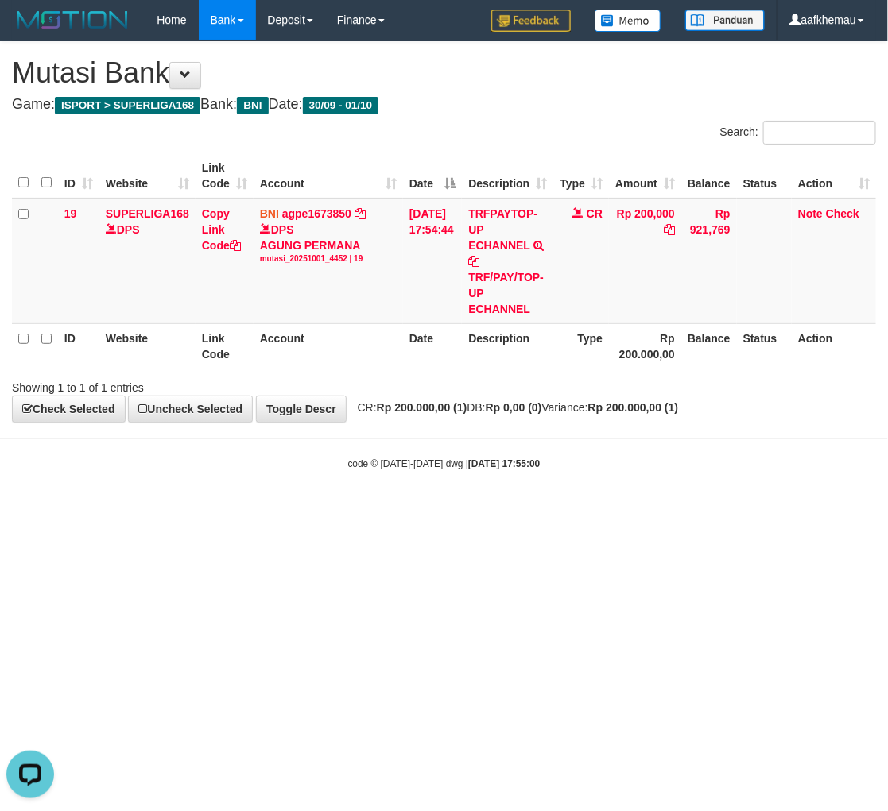
click at [610, 511] on html "Toggle navigation Home Bank Account List Load By Website Group [ISPORT] SUPERLI…" at bounding box center [444, 255] width 888 height 511
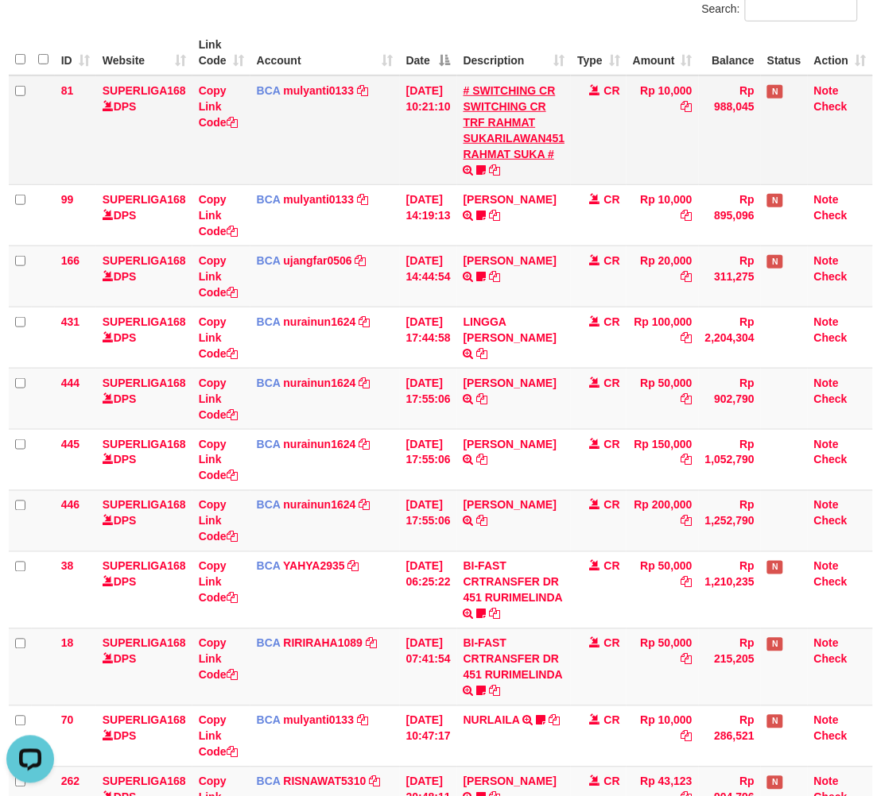
scroll to position [0, 13]
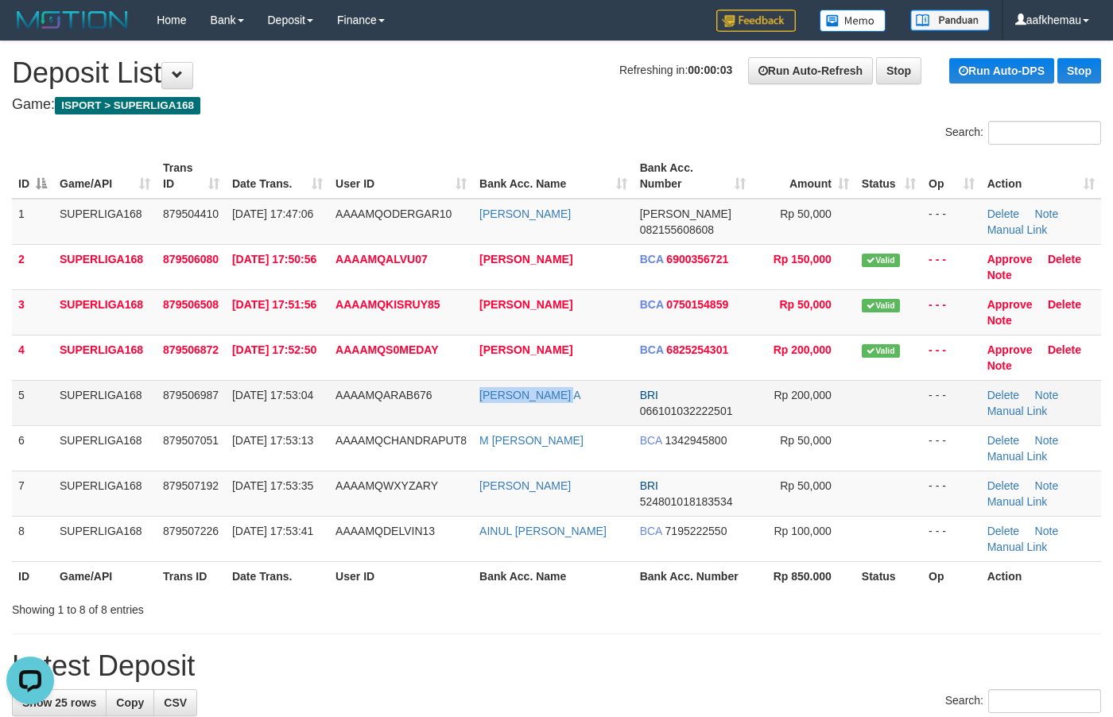
copy tr "[PERSON_NAME] A"
drag, startPoint x: 606, startPoint y: 395, endPoint x: 451, endPoint y: 400, distance: 155.0
click at [451, 400] on tr "5 SUPERLIGA168 879506987 01/10/2025 17:53:04 AAAAMQARAB676 ILHAM ARIFIN A BRI 0…" at bounding box center [556, 402] width 1089 height 45
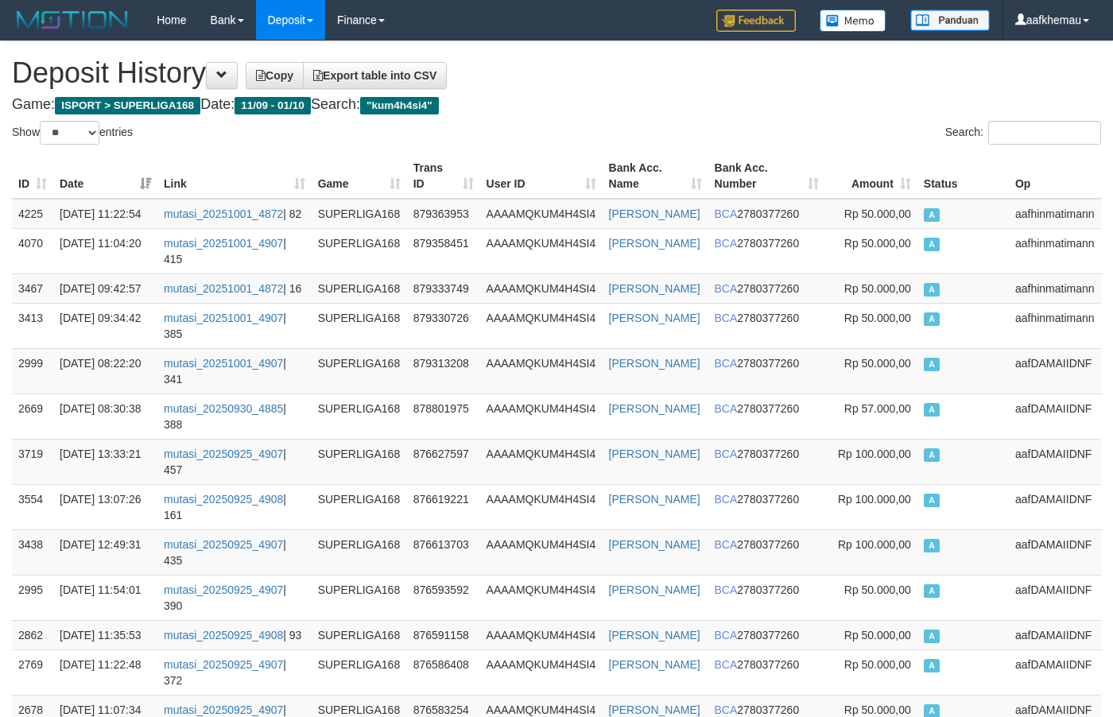
select select "**"
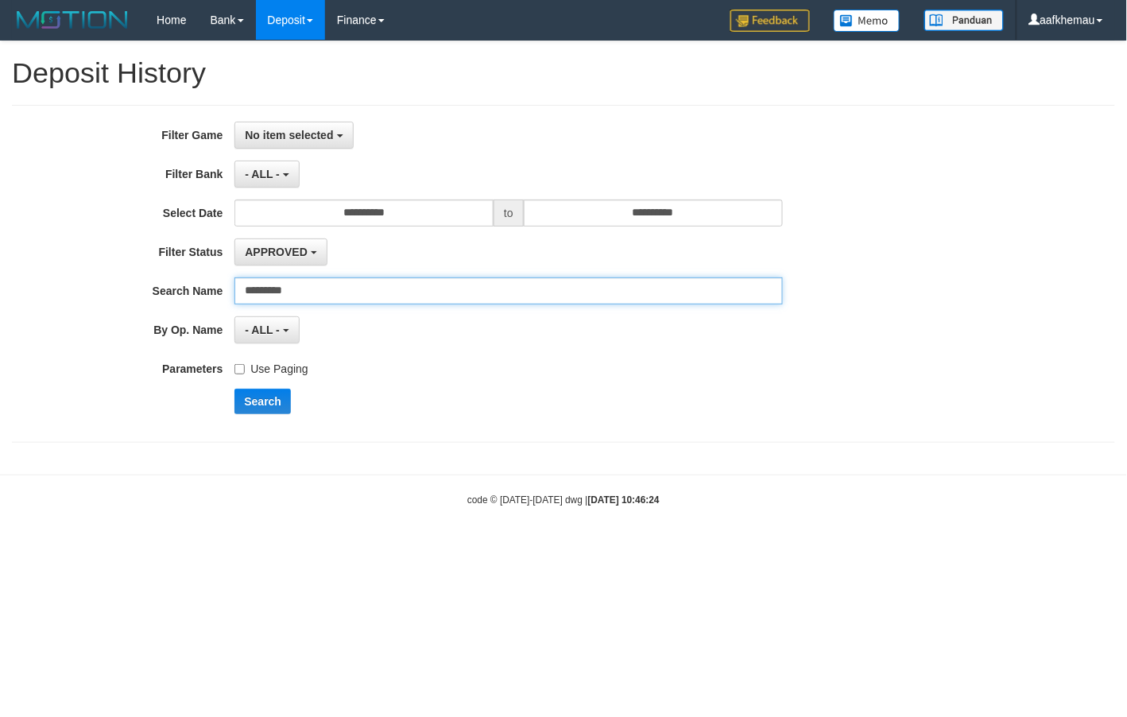
click at [283, 291] on input "*********" at bounding box center [508, 290] width 548 height 27
paste input "text"
type input "*******"
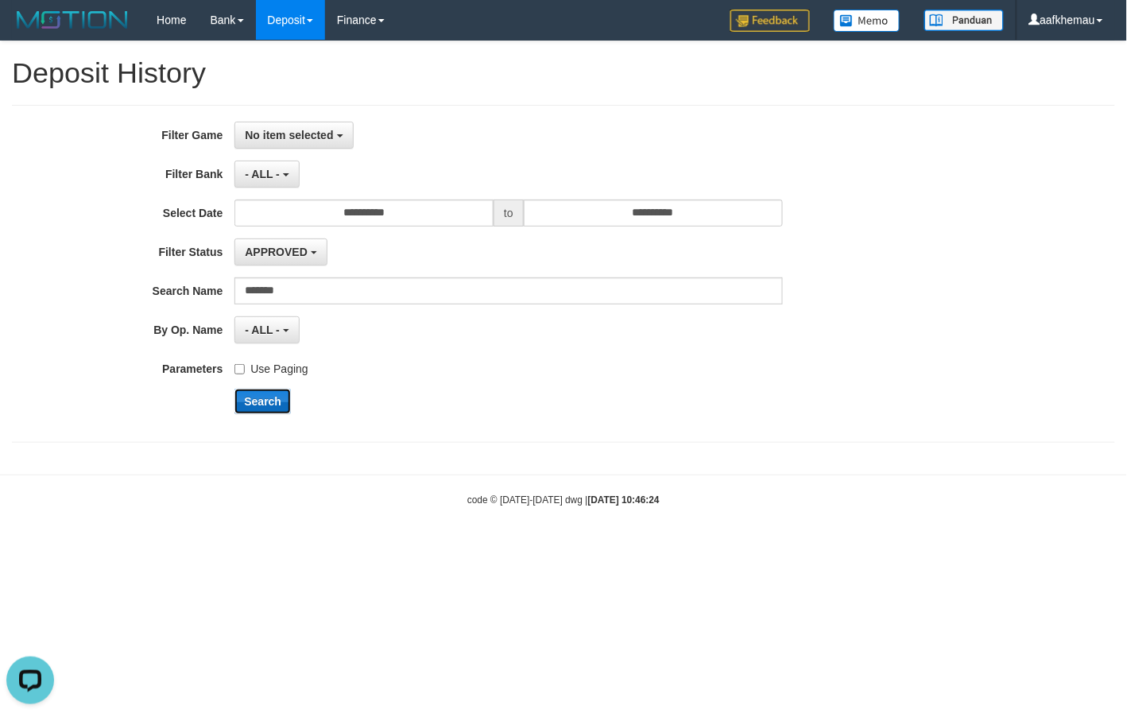
click at [258, 406] on button "Search" at bounding box center [262, 401] width 56 height 25
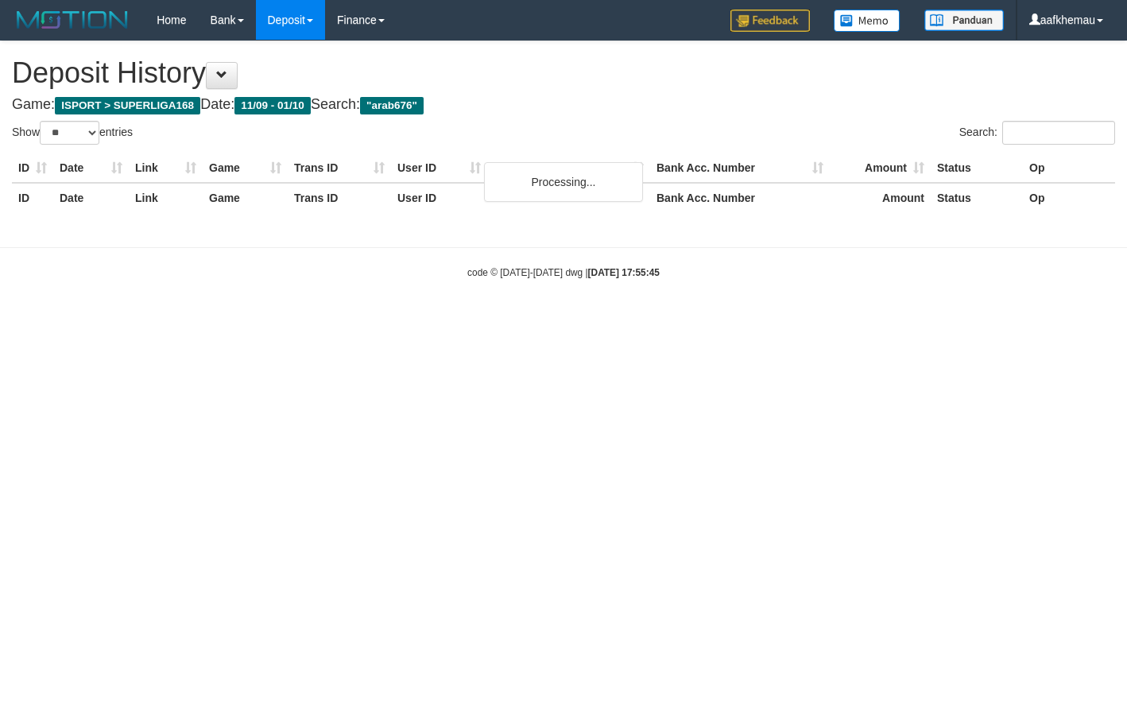
select select "**"
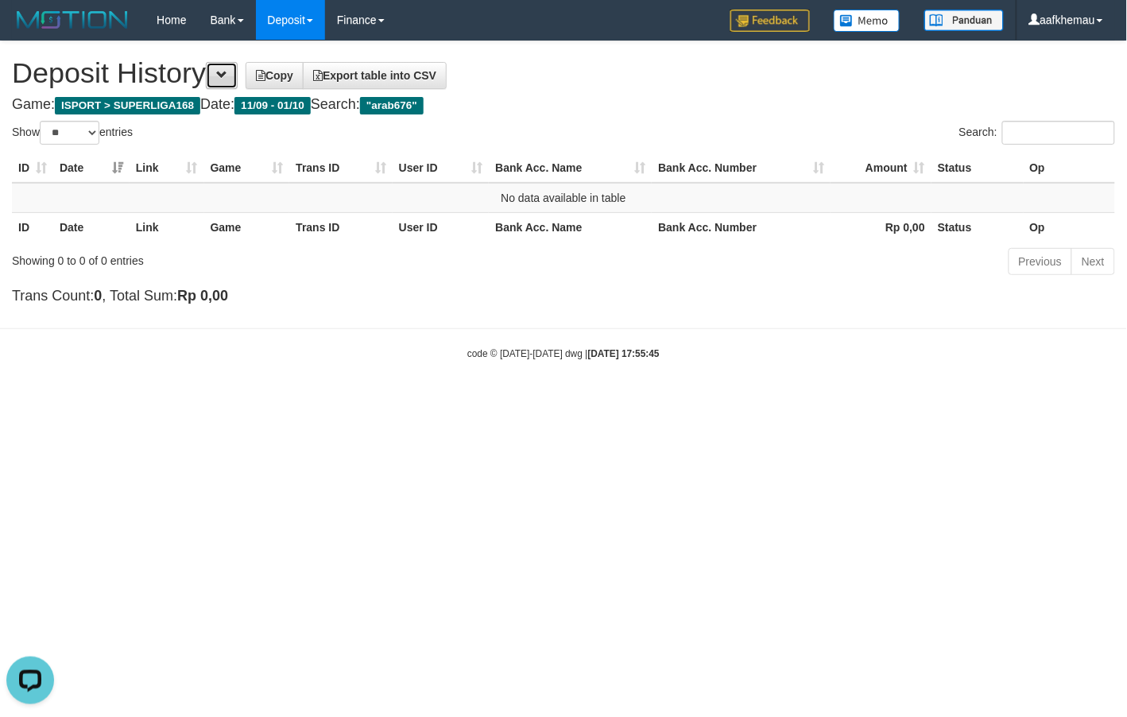
click at [223, 84] on button at bounding box center [222, 75] width 32 height 27
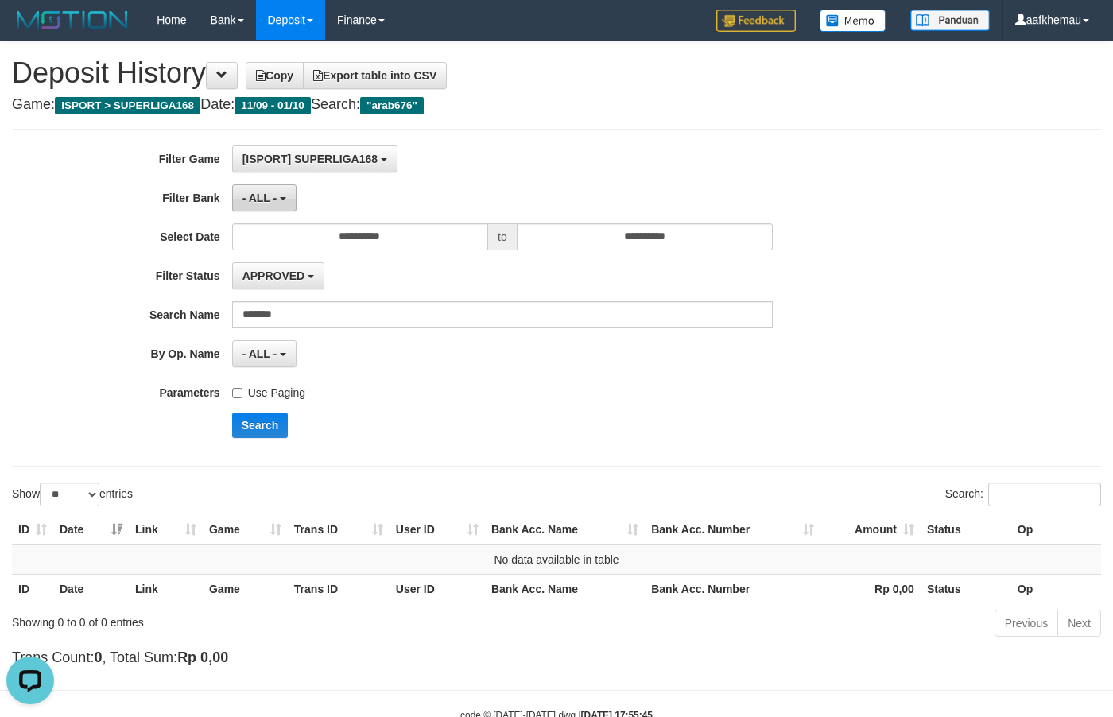
click at [280, 199] on b "button" at bounding box center [283, 198] width 6 height 3
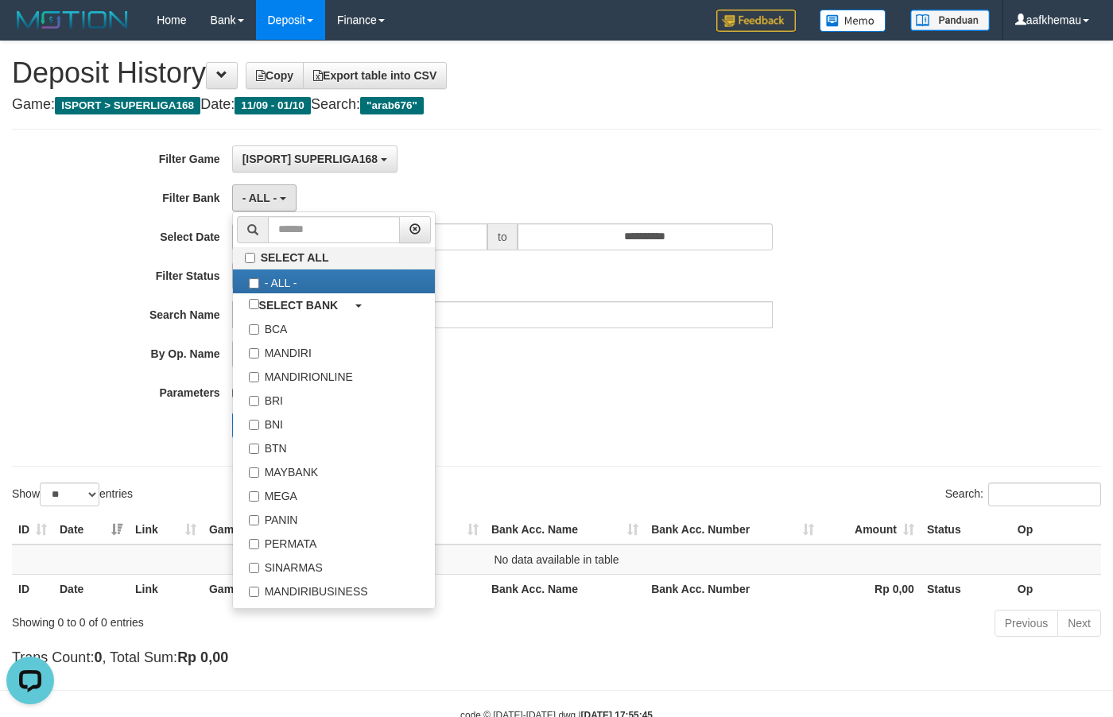
drag, startPoint x: 648, startPoint y: 416, endPoint x: 455, endPoint y: 315, distance: 217.5
click at [638, 415] on div "Search" at bounding box center [579, 424] width 695 height 25
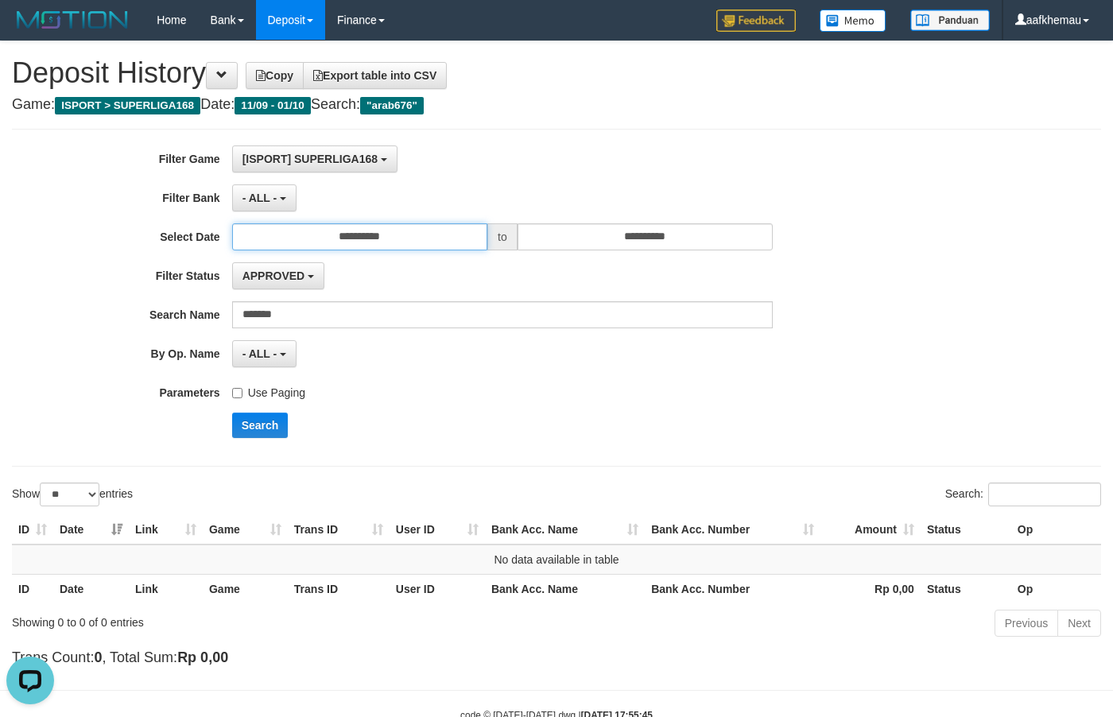
click at [418, 235] on input "**********" at bounding box center [359, 236] width 255 height 27
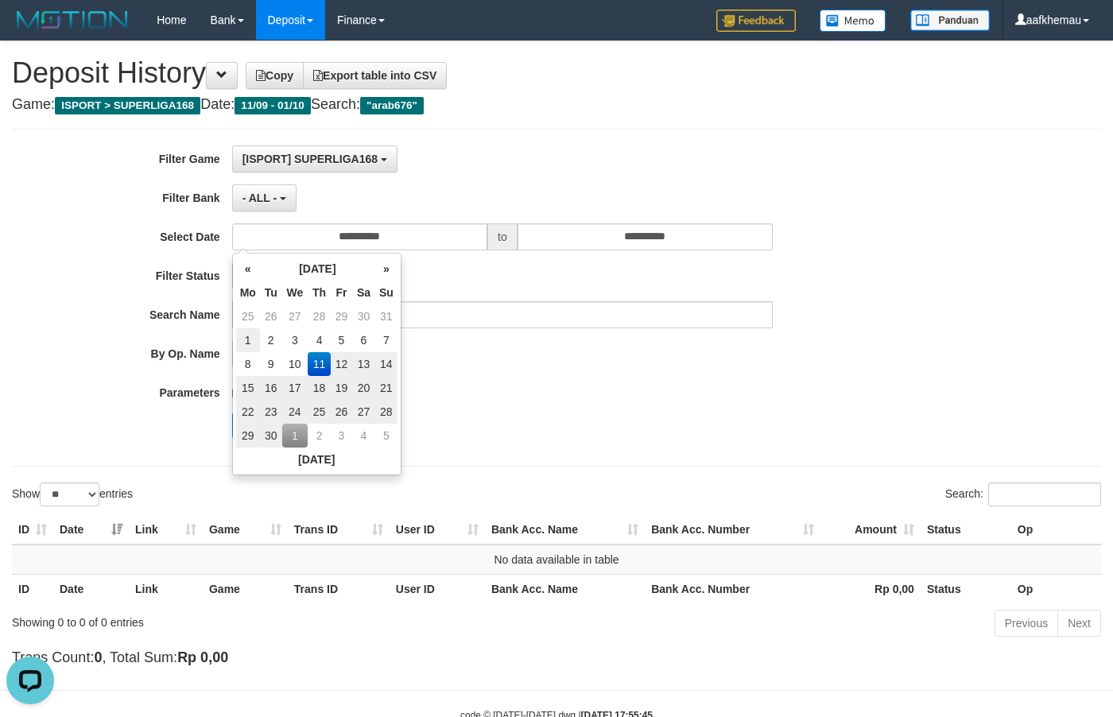
click at [249, 339] on td "1" at bounding box center [248, 340] width 24 height 24
type input "**********"
click at [503, 371] on div "**********" at bounding box center [463, 297] width 927 height 304
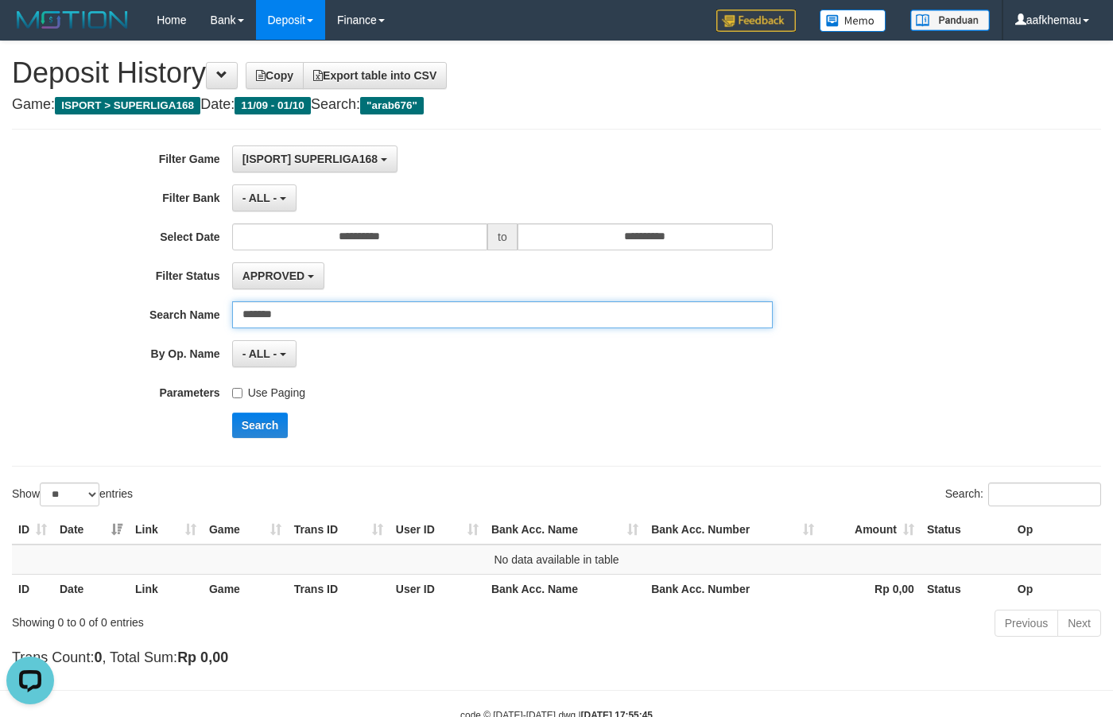
click at [342, 322] on input "*******" at bounding box center [502, 314] width 541 height 27
paste input "text"
type input "*******"
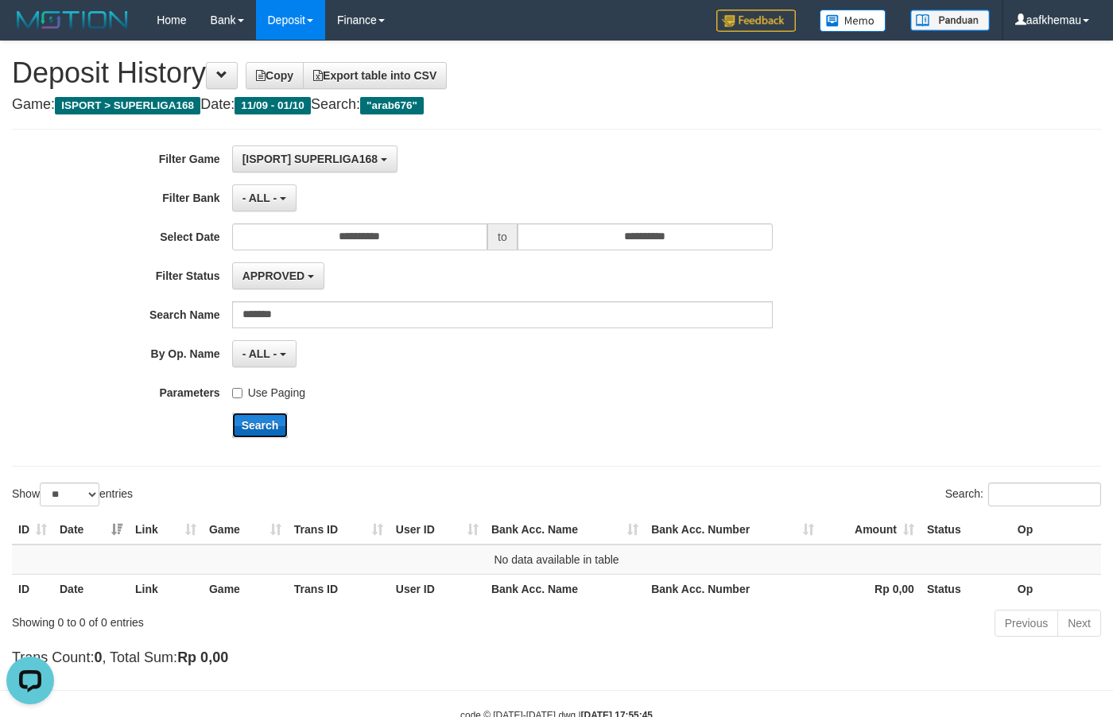
click at [265, 417] on button "Search" at bounding box center [260, 424] width 56 height 25
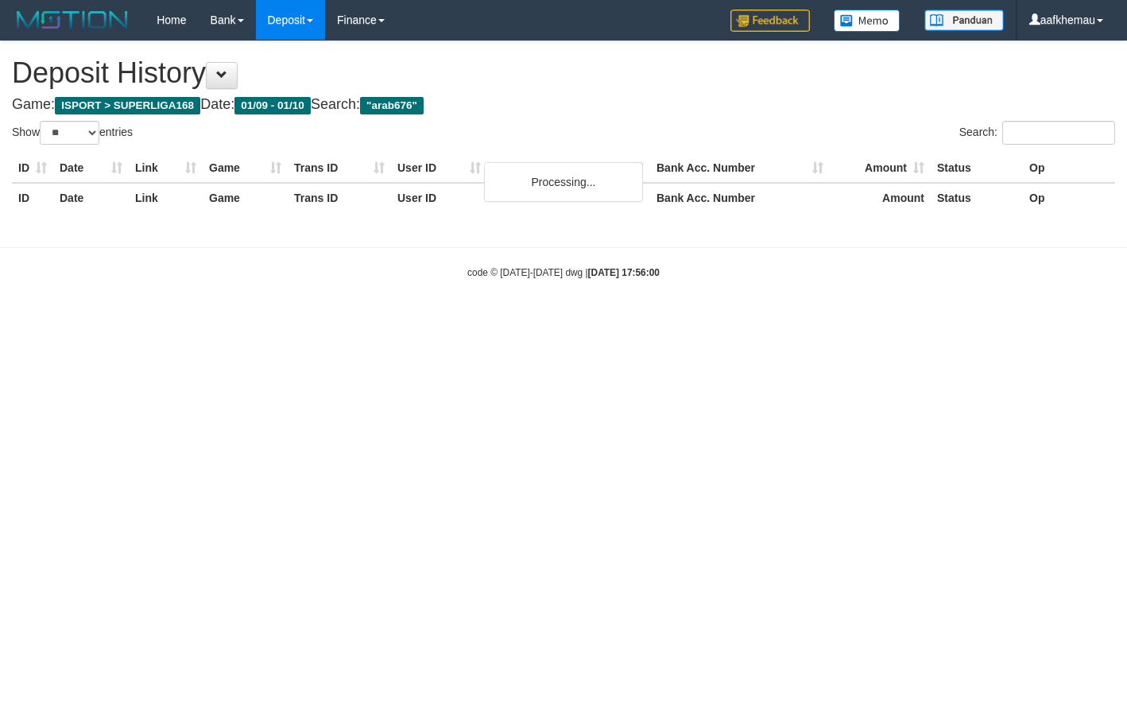
select select "**"
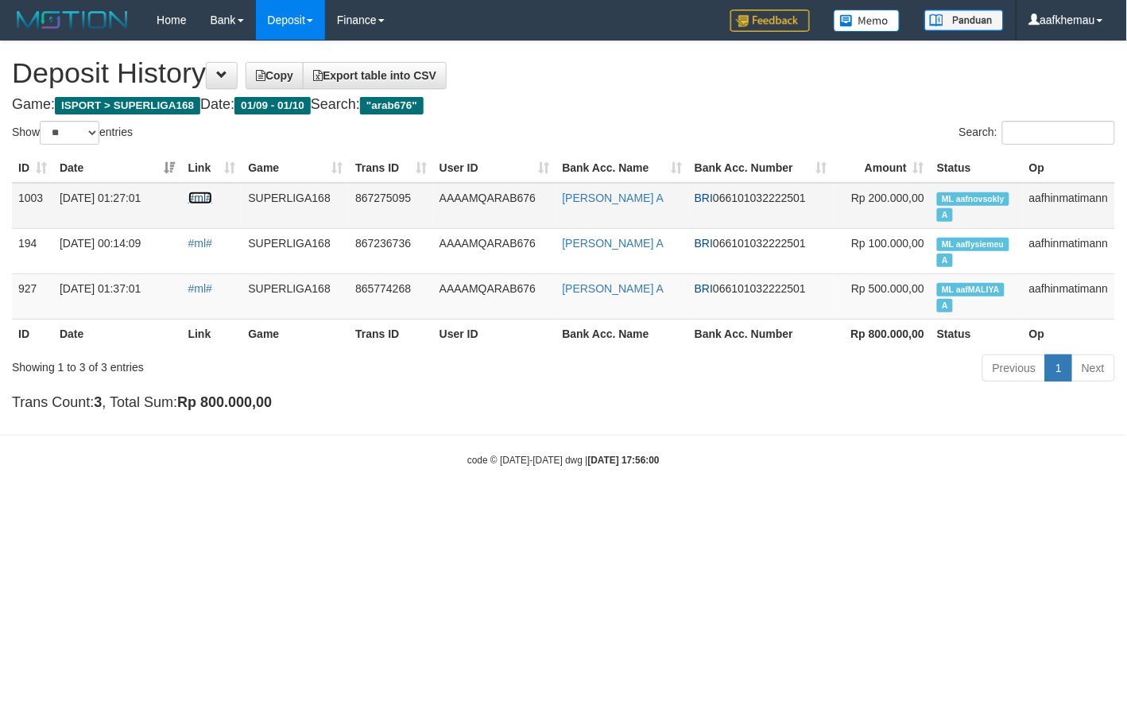
click at [203, 199] on link "#ml#" at bounding box center [200, 198] width 24 height 13
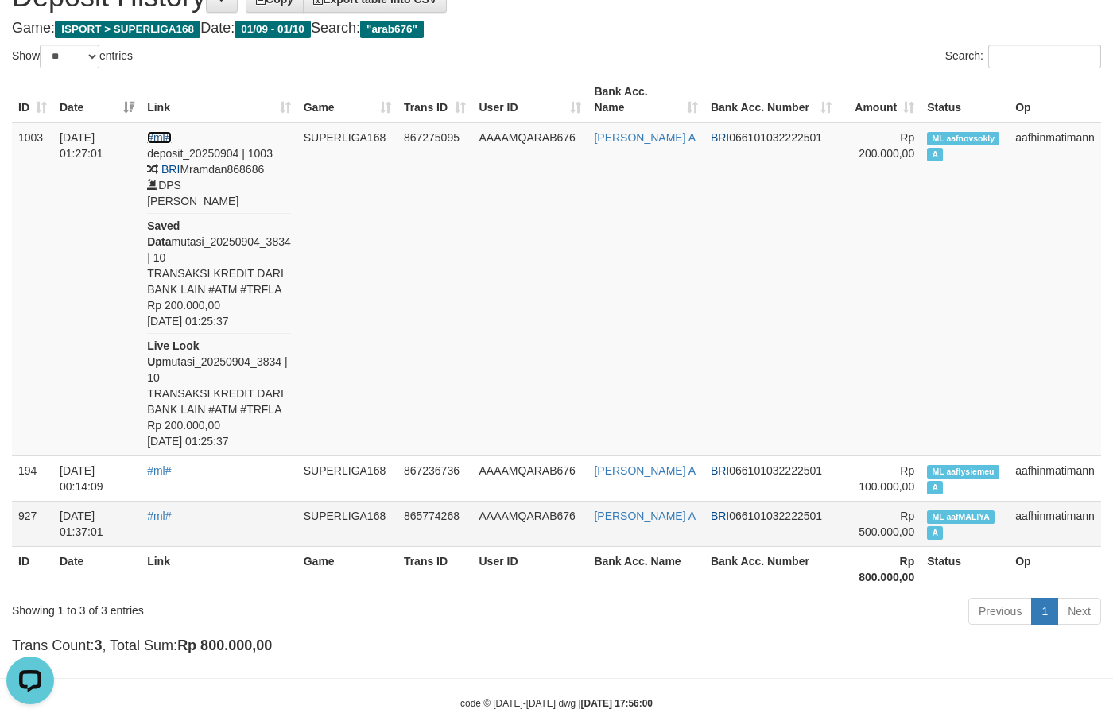
scroll to position [173, 0]
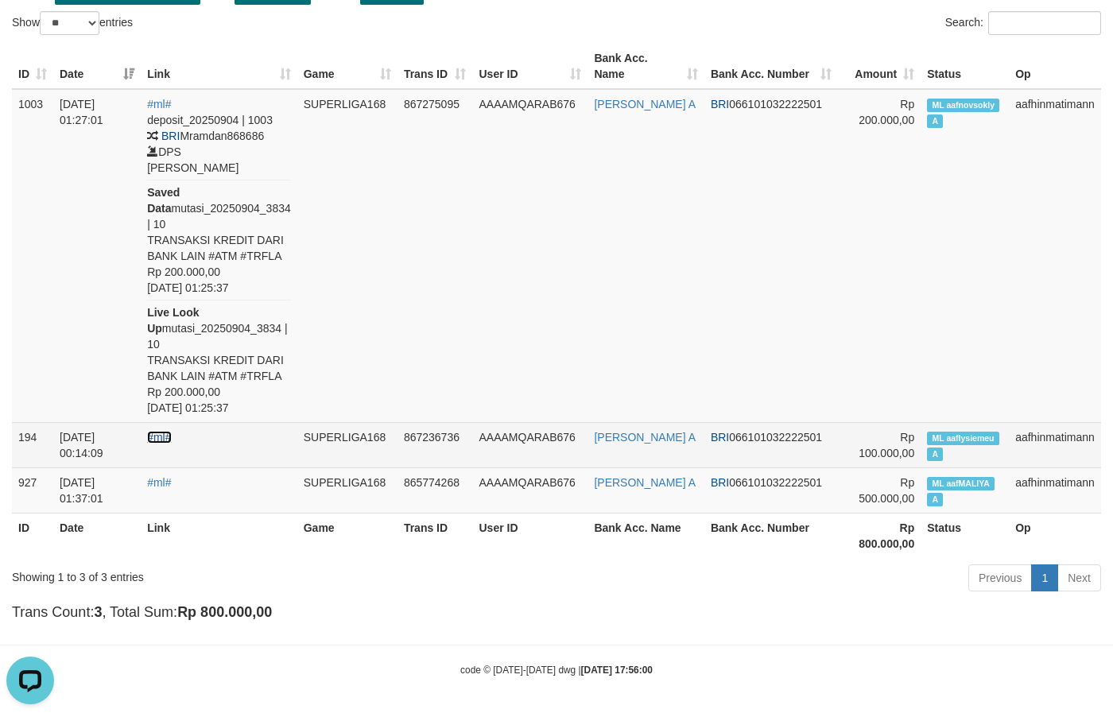
click at [171, 443] on link "#ml#" at bounding box center [159, 437] width 24 height 13
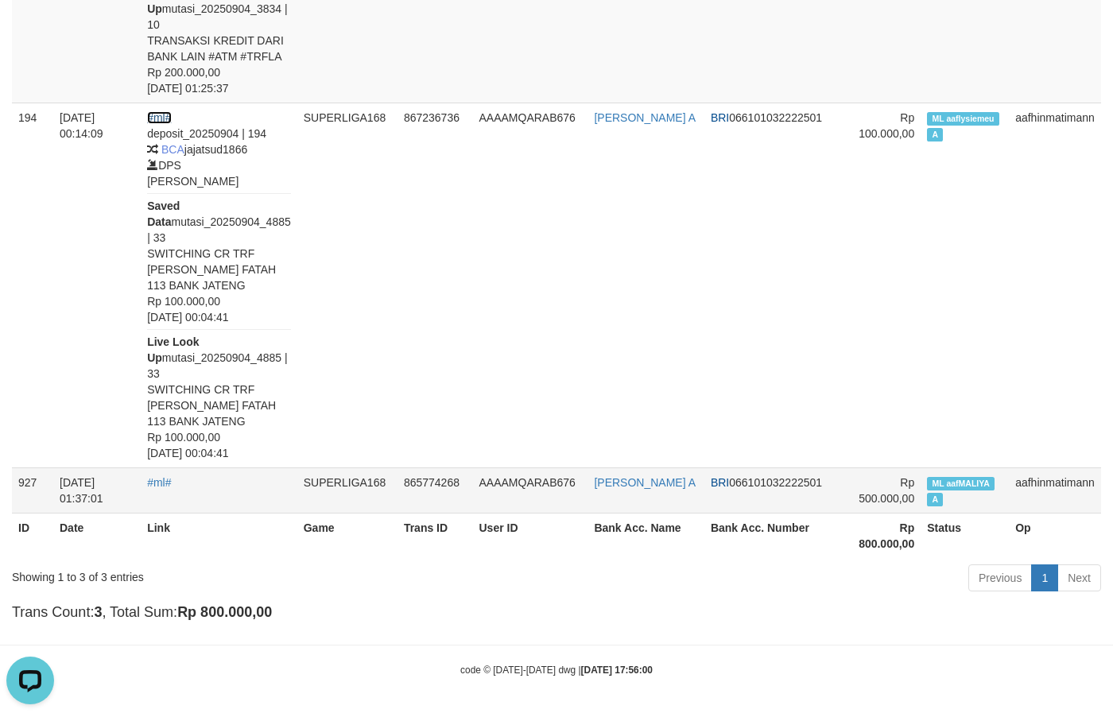
scroll to position [494, 0]
click at [171, 489] on link "#ml#" at bounding box center [159, 482] width 24 height 13
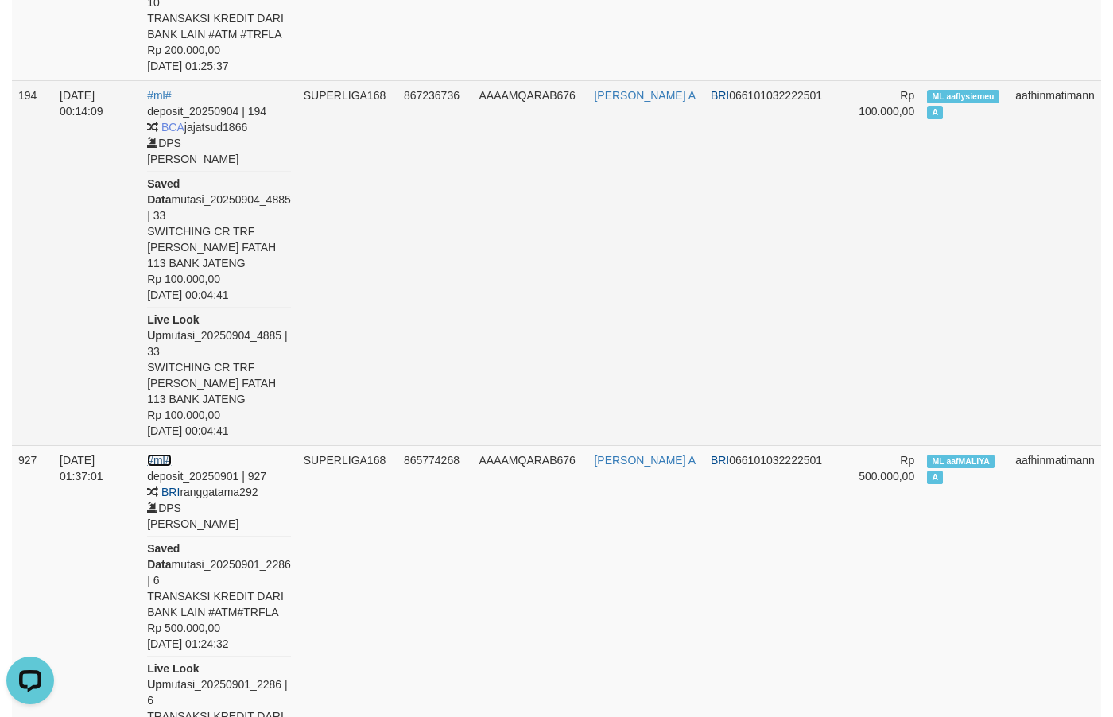
scroll to position [416, 0]
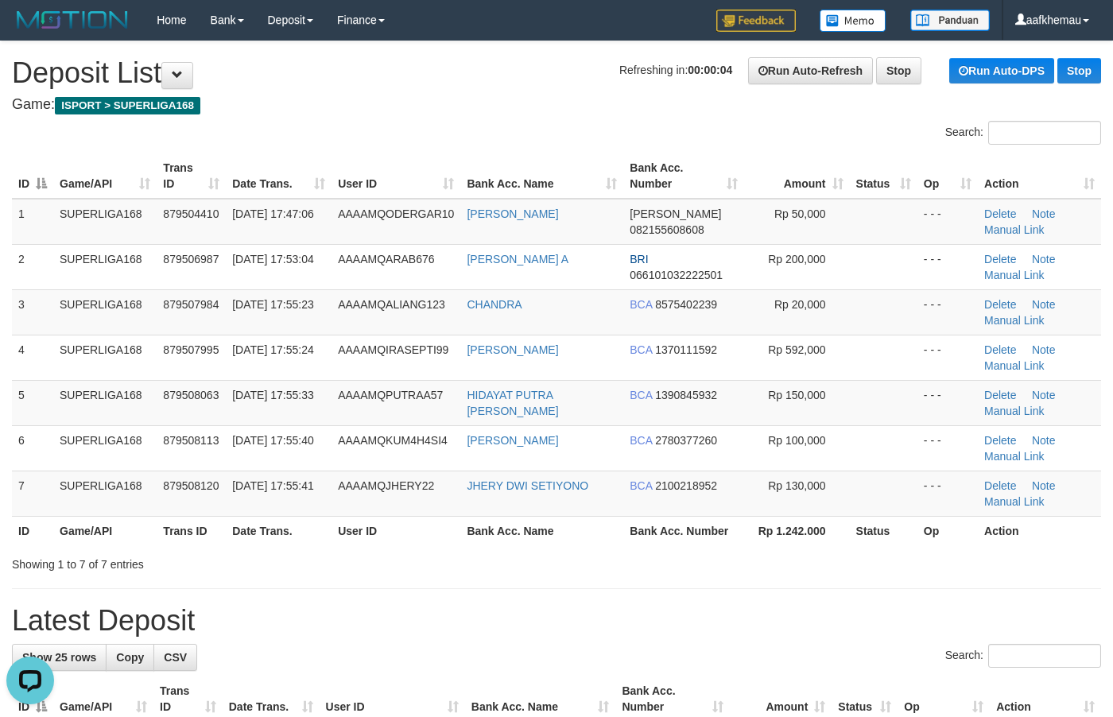
click at [436, 104] on h4 "Game: ISPORT > SUPERLIGA168" at bounding box center [556, 105] width 1089 height 16
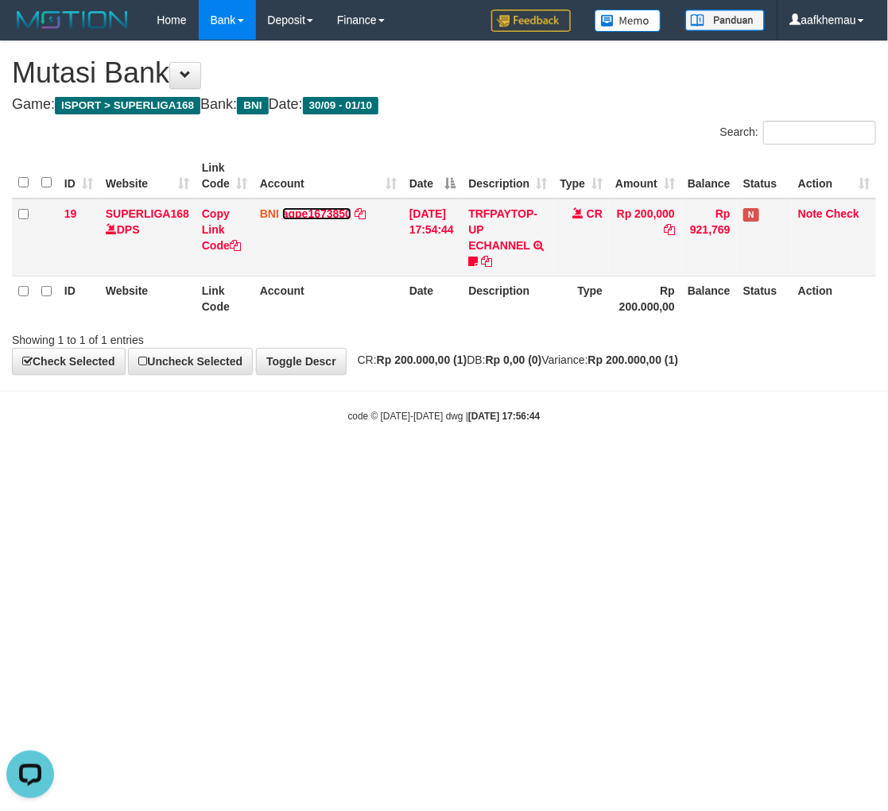
click at [311, 208] on link "agpe1673850" at bounding box center [316, 213] width 69 height 13
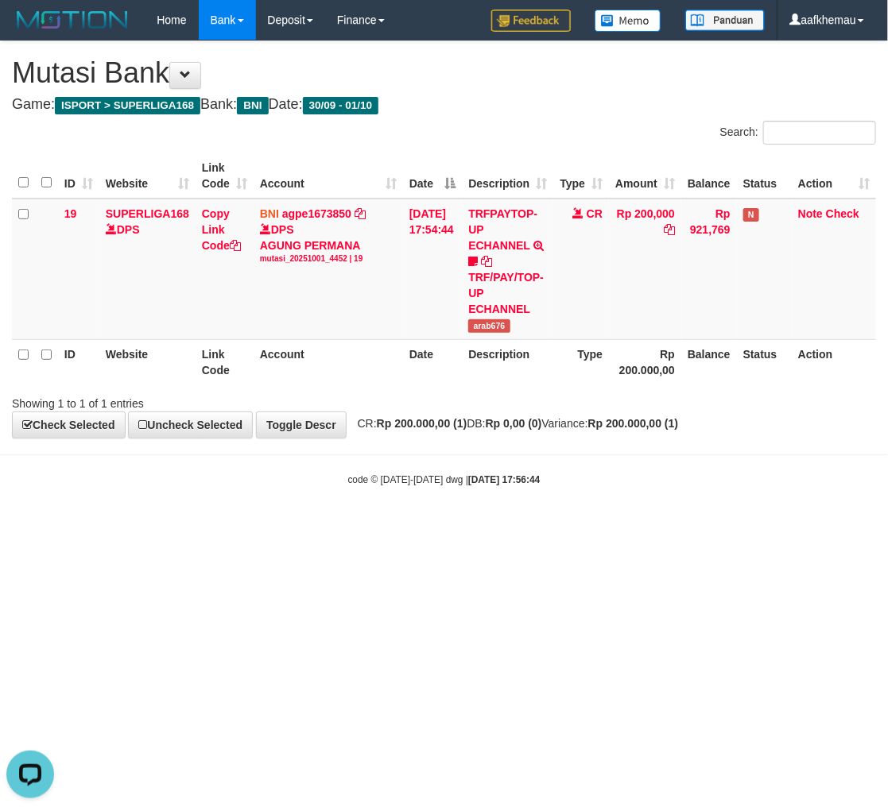
drag, startPoint x: 629, startPoint y: 525, endPoint x: 616, endPoint y: 527, distance: 13.6
click at [620, 527] on html "Toggle navigation Home Bank Account List Load By Website Group [ISPORT] SUPERLI…" at bounding box center [444, 263] width 888 height 527
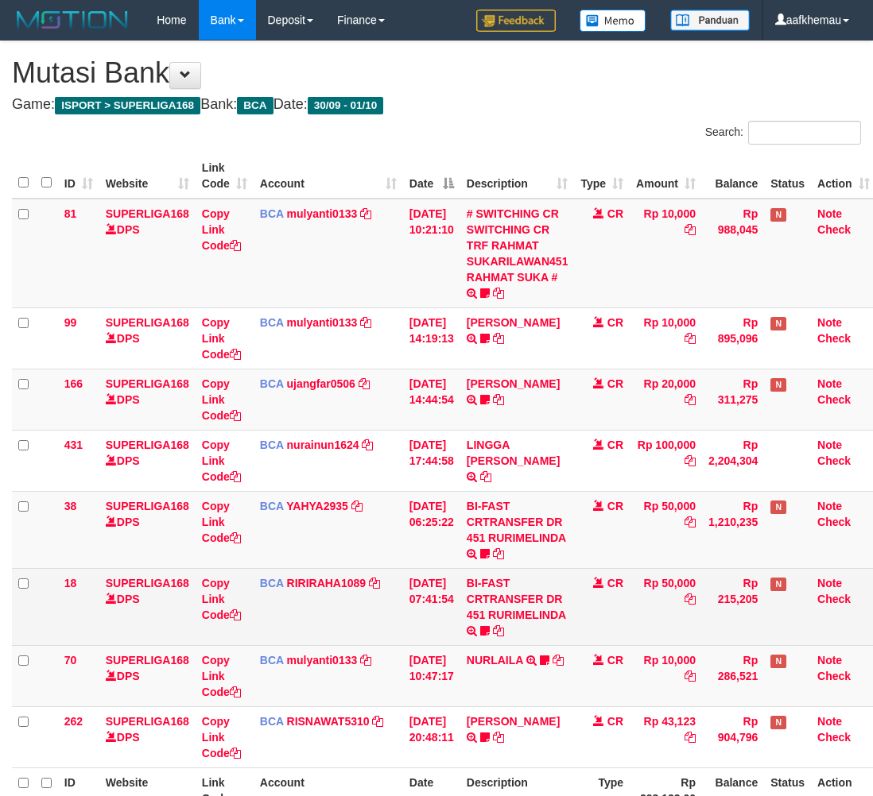
scroll to position [0, 13]
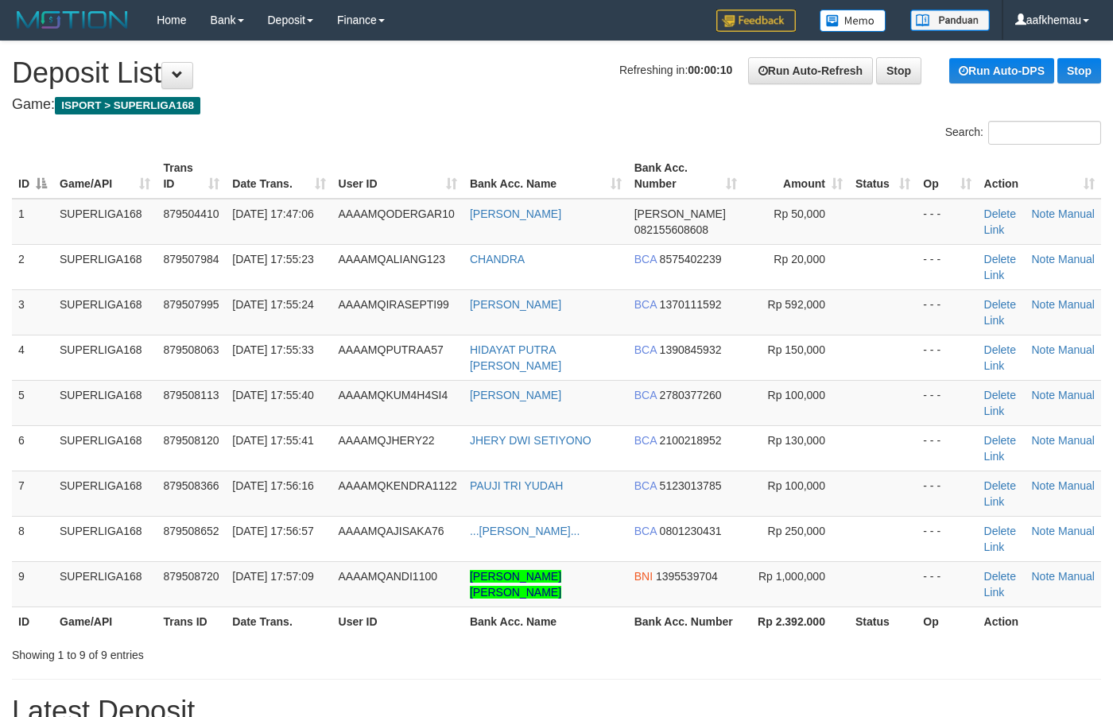
click at [558, 125] on div "Search:" at bounding box center [834, 135] width 556 height 28
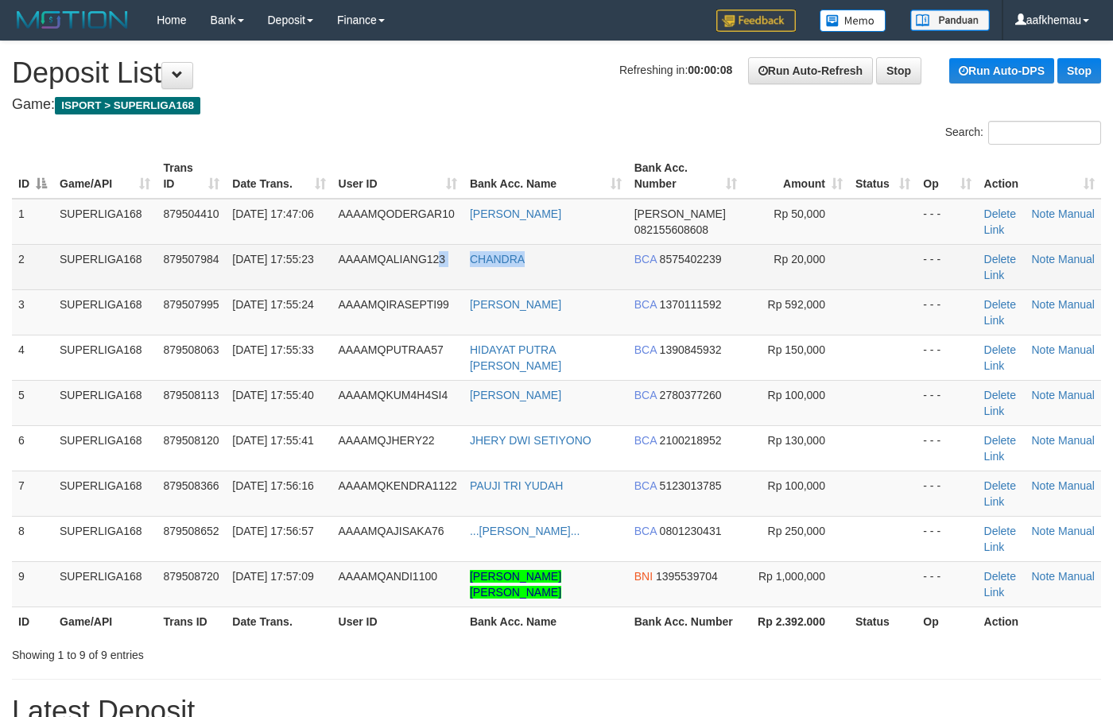
copy tr "3 CHANDRA"
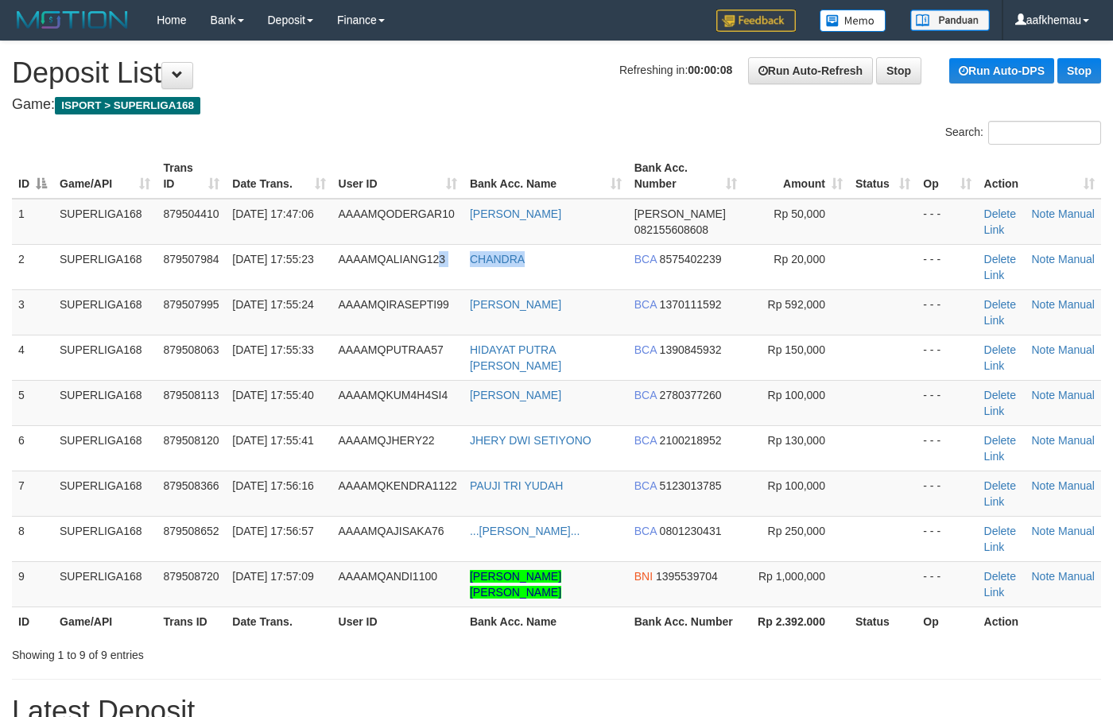
drag, startPoint x: 495, startPoint y: 259, endPoint x: 470, endPoint y: 70, distance: 190.8
click at [438, 260] on tr "2 SUPERLIGA168 879507984 01/10/2025 17:55:23 AAAAMQALIANG123 CHANDRA BCA 857540…" at bounding box center [556, 266] width 1089 height 45
click at [470, 70] on h1 "Refreshing in: 00:00:08 Run Auto-Refresh Stop Run Auto-DPS Stop Deposit List" at bounding box center [556, 73] width 1089 height 32
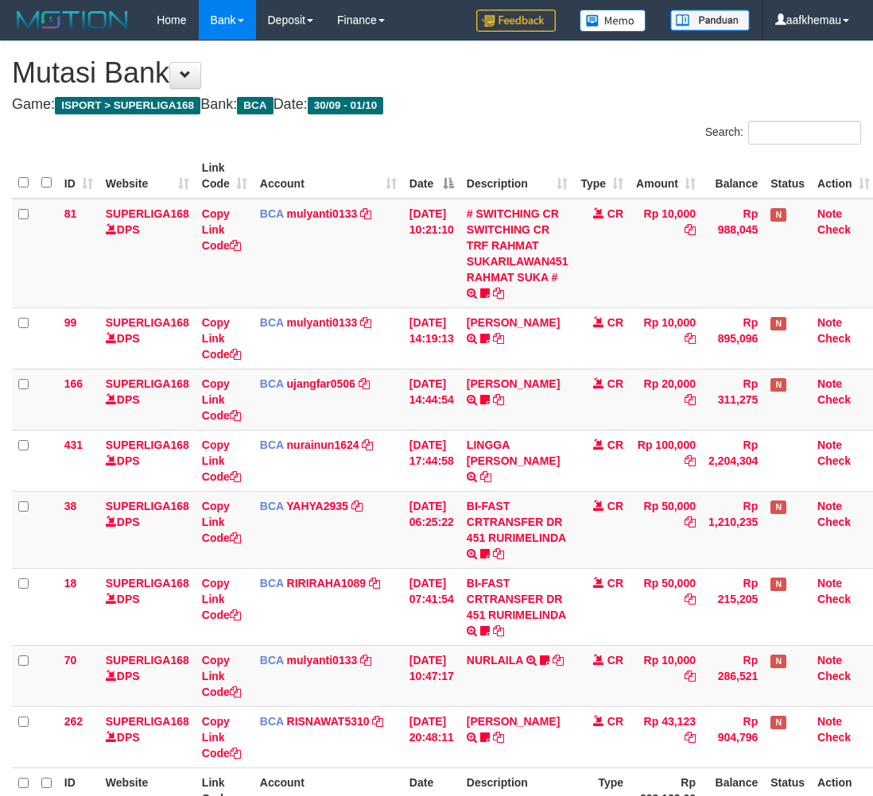
scroll to position [0, 13]
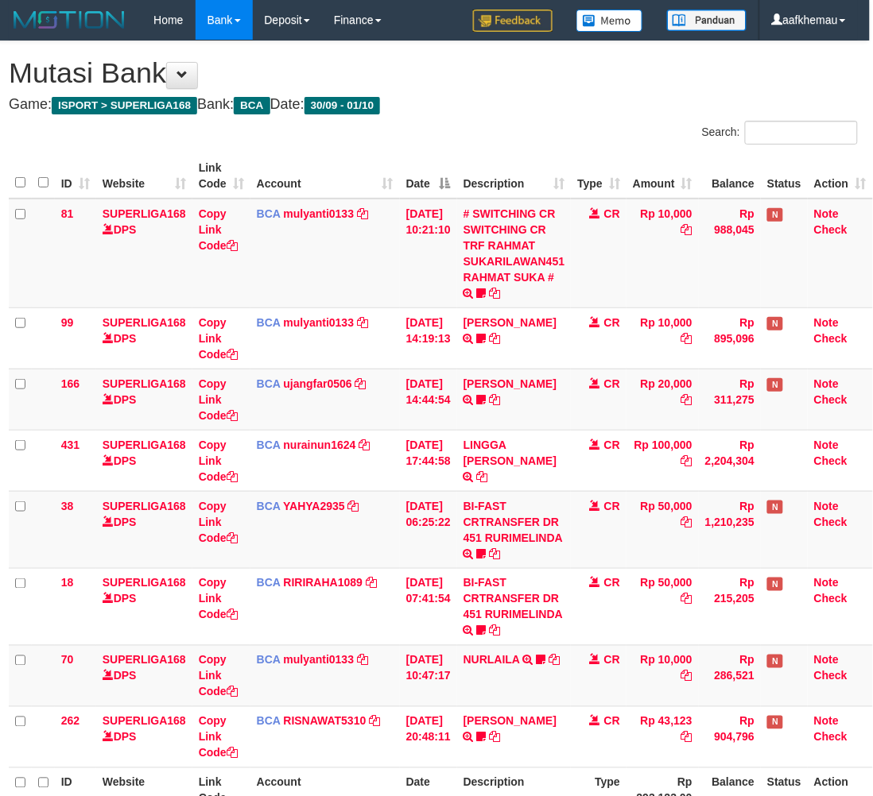
click at [506, 94] on div "**********" at bounding box center [433, 453] width 873 height 825
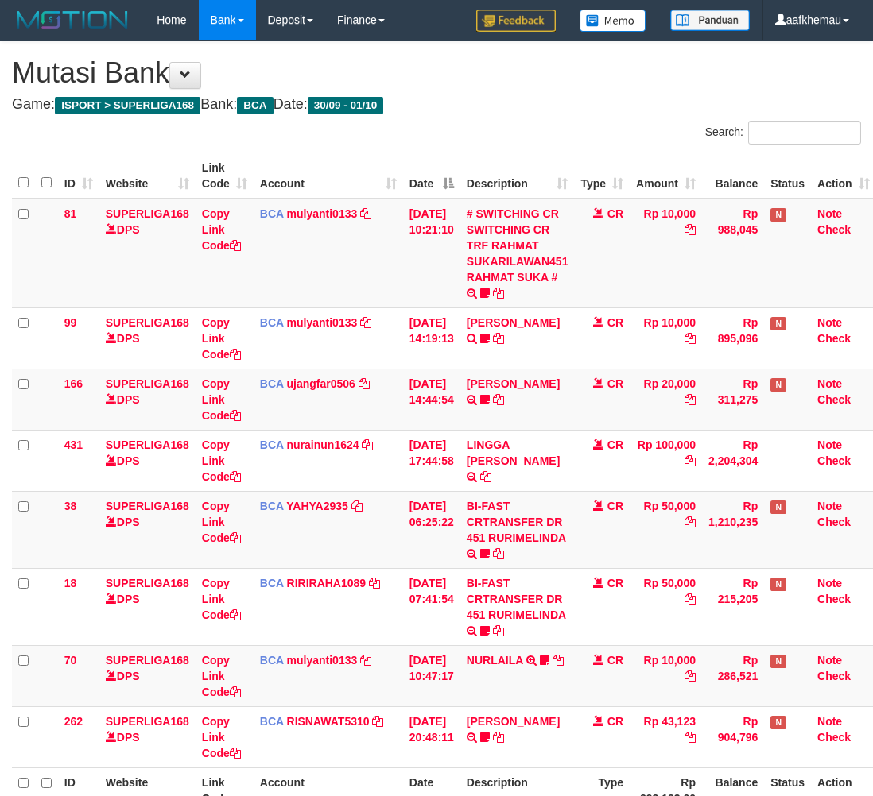
scroll to position [0, 13]
